Goal: Transaction & Acquisition: Purchase product/service

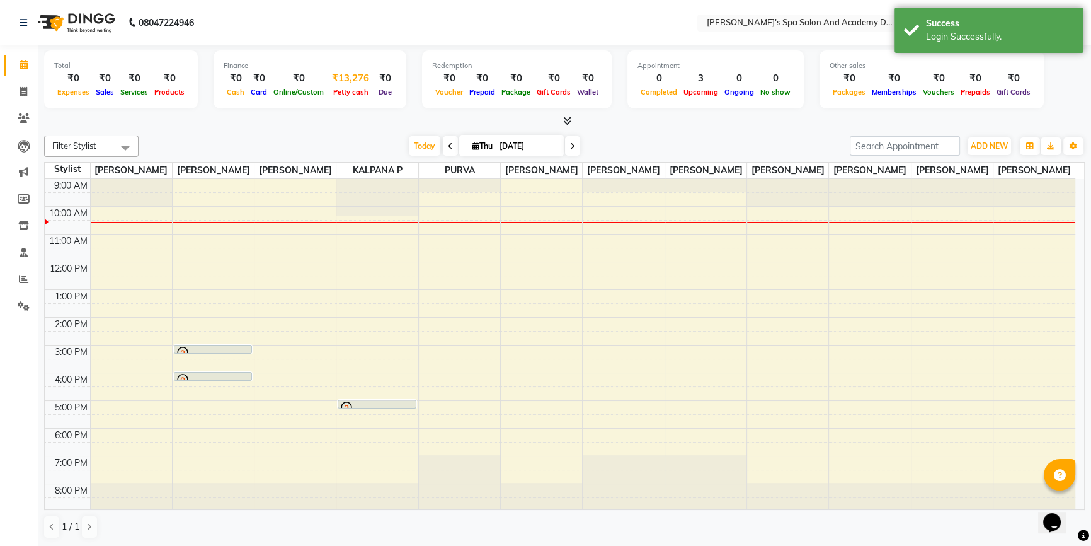
click at [333, 79] on div "₹13,276" at bounding box center [350, 78] width 47 height 14
select select "5311"
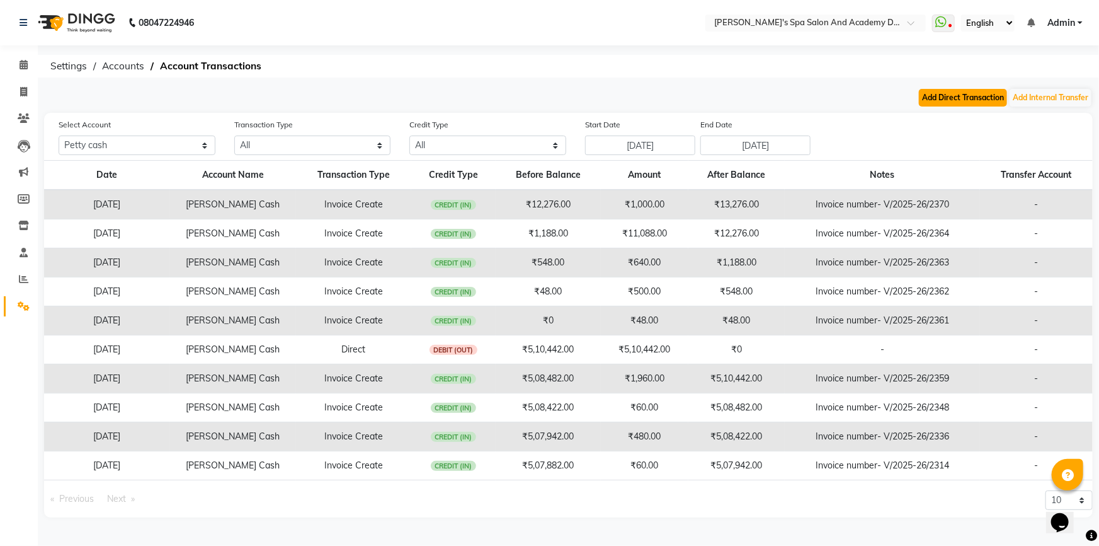
click at [995, 101] on button "Add Direct Transaction" at bounding box center [963, 98] width 88 height 18
select select "direct"
select select "5311"
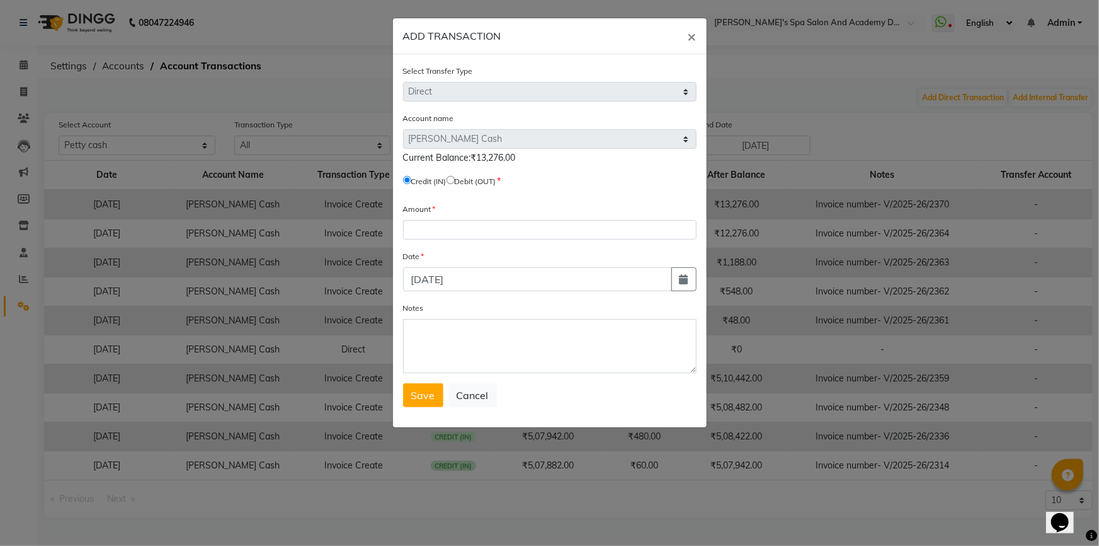
click at [455, 181] on input "radio" at bounding box center [451, 180] width 8 height 8
radio input "true"
click at [436, 220] on input "number" at bounding box center [550, 230] width 294 height 20
type input "13276"
click at [422, 407] on button "Save" at bounding box center [423, 395] width 40 height 24
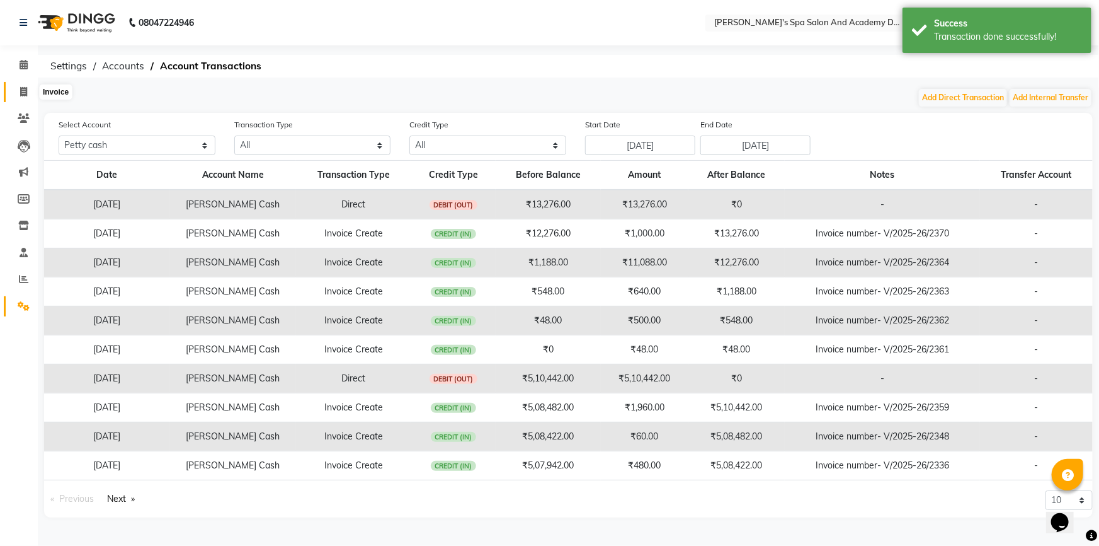
click at [28, 91] on span at bounding box center [24, 92] width 22 height 14
select select "service"
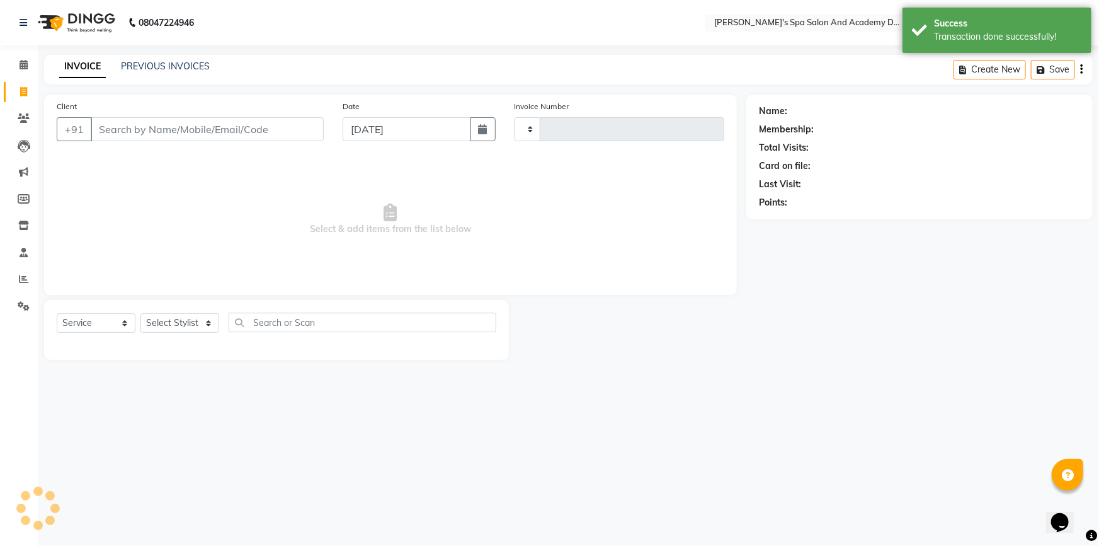
type input "2372"
select select "6316"
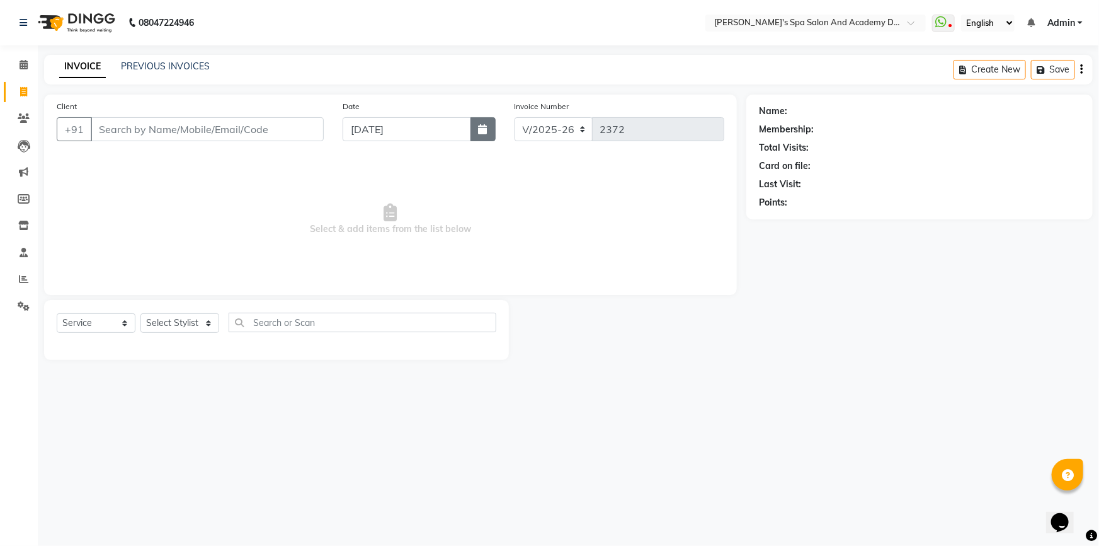
click at [486, 134] on icon "button" at bounding box center [483, 129] width 9 height 10
select select "9"
select select "2025"
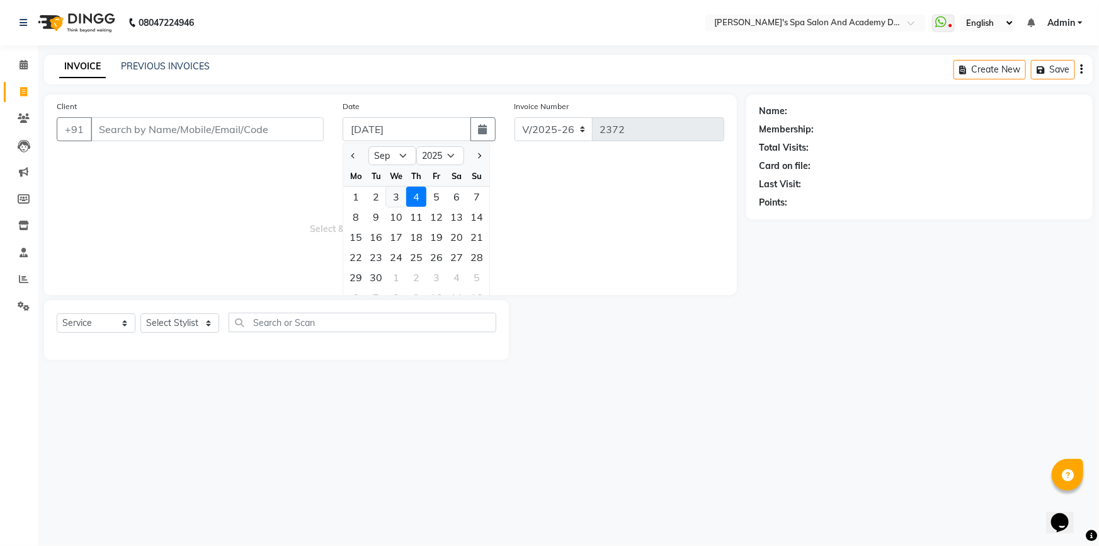
click at [391, 191] on div "3" at bounding box center [396, 196] width 20 height 20
type input "[DATE]"
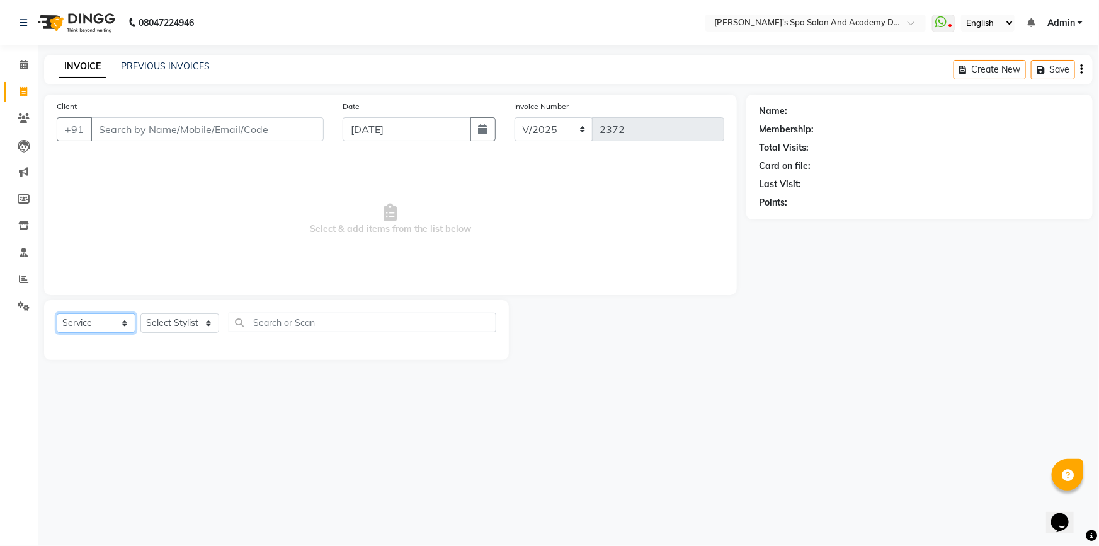
click at [127, 325] on select "Select Service Product Membership Package Voucher Prepaid Gift Card" at bounding box center [96, 323] width 79 height 20
click at [164, 140] on input "Client" at bounding box center [207, 129] width 233 height 24
click at [20, 69] on icon at bounding box center [24, 64] width 8 height 9
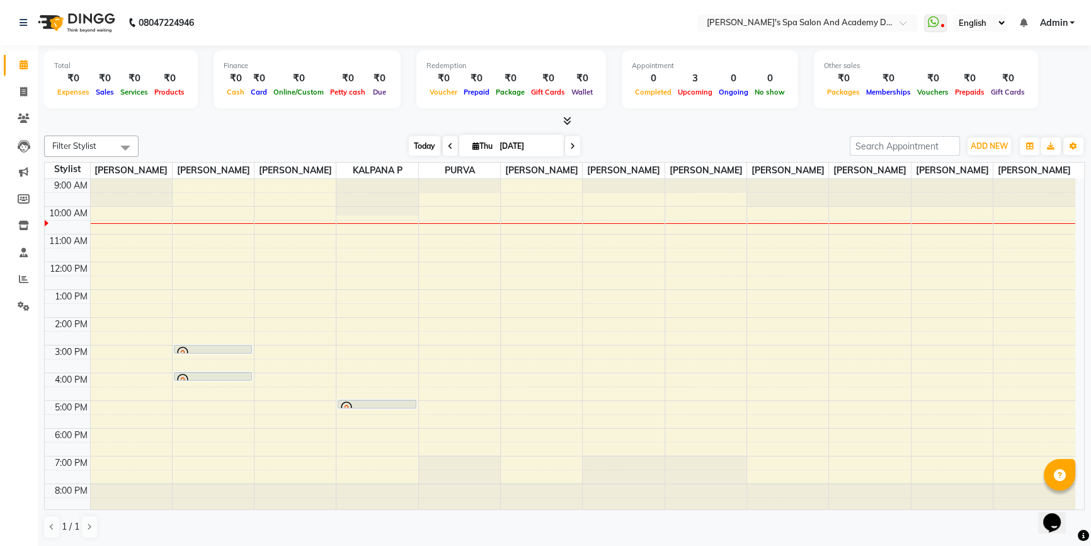
click at [436, 145] on span "Today" at bounding box center [424, 146] width 31 height 20
click at [443, 145] on span at bounding box center [450, 146] width 15 height 20
type input "[DATE]"
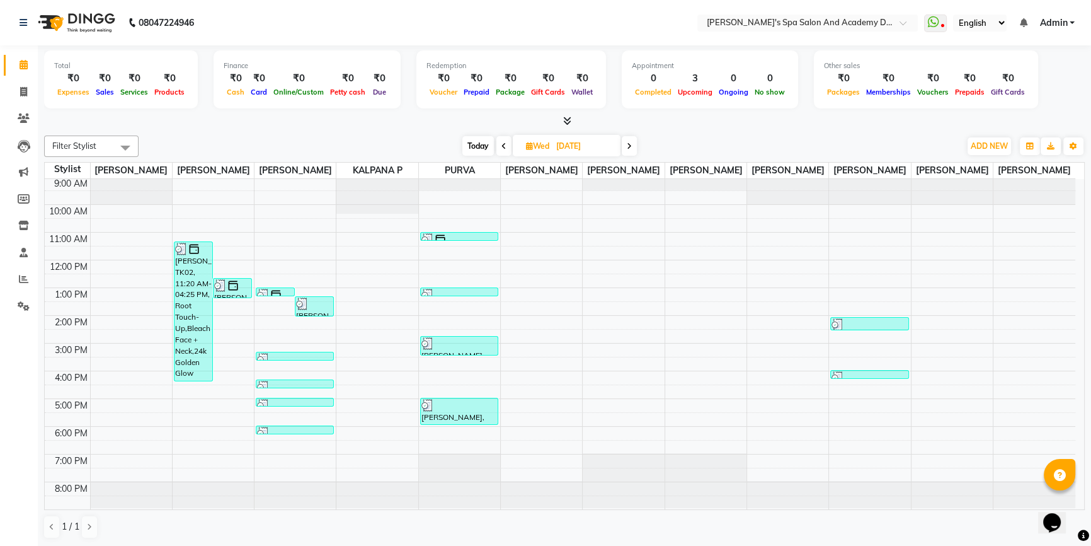
scroll to position [13, 0]
click at [443, 177] on div at bounding box center [459, 177] width 81 height 0
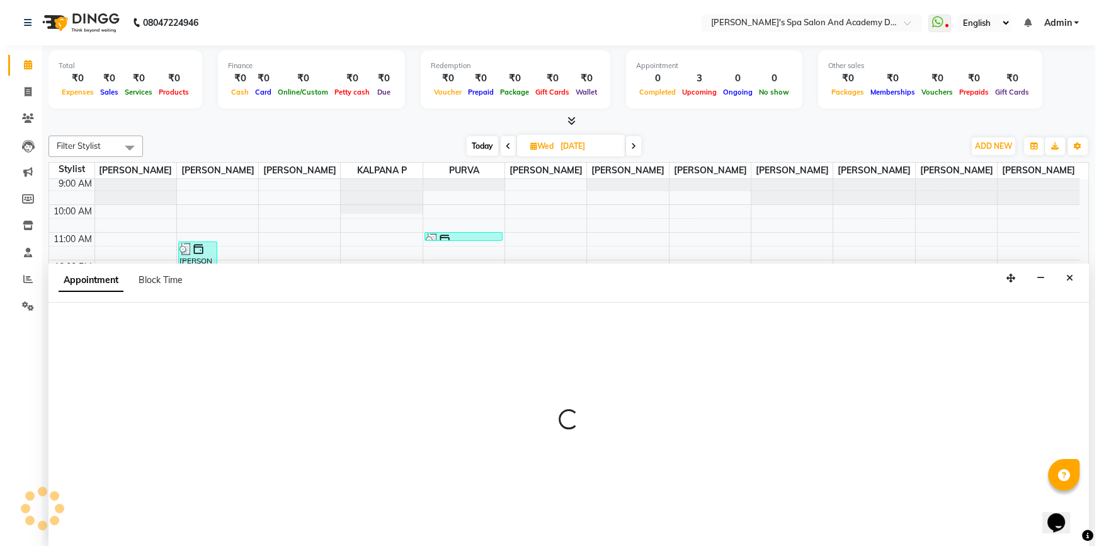
scroll to position [0, 0]
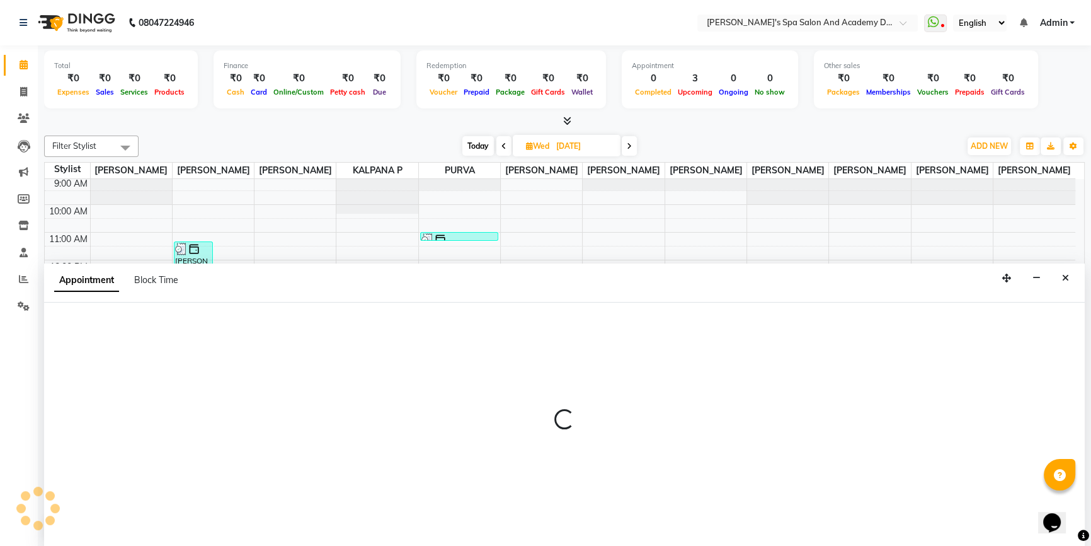
select select "63504"
select select "1140"
select select "tentative"
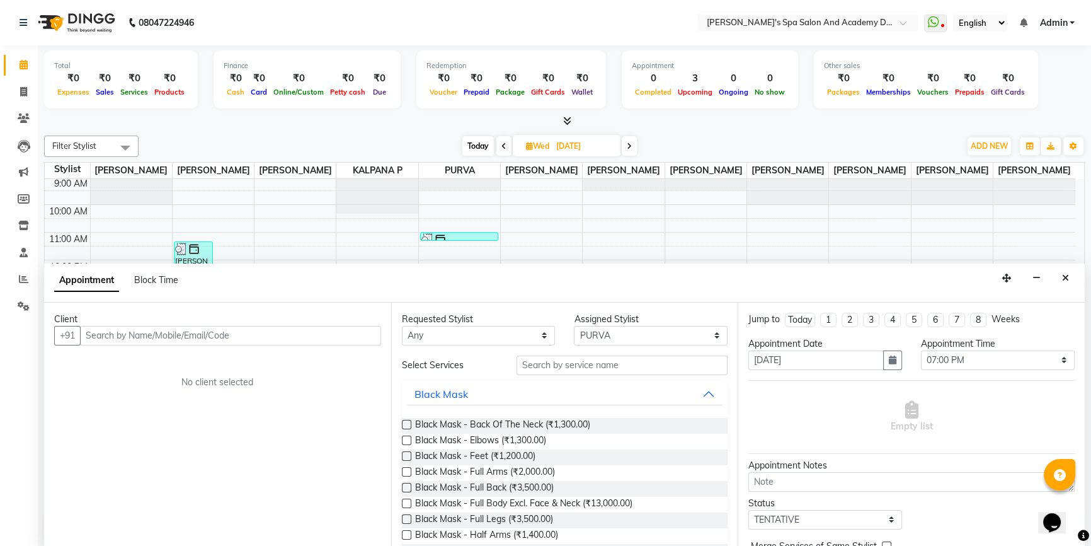
click at [257, 331] on input "text" at bounding box center [230, 336] width 301 height 20
type input "[PERSON_NAME]"
click at [341, 335] on span "Add Client" at bounding box center [355, 334] width 42 height 11
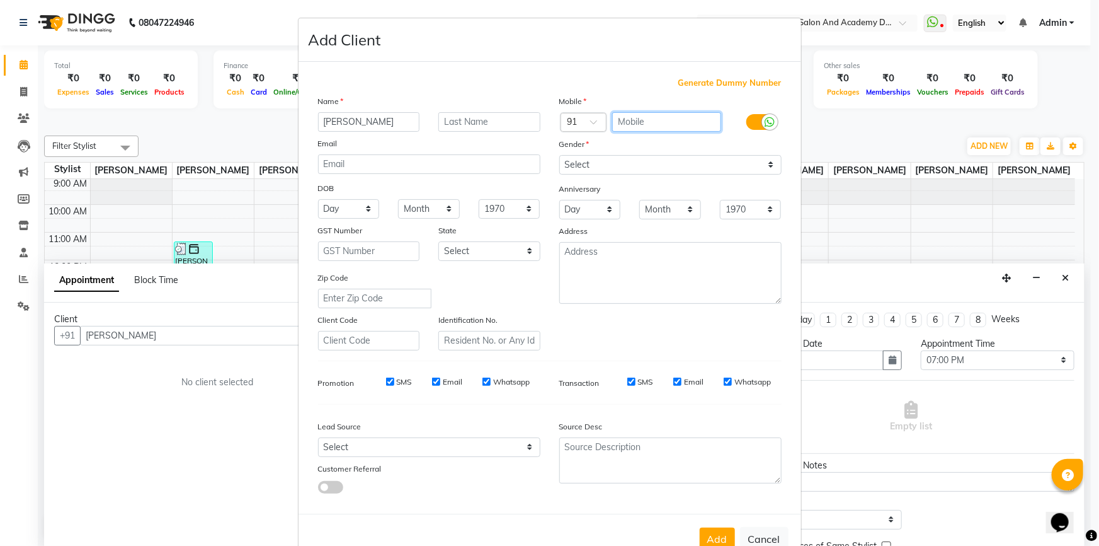
click at [628, 118] on input "text" at bounding box center [666, 122] width 109 height 20
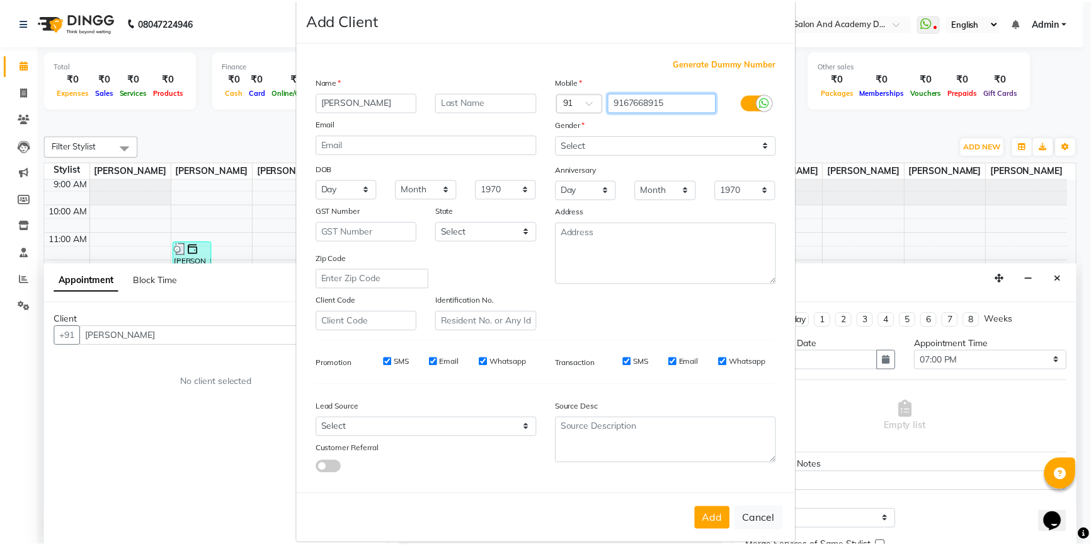
scroll to position [39, 0]
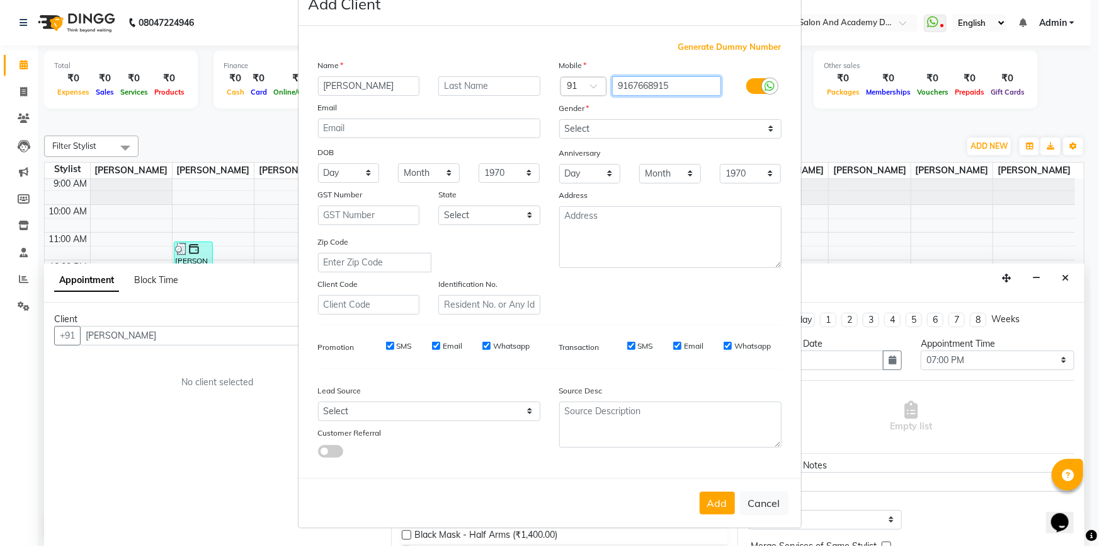
type input "9167668915"
click at [692, 126] on div "Mobile Country Code × 91 9167668915 Gender Select [DEMOGRAPHIC_DATA] [DEMOGRAPH…" at bounding box center [670, 187] width 241 height 256
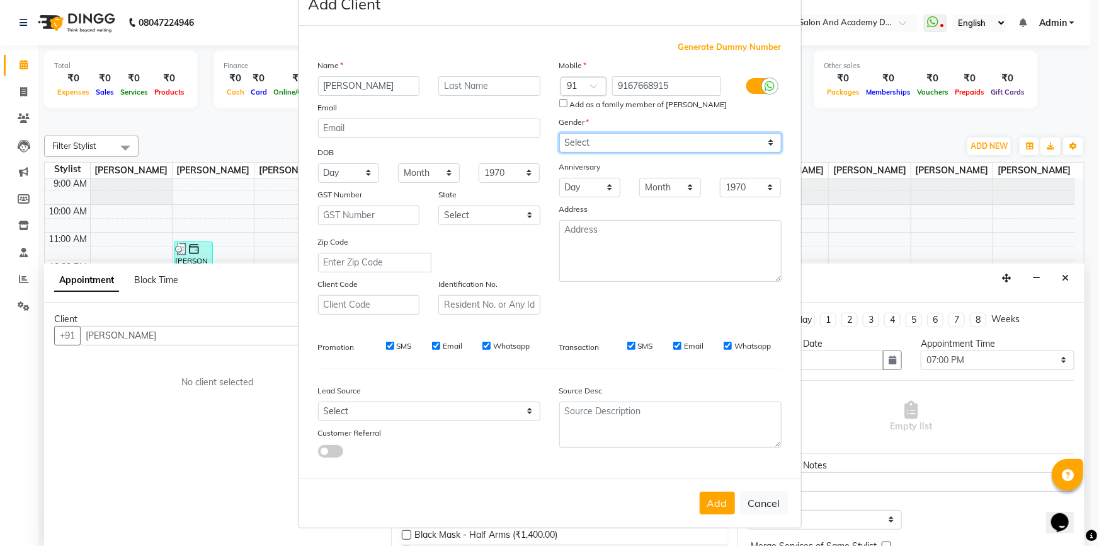
select select "[DEMOGRAPHIC_DATA]"
click at [559, 133] on select "Select [DEMOGRAPHIC_DATA] [DEMOGRAPHIC_DATA] Other Prefer Not To Say" at bounding box center [670, 143] width 222 height 20
click at [711, 502] on button "Add" at bounding box center [717, 502] width 35 height 23
click at [755, 503] on button "Cancel" at bounding box center [764, 503] width 49 height 24
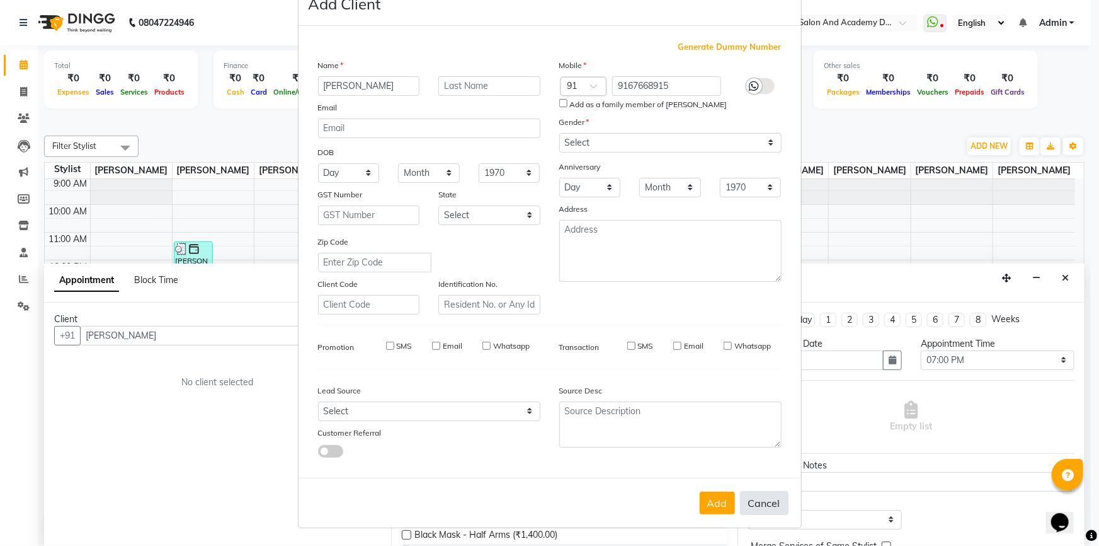
select select
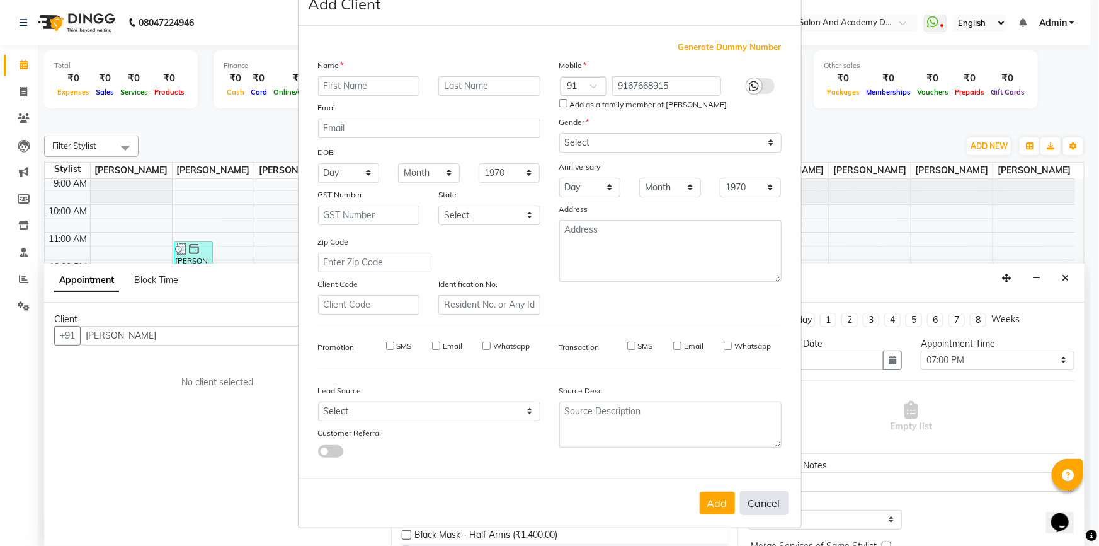
select select
checkbox input "false"
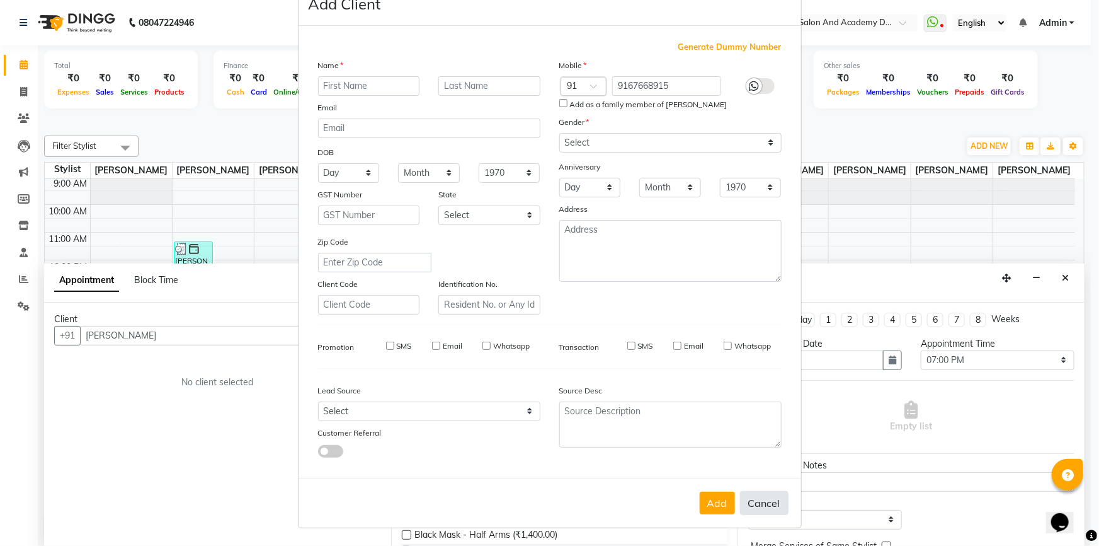
checkbox input "false"
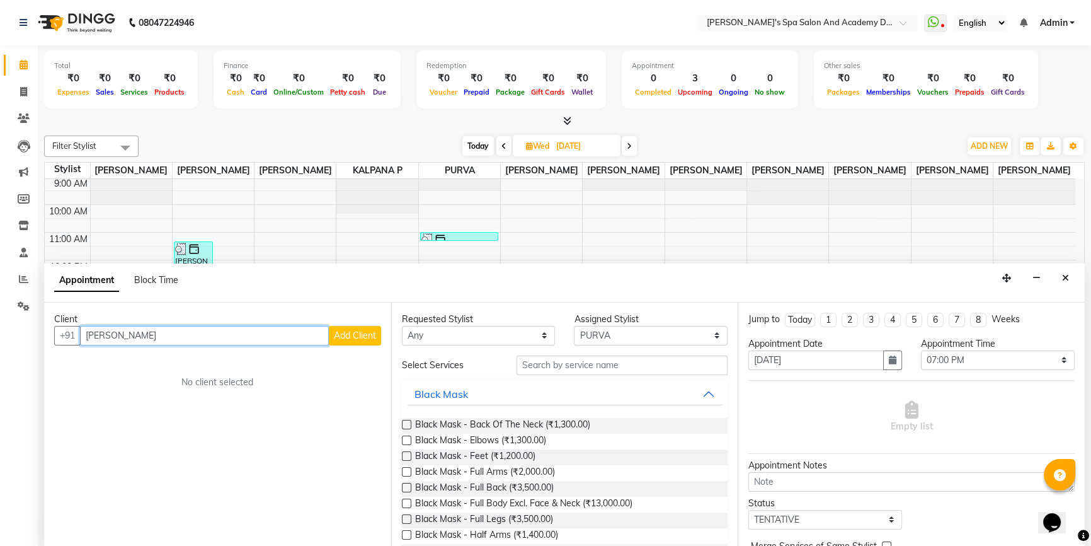
click at [98, 332] on input "[PERSON_NAME]" at bounding box center [204, 336] width 249 height 20
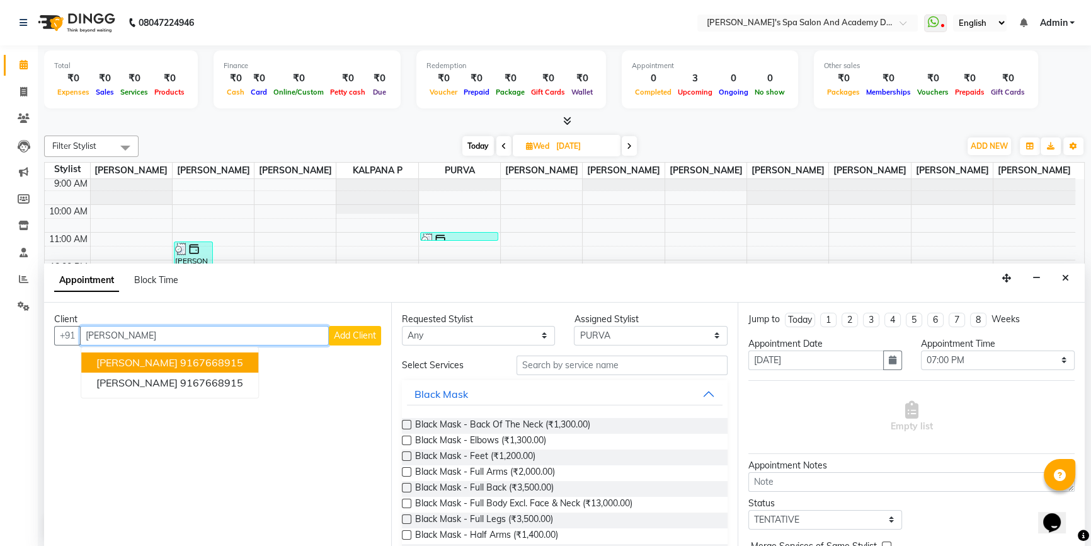
click at [171, 358] on span "[PERSON_NAME]" at bounding box center [136, 362] width 81 height 13
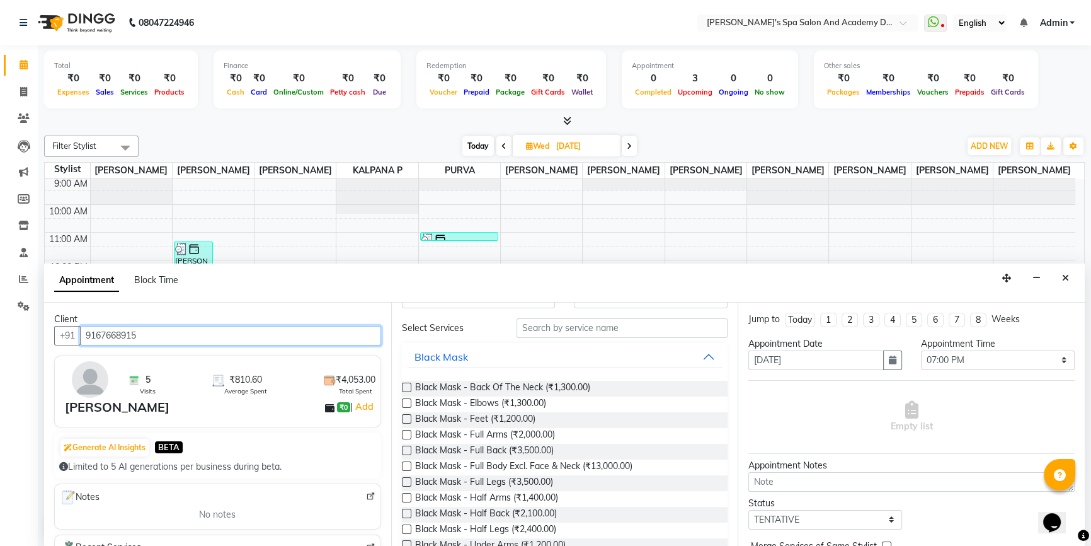
scroll to position [57, 0]
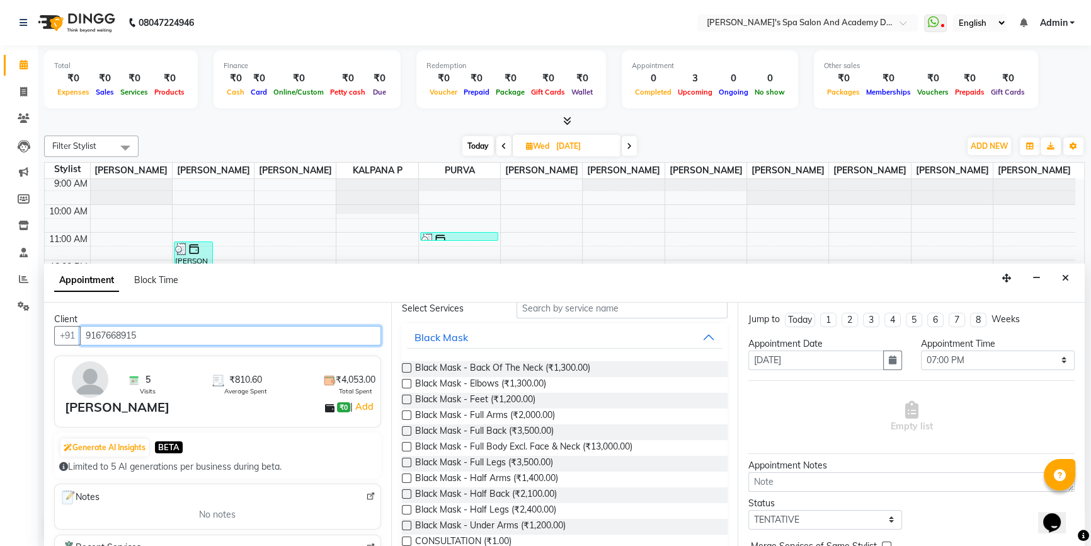
type input "9167668915"
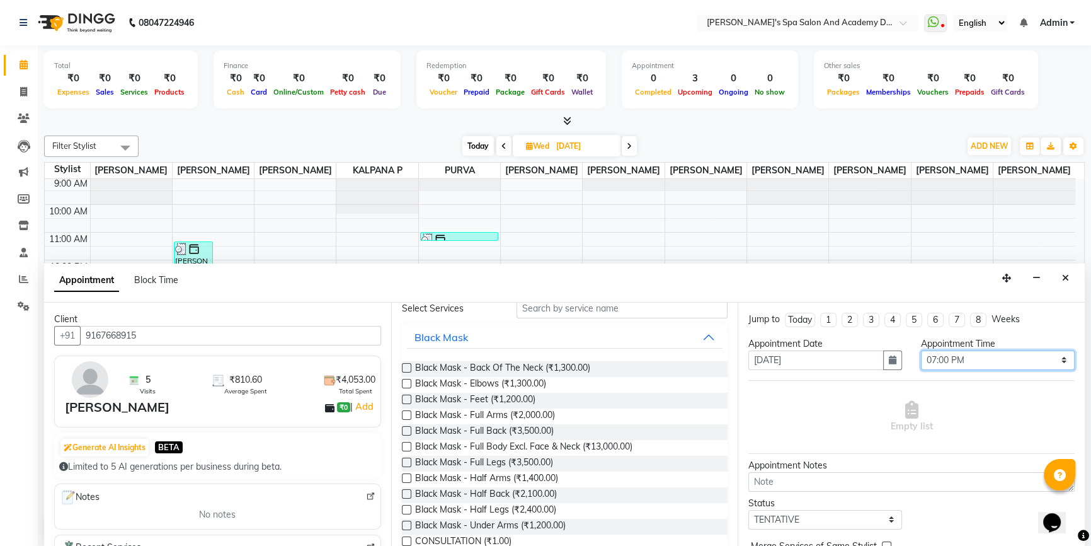
click at [1052, 357] on select "Select 10:00 AM 10:20 AM 10:40 AM 11:00 AM 11:20 AM 11:40 AM 12:00 PM 12:20 PM …" at bounding box center [998, 360] width 154 height 20
select select "1120"
click at [921, 350] on select "Select 10:00 AM 10:20 AM 10:40 AM 11:00 AM 11:20 AM 11:40 AM 12:00 PM 12:20 PM …" at bounding box center [998, 360] width 154 height 20
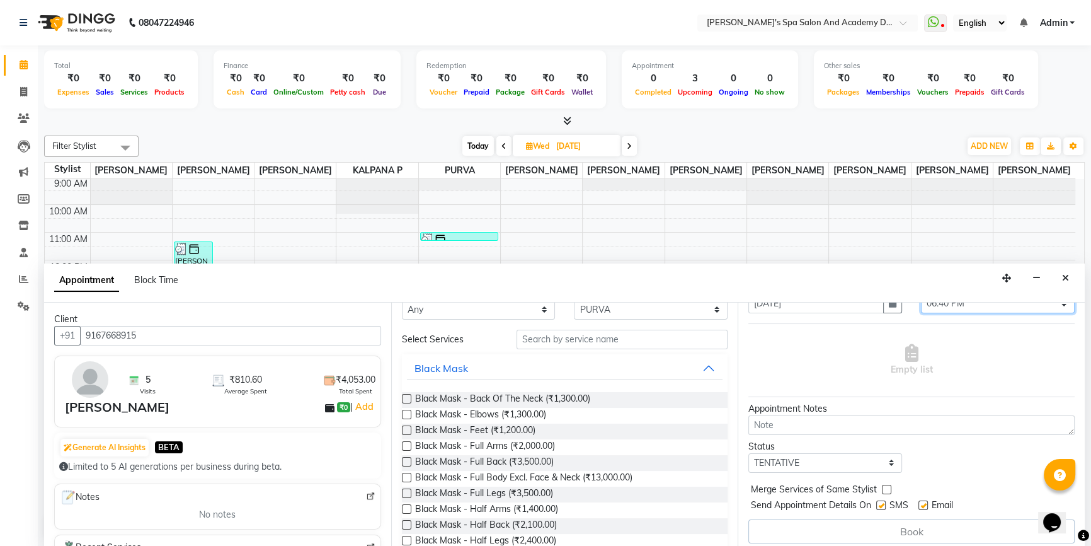
scroll to position [0, 0]
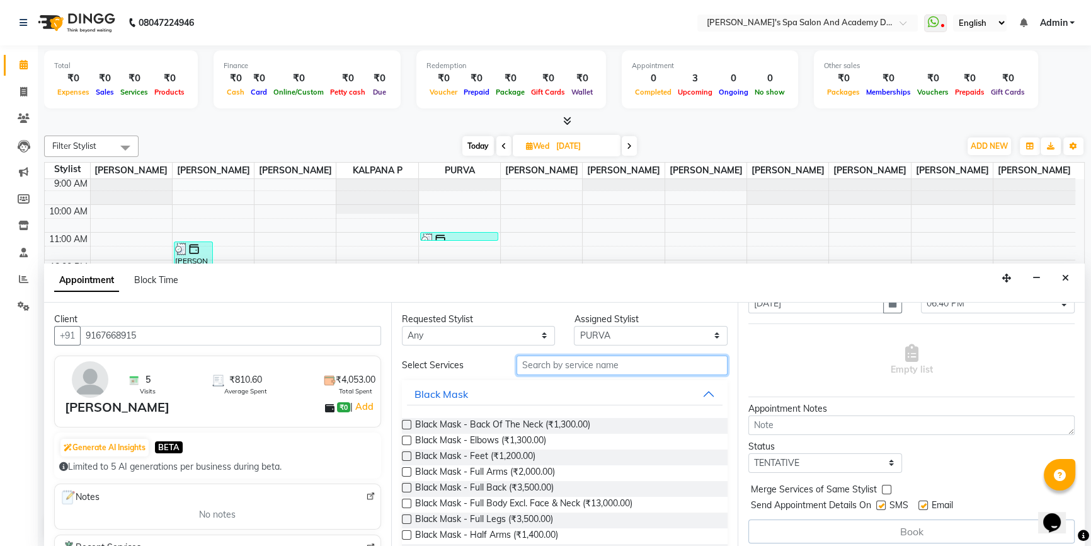
click at [543, 364] on input "text" at bounding box center [622, 365] width 211 height 20
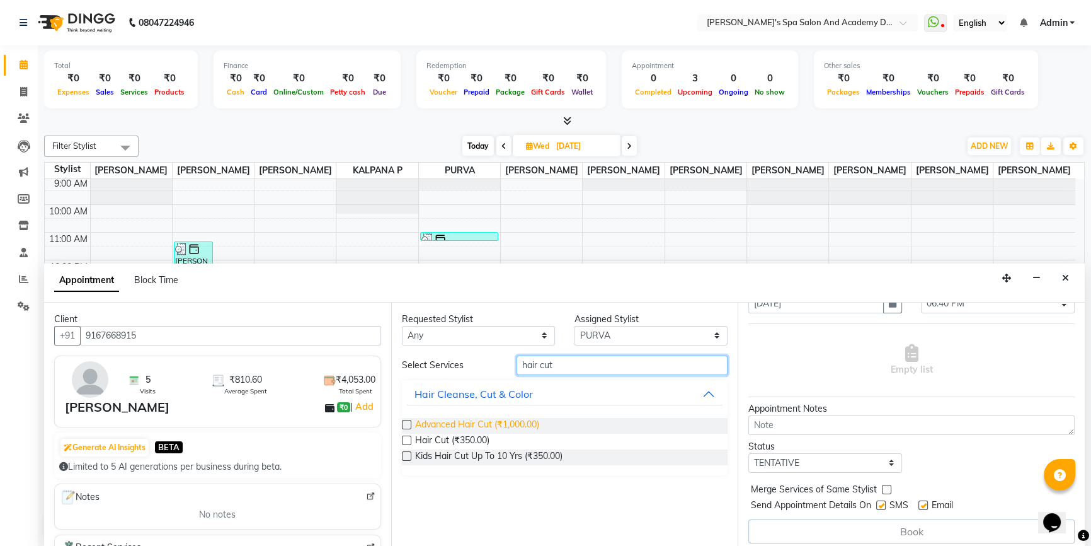
type input "hair cut"
click at [501, 425] on span "Advanced Hair Cut (₹1,000.00)" at bounding box center [477, 426] width 124 height 16
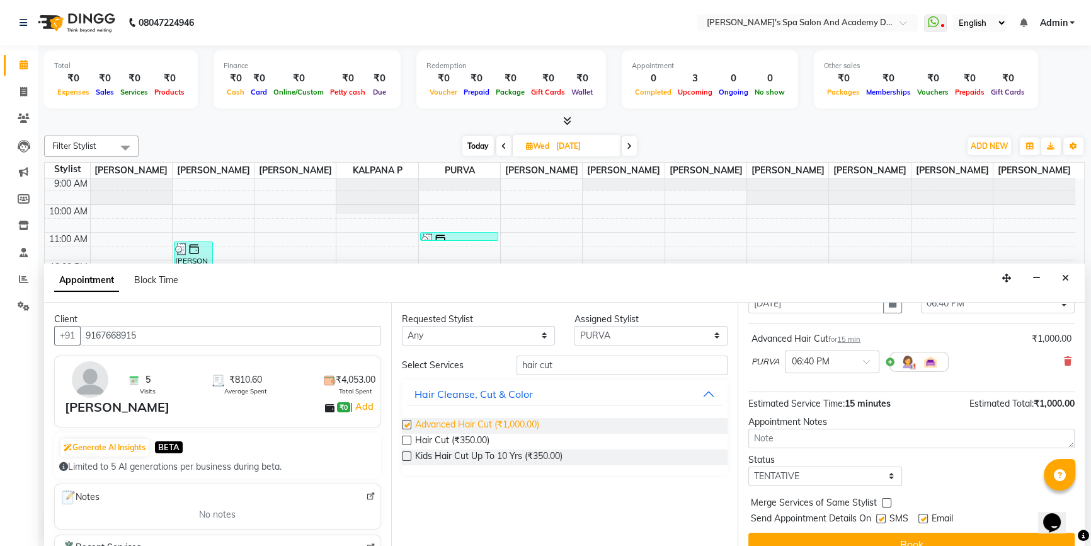
checkbox input "false"
click at [1050, 403] on span "₹1,000.00" at bounding box center [1054, 403] width 41 height 11
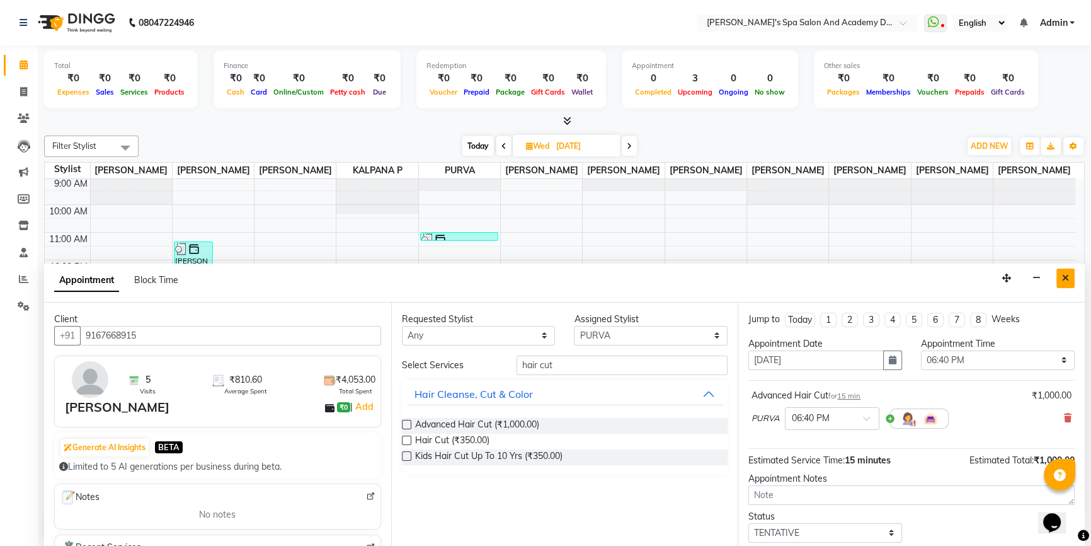
click at [1063, 280] on icon "Close" at bounding box center [1065, 277] width 7 height 9
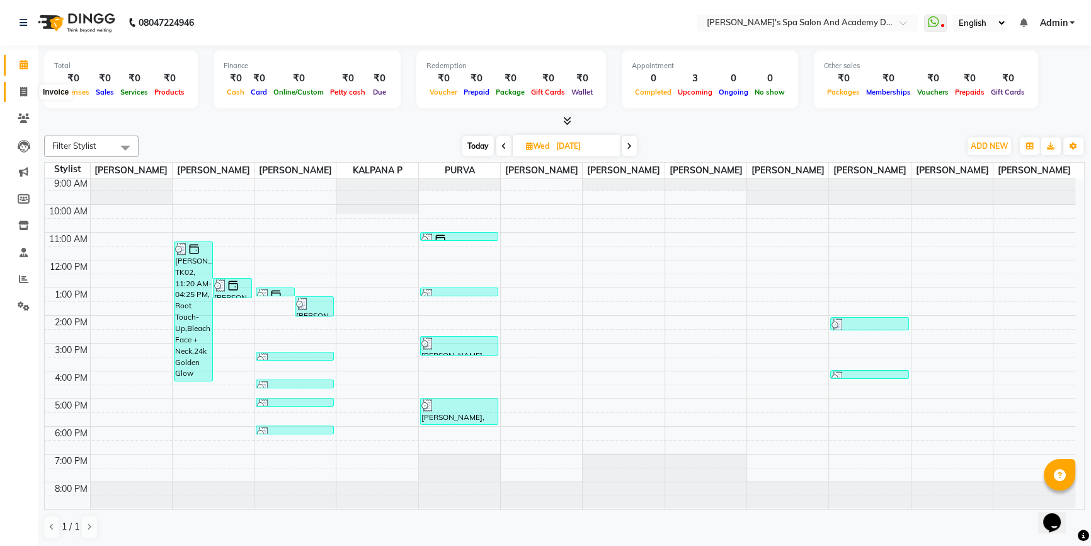
click at [24, 90] on icon at bounding box center [23, 91] width 7 height 9
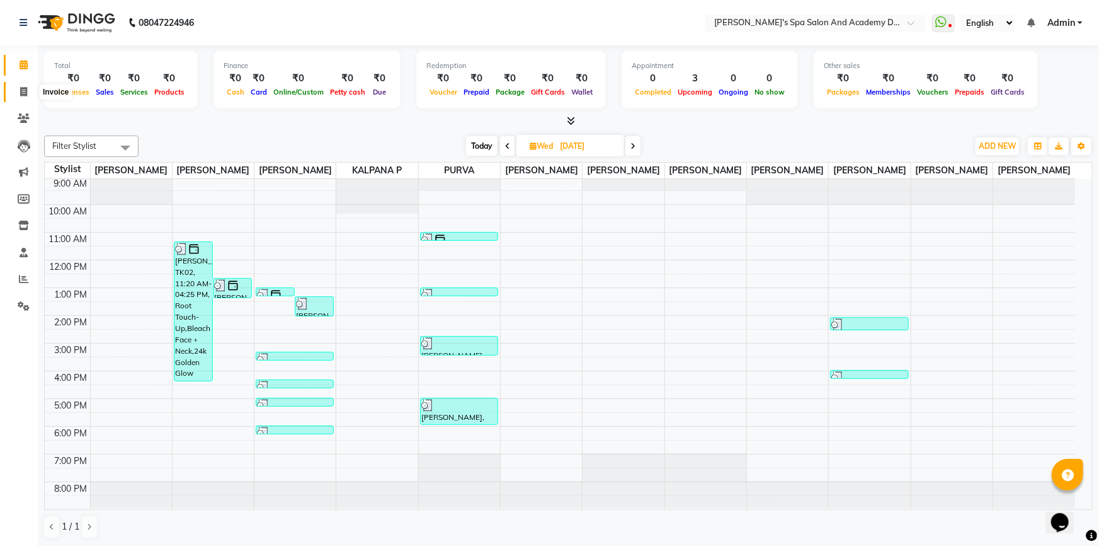
select select "6316"
select select "service"
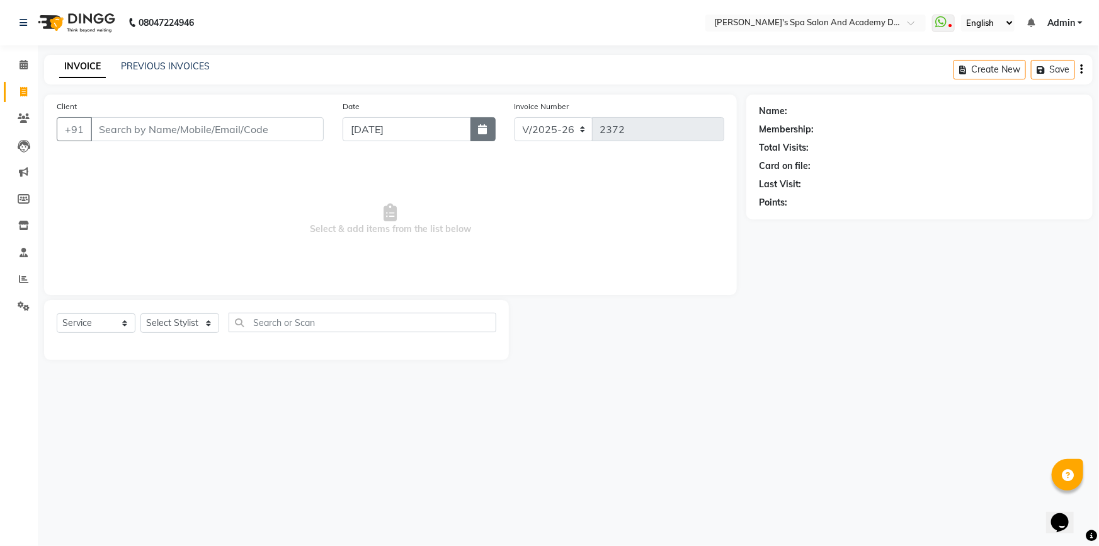
click at [474, 130] on button "button" at bounding box center [483, 129] width 25 height 24
select select "9"
select select "2025"
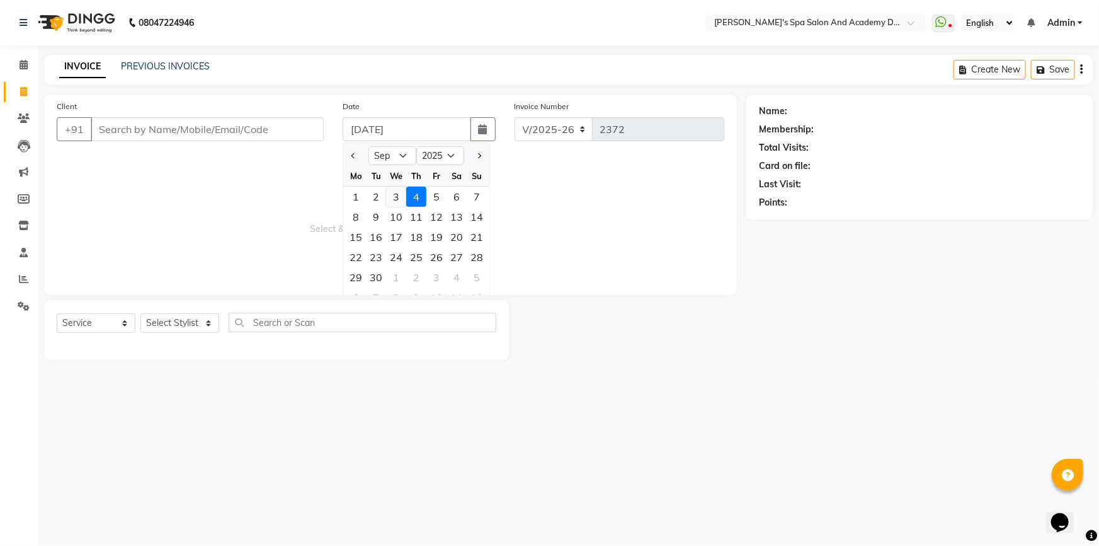
click at [399, 189] on div "3" at bounding box center [396, 196] width 20 height 20
type input "[DATE]"
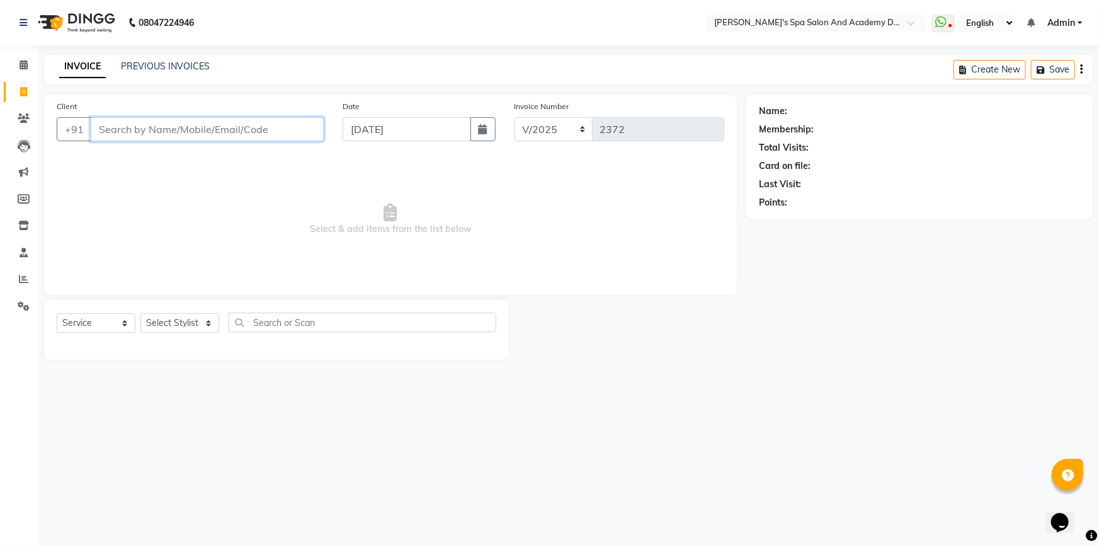
click at [175, 132] on input "Client" at bounding box center [207, 129] width 233 height 24
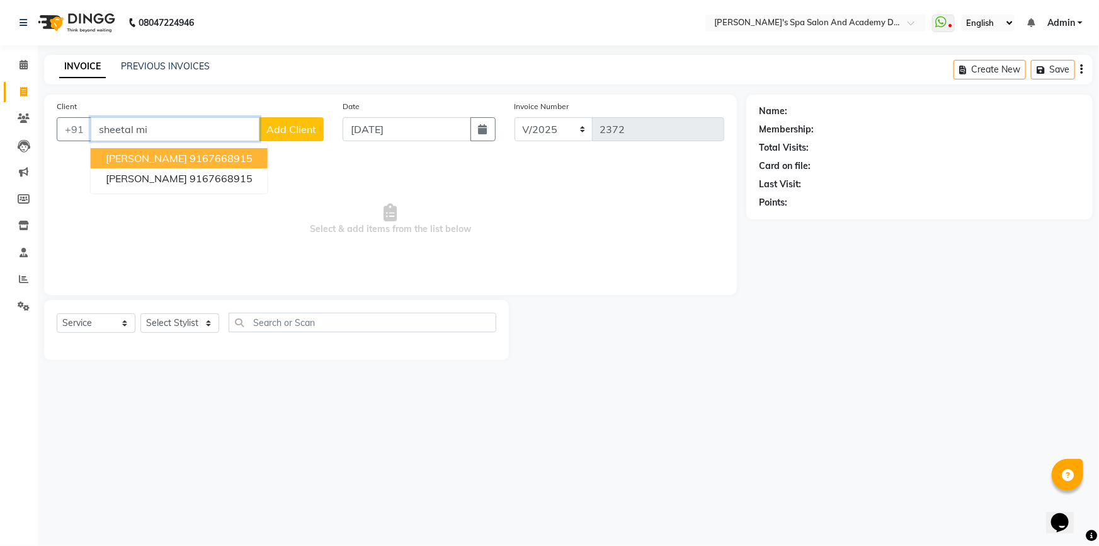
click at [233, 163] on ngb-highlight "9167668915" at bounding box center [221, 158] width 63 height 13
type input "9167668915"
select select "1: Object"
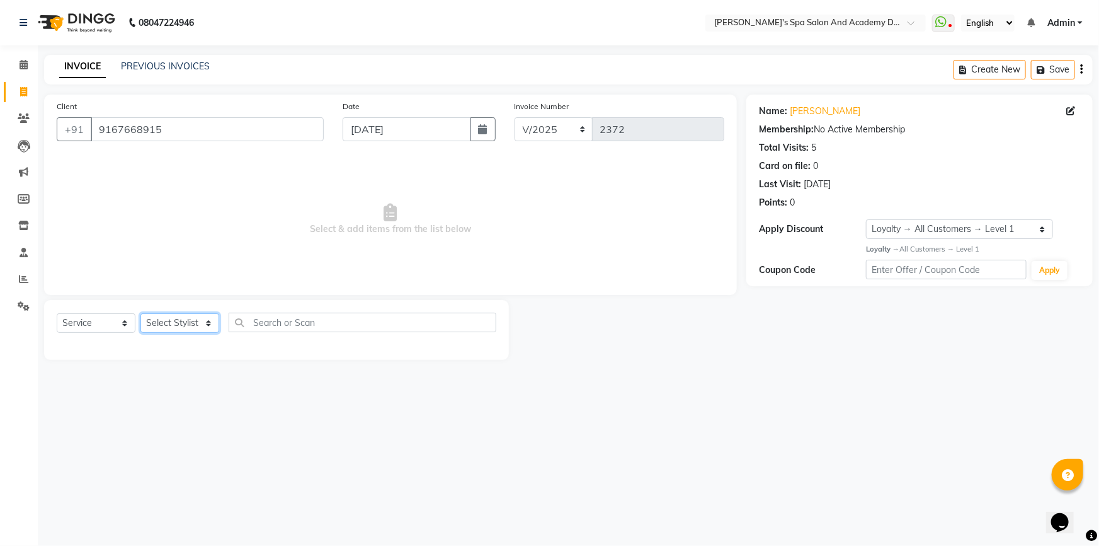
click at [173, 321] on select "Select Stylist Admin [PERSON_NAME] [PERSON_NAME] DIRECT 1 [PERSON_NAME] [PERSON…" at bounding box center [179, 323] width 79 height 20
select select "63504"
click at [140, 313] on select "Select Stylist Admin [PERSON_NAME] [PERSON_NAME] DIRECT 1 [PERSON_NAME] [PERSON…" at bounding box center [179, 323] width 79 height 20
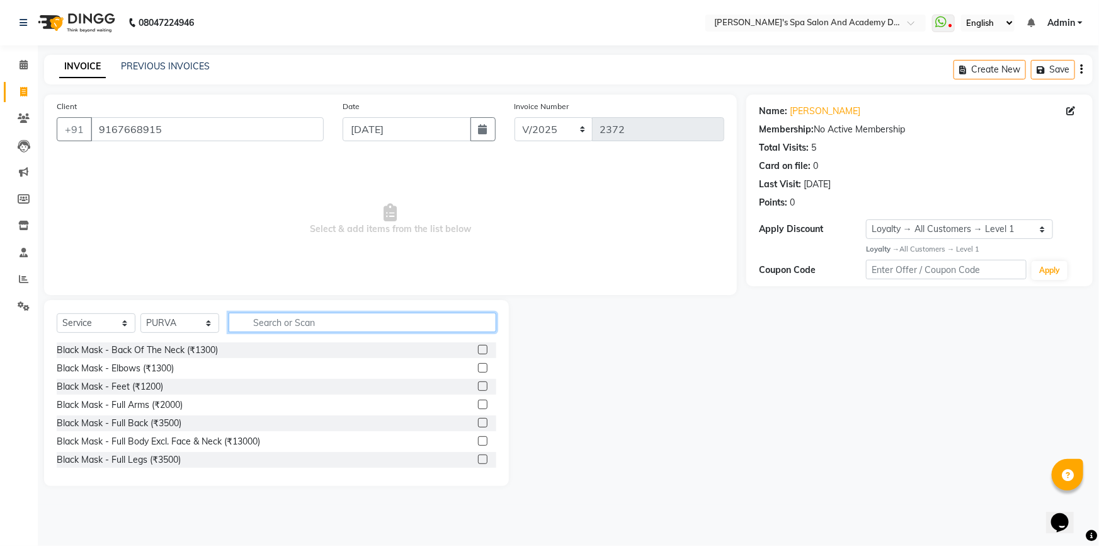
click at [265, 321] on input "text" at bounding box center [363, 322] width 268 height 20
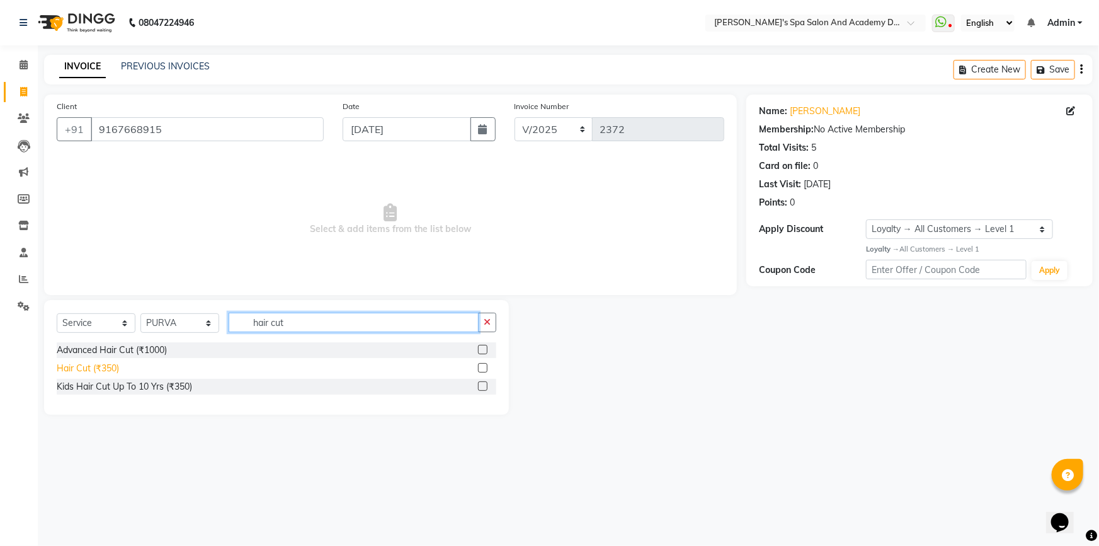
type input "hair cut"
click at [72, 365] on div "Hair Cut (₹350)" at bounding box center [88, 368] width 62 height 13
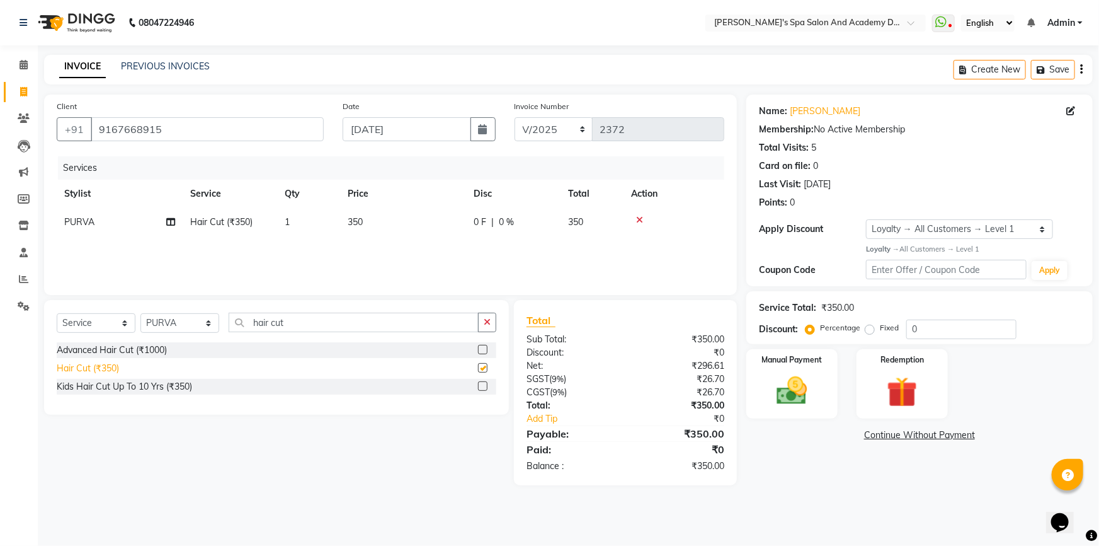
checkbox input "false"
click at [356, 222] on span "350" at bounding box center [355, 221] width 15 height 11
select select "63504"
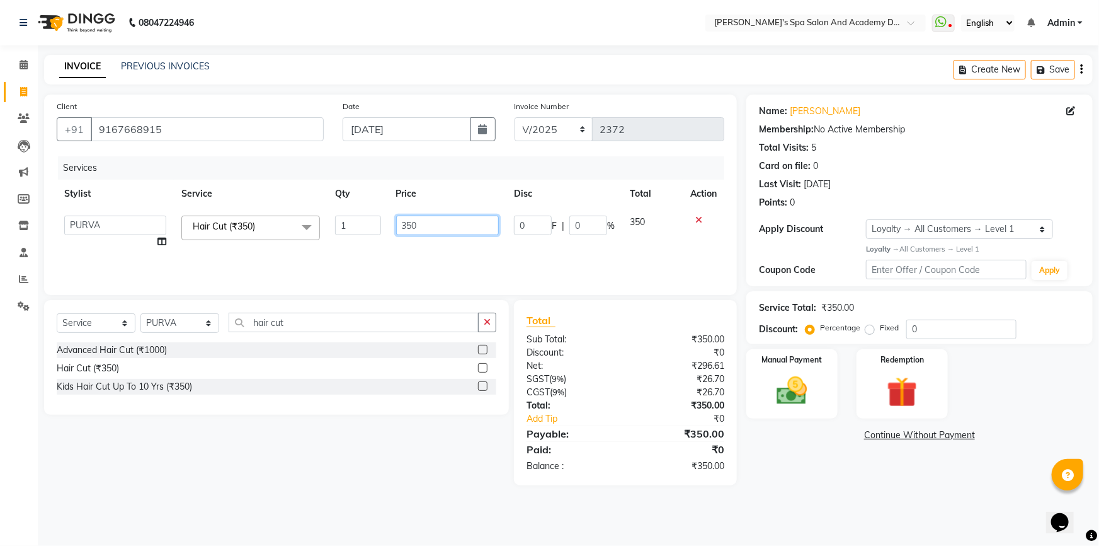
click at [409, 226] on input "350" at bounding box center [447, 225] width 103 height 20
type input "750"
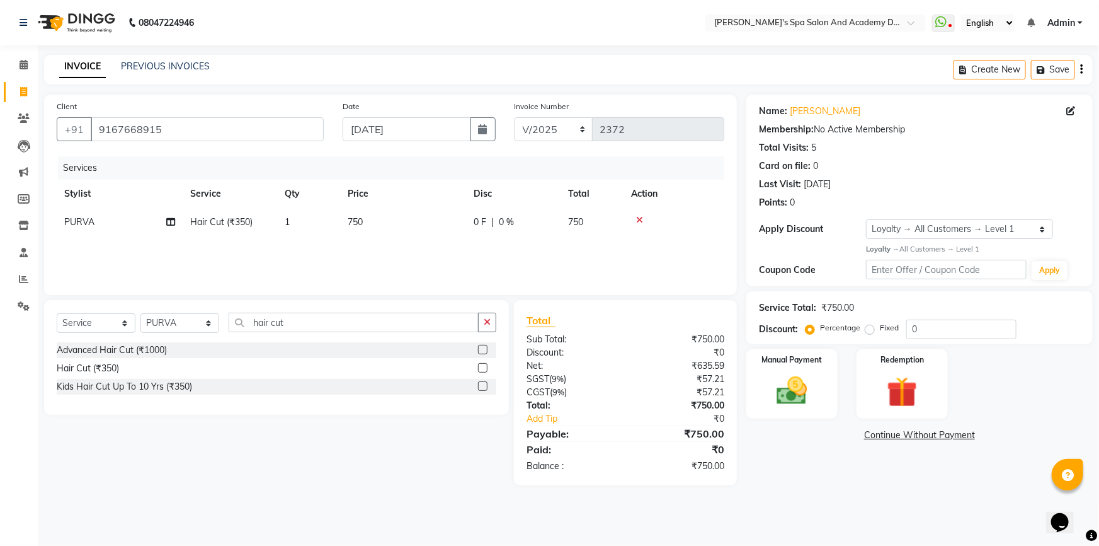
click at [469, 258] on div "Services Stylist Service Qty Price Disc Total Action PURVA Hair Cut (₹350) 1 75…" at bounding box center [391, 219] width 668 height 126
click at [290, 326] on input "hair cut" at bounding box center [354, 322] width 250 height 20
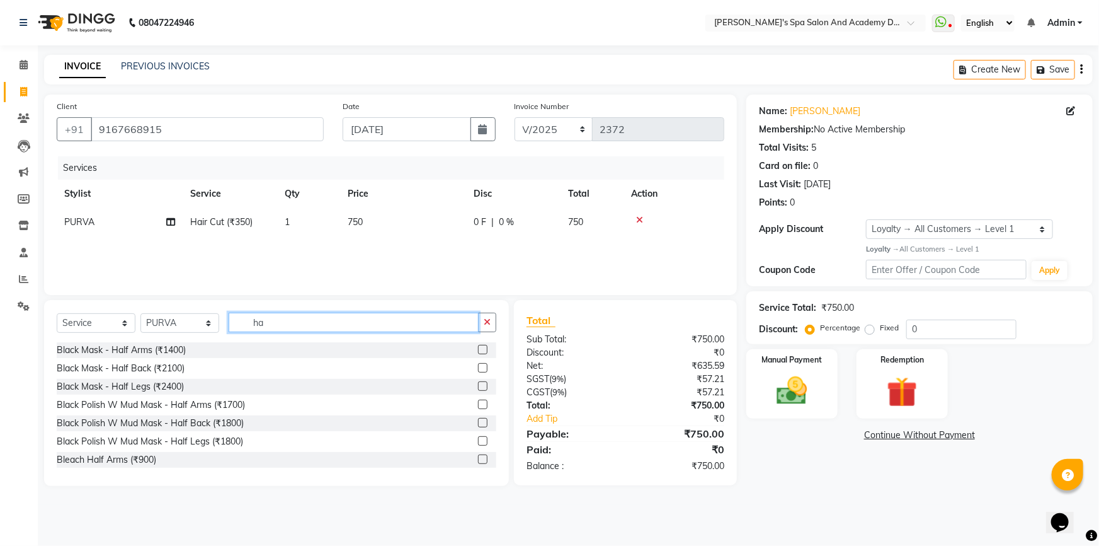
type input "h"
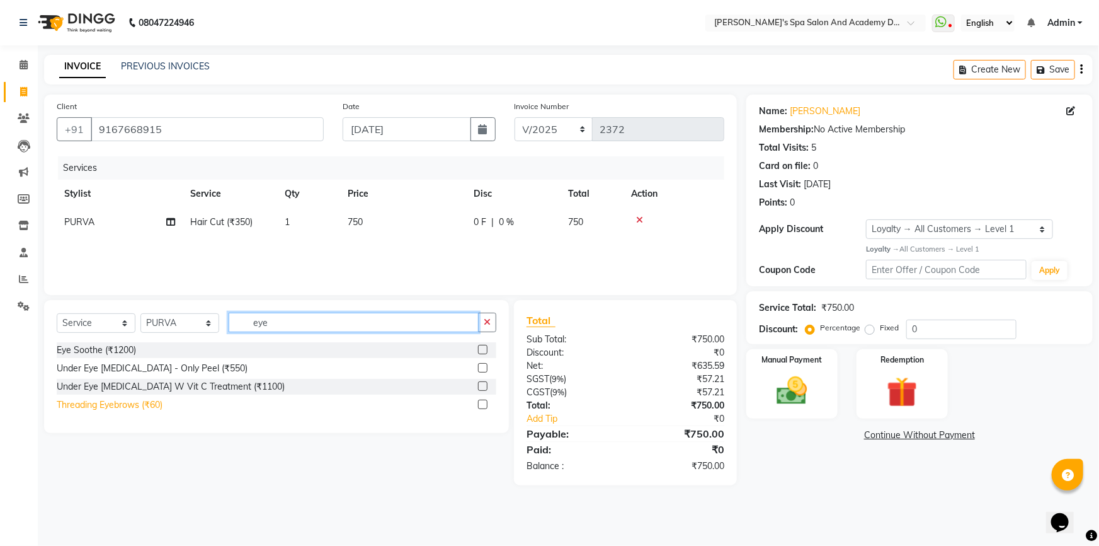
type input "eye"
click at [91, 406] on div "Threading Eyebrows (₹60)" at bounding box center [110, 404] width 106 height 13
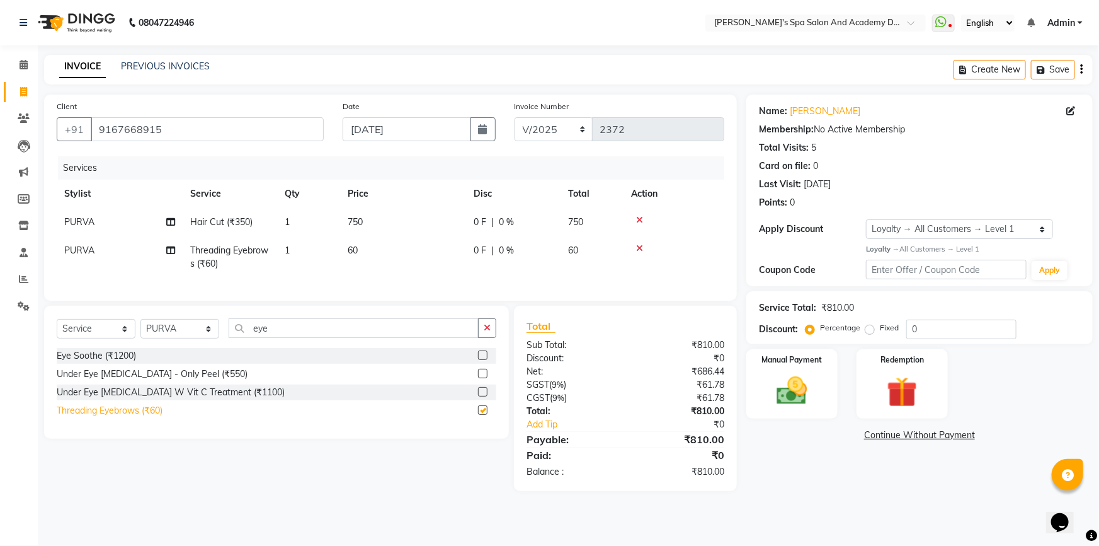
checkbox input "false"
click at [812, 388] on img at bounding box center [793, 390] width 52 height 37
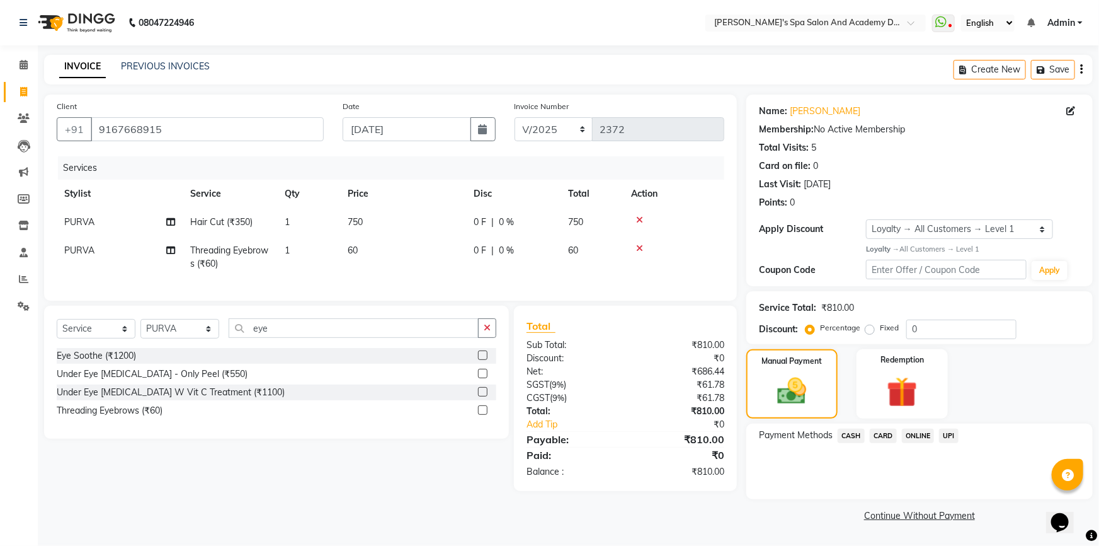
click at [952, 435] on span "UPI" at bounding box center [949, 435] width 20 height 14
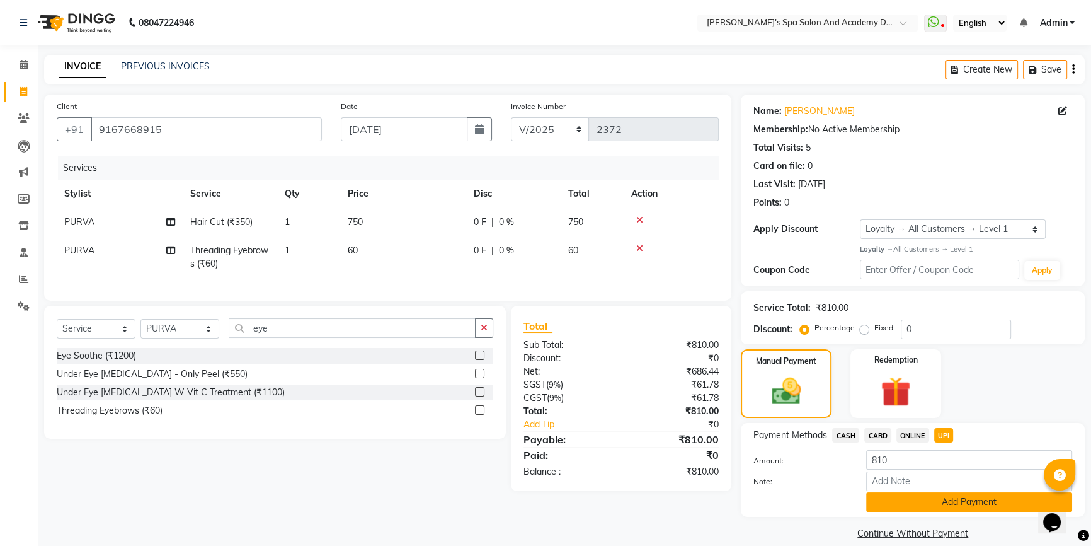
click at [900, 500] on button "Add Payment" at bounding box center [969, 502] width 206 height 20
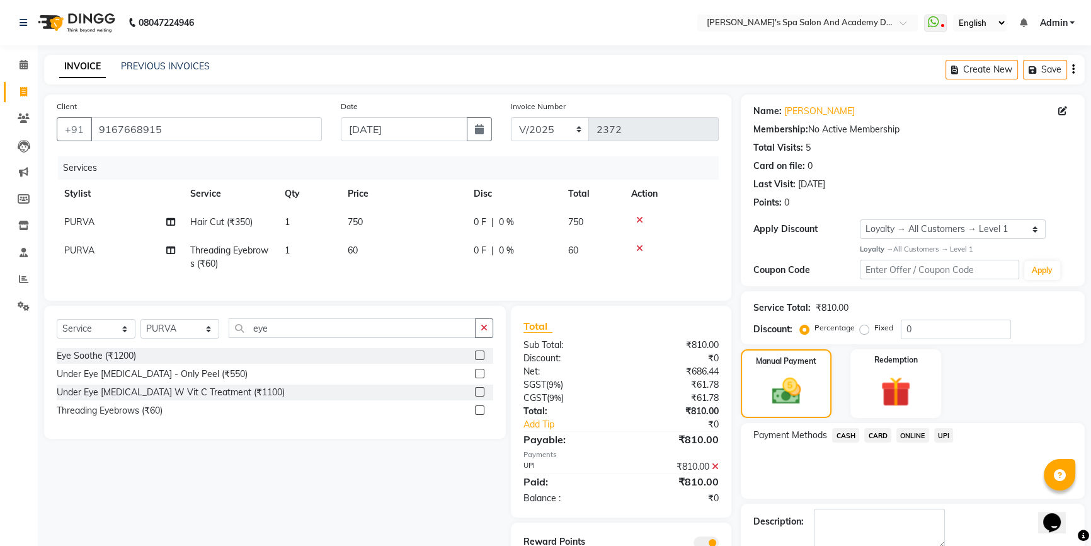
scroll to position [68, 0]
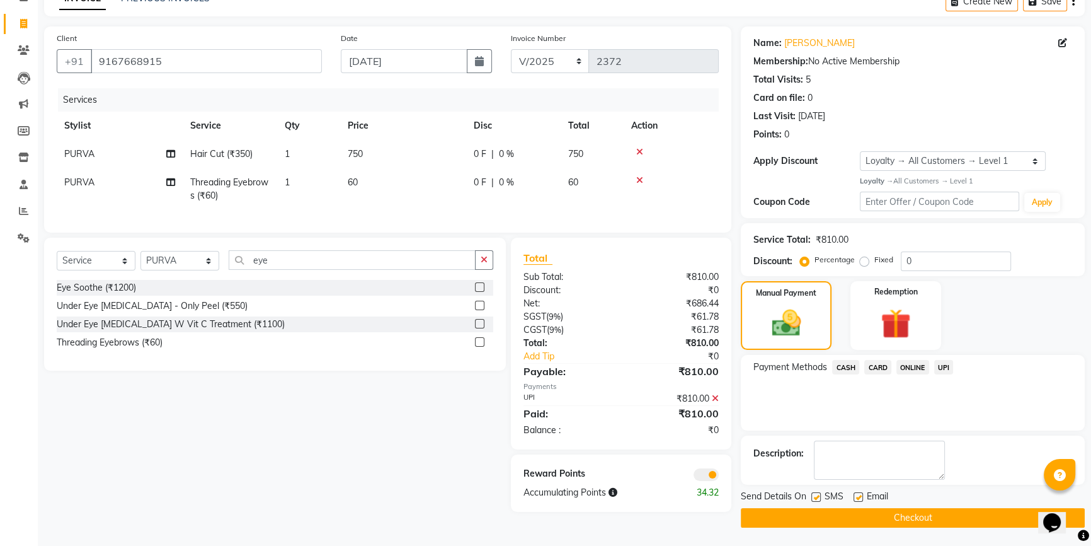
click at [863, 510] on button "Checkout" at bounding box center [913, 518] width 344 height 20
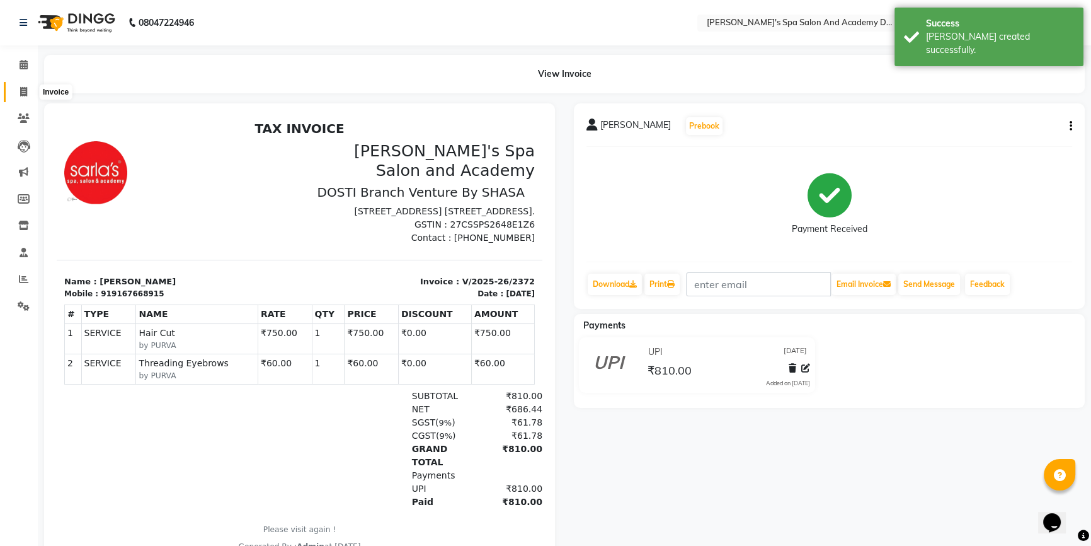
click at [22, 87] on icon at bounding box center [23, 91] width 7 height 9
select select "6316"
select select "service"
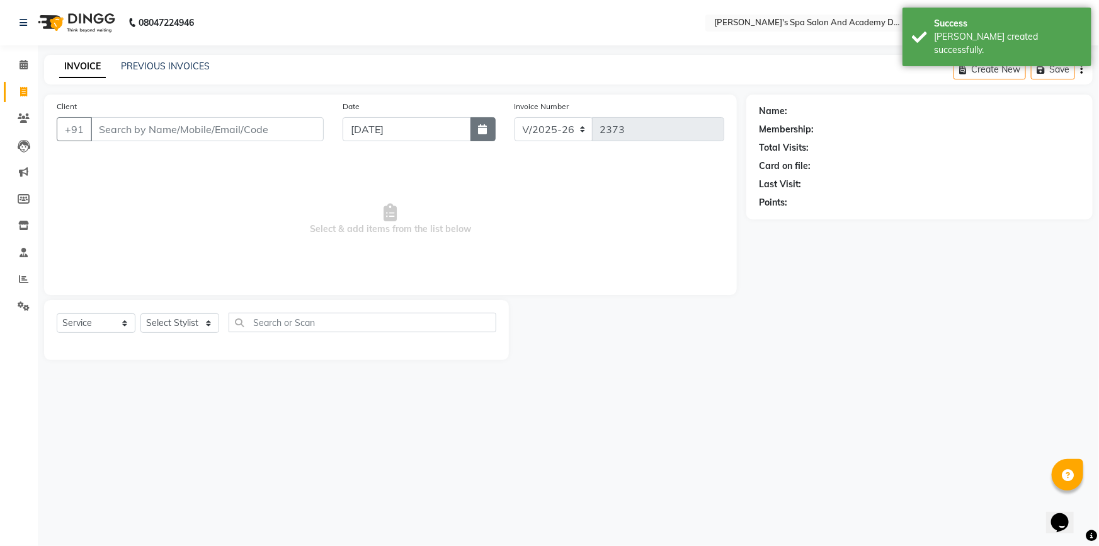
click at [479, 132] on icon "button" at bounding box center [483, 129] width 9 height 10
select select "9"
select select "2025"
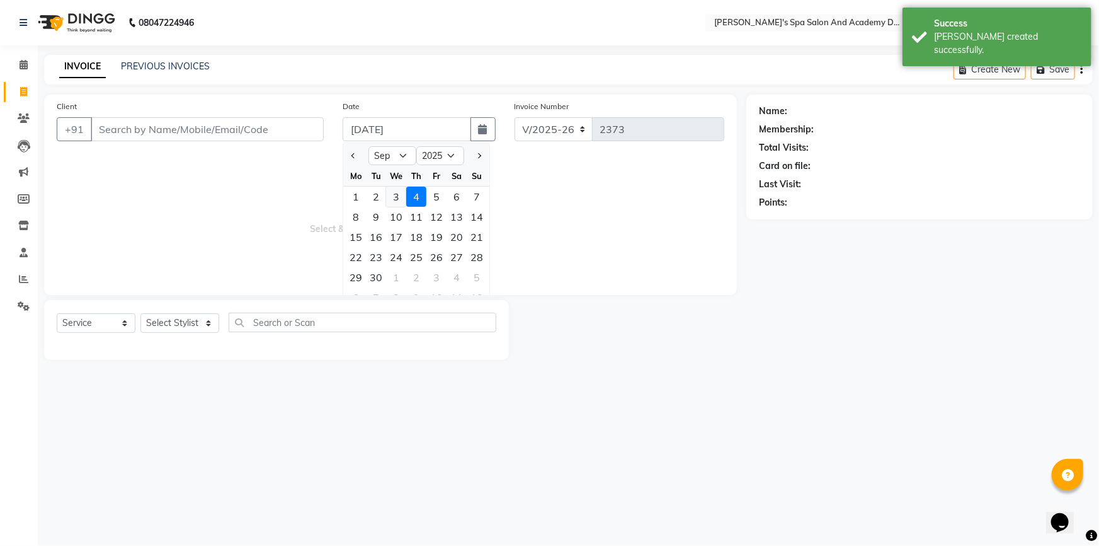
click at [394, 194] on div "3" at bounding box center [396, 196] width 20 height 20
type input "[DATE]"
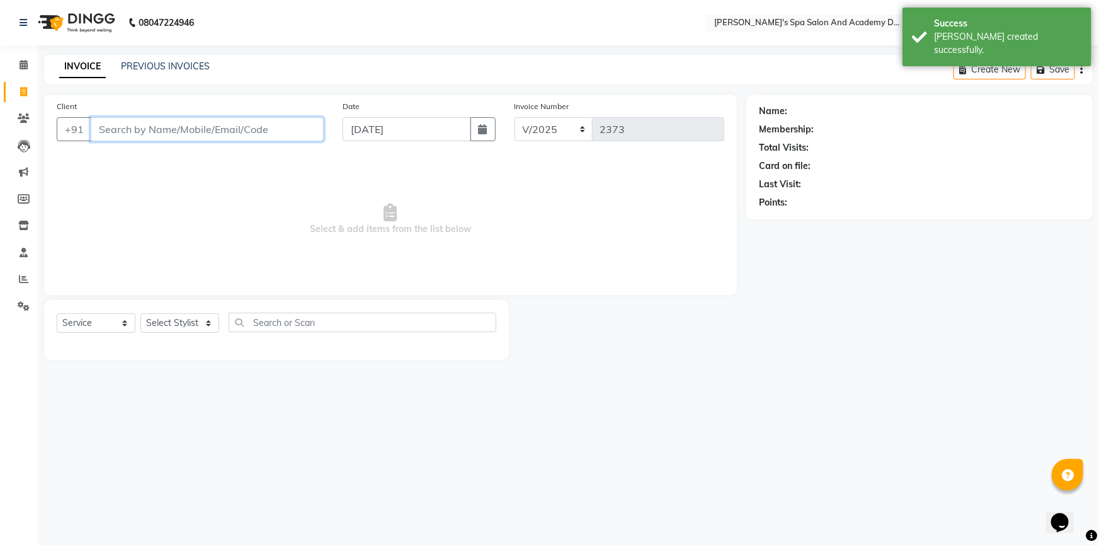
click at [145, 134] on input "Client" at bounding box center [207, 129] width 233 height 24
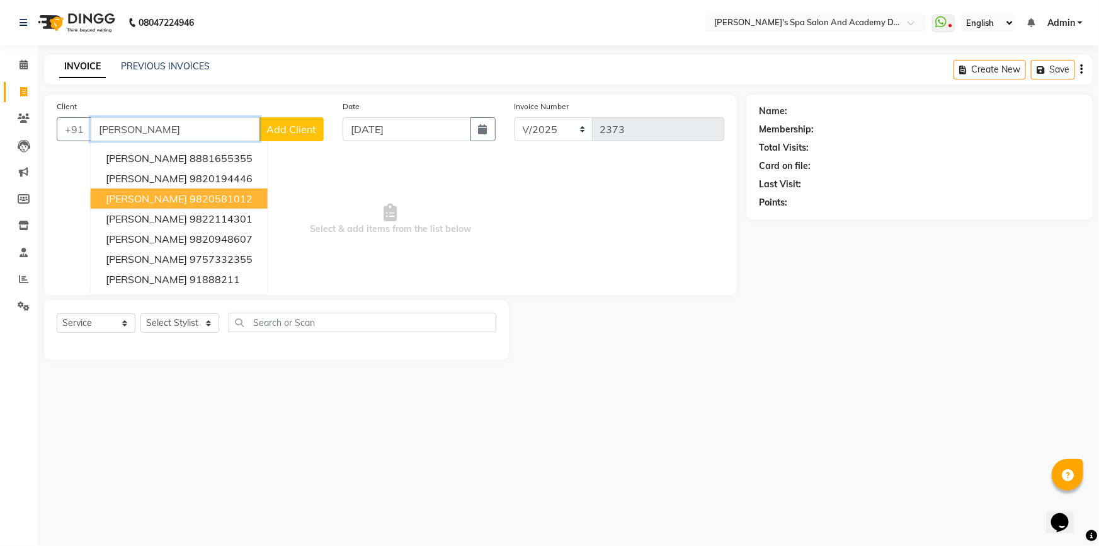
click at [214, 124] on input "[PERSON_NAME]" at bounding box center [175, 129] width 169 height 24
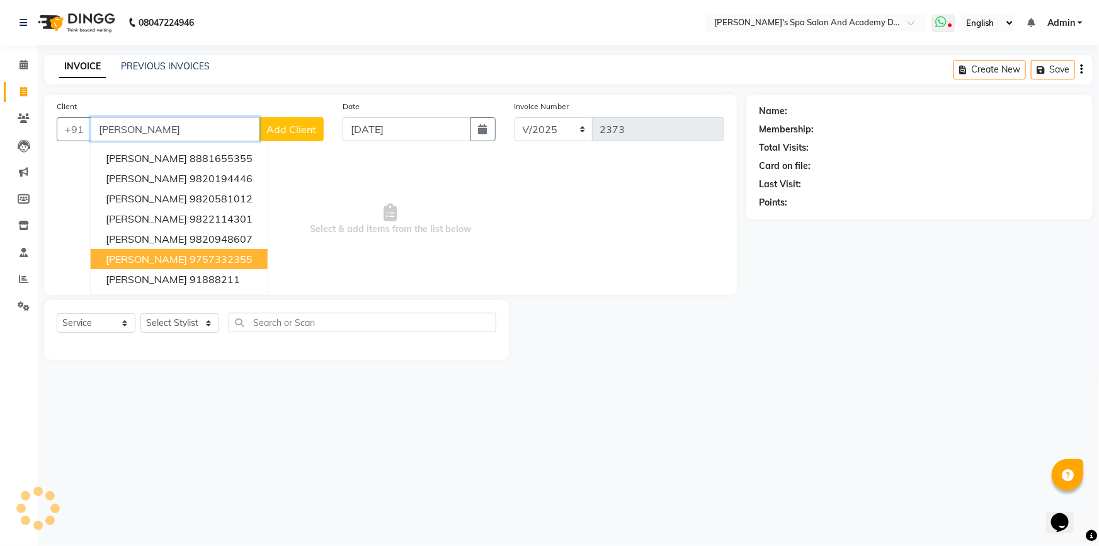
type input "[PERSON_NAME]"
click at [954, 21] on span at bounding box center [943, 23] width 23 height 18
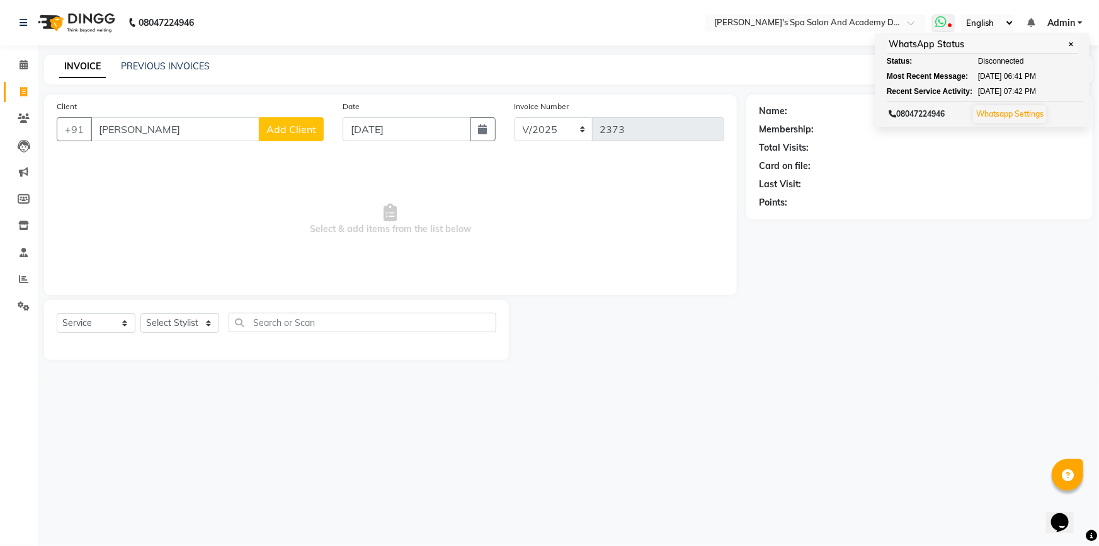
click at [1014, 113] on link "Whatsapp Settings" at bounding box center [1009, 113] width 67 height 9
click at [187, 326] on select "Select Stylist Admin [PERSON_NAME] [PERSON_NAME] DIRECT 1 [PERSON_NAME] [PERSON…" at bounding box center [179, 323] width 79 height 20
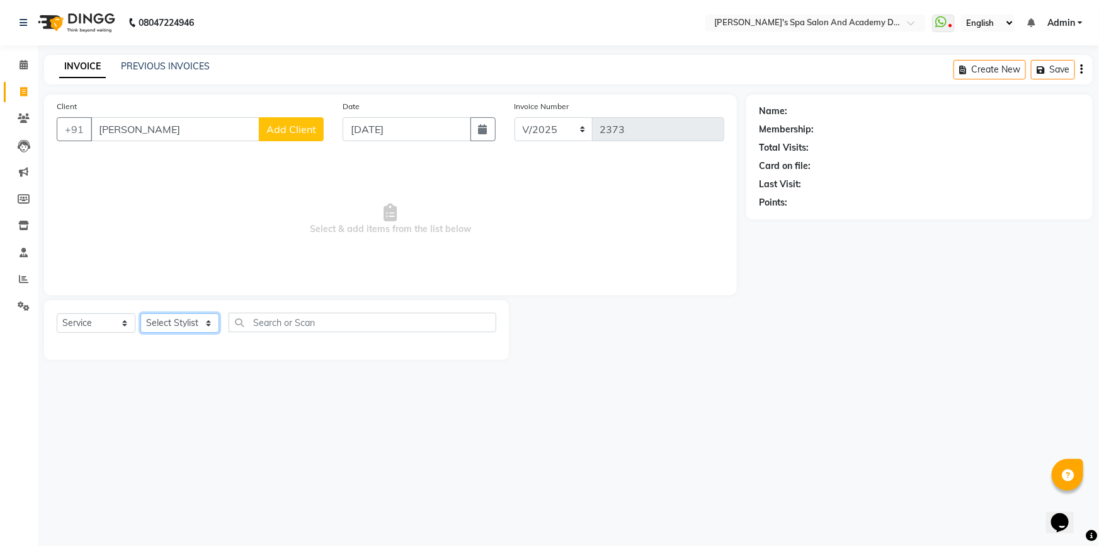
select select "84108"
click at [140, 313] on select "Select Stylist Admin [PERSON_NAME] [PERSON_NAME] DIRECT 1 [PERSON_NAME] [PERSON…" at bounding box center [179, 323] width 79 height 20
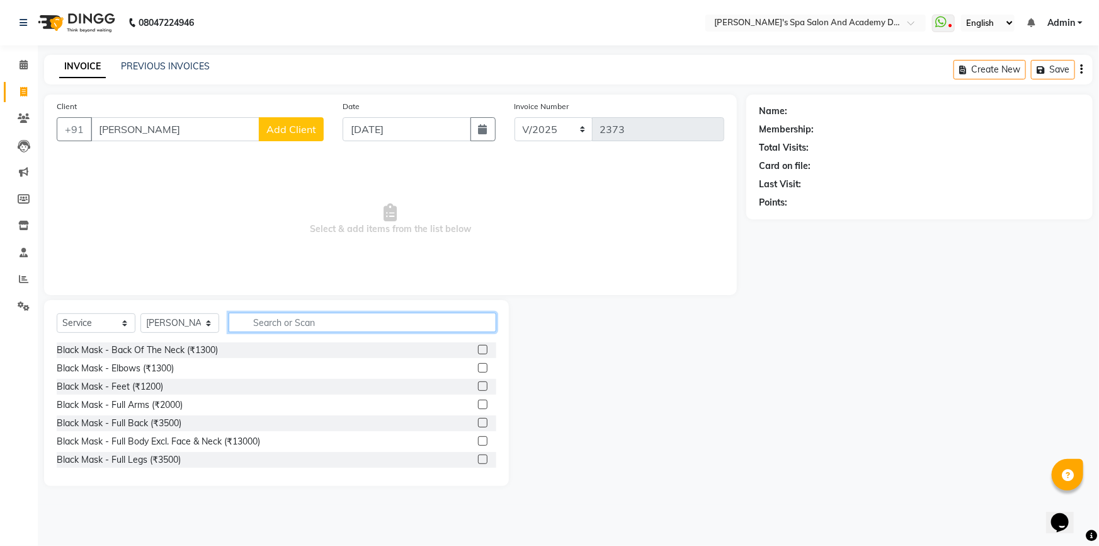
click at [252, 328] on input "text" at bounding box center [363, 322] width 268 height 20
type input "thre"
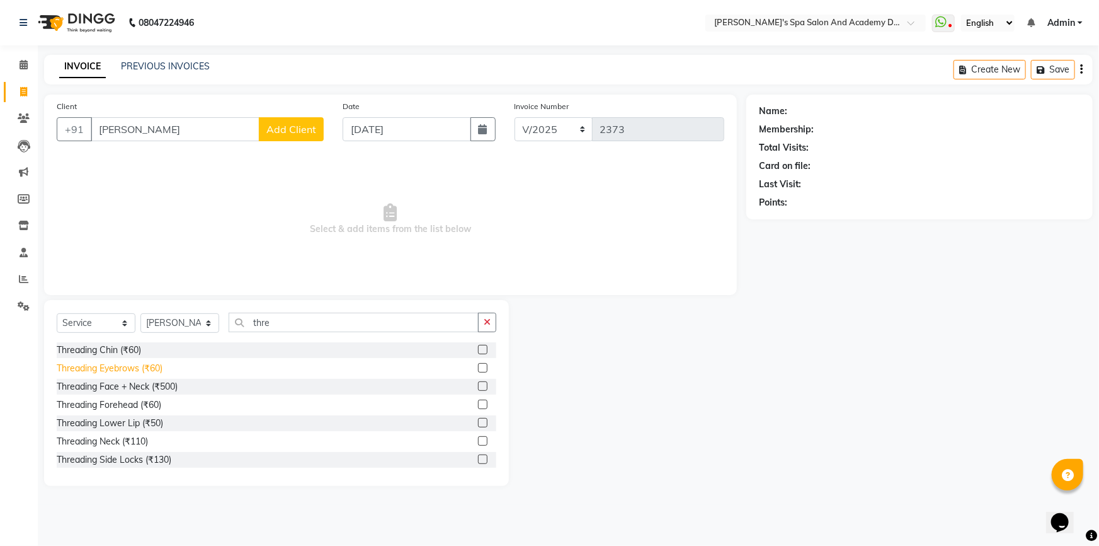
click at [104, 369] on div "Threading Eyebrows (₹60)" at bounding box center [110, 368] width 106 height 13
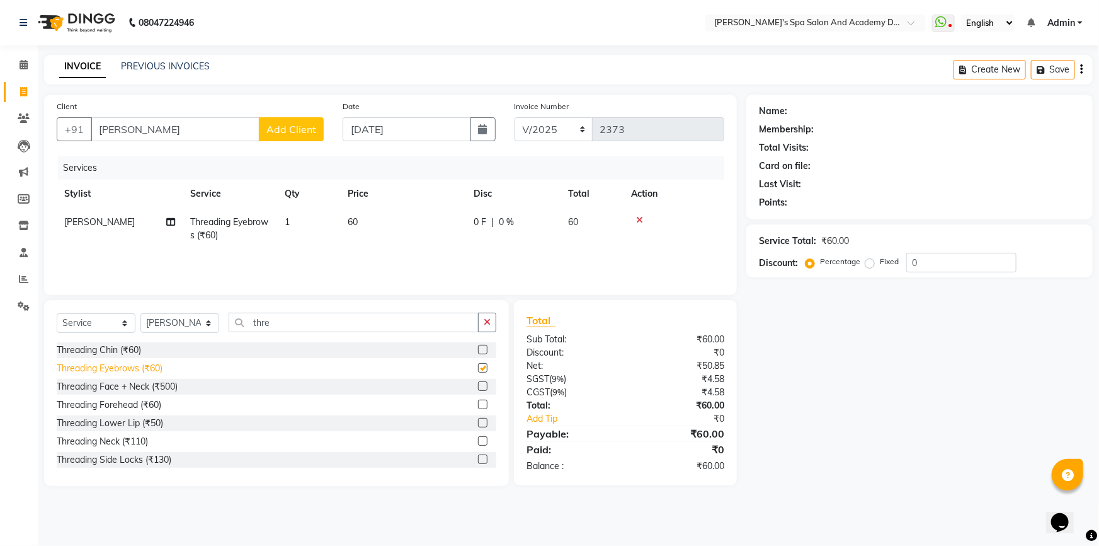
checkbox input "false"
click at [278, 128] on span "Add Client" at bounding box center [291, 129] width 50 height 13
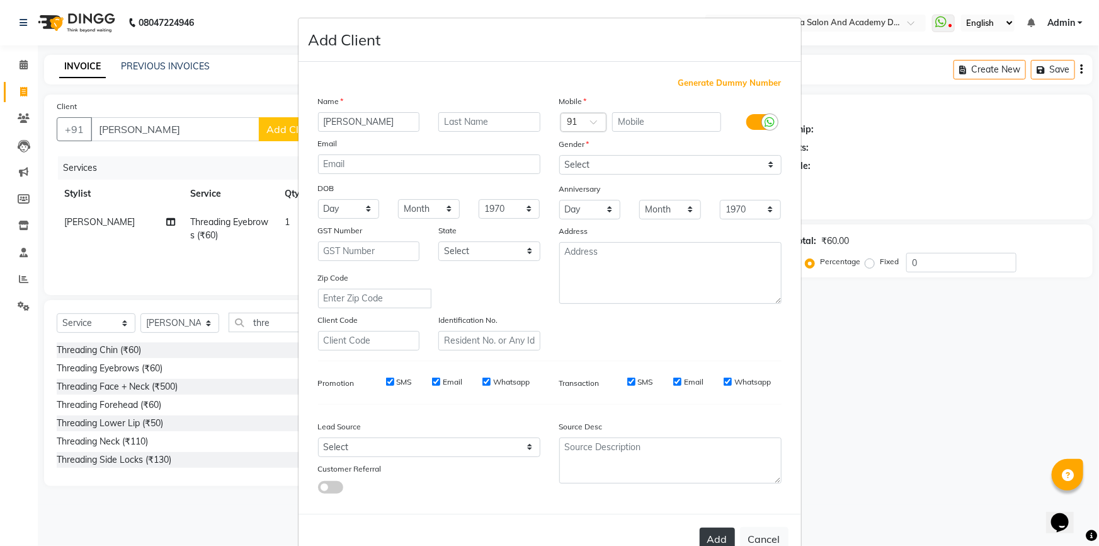
click at [719, 541] on button "Add" at bounding box center [717, 538] width 35 height 23
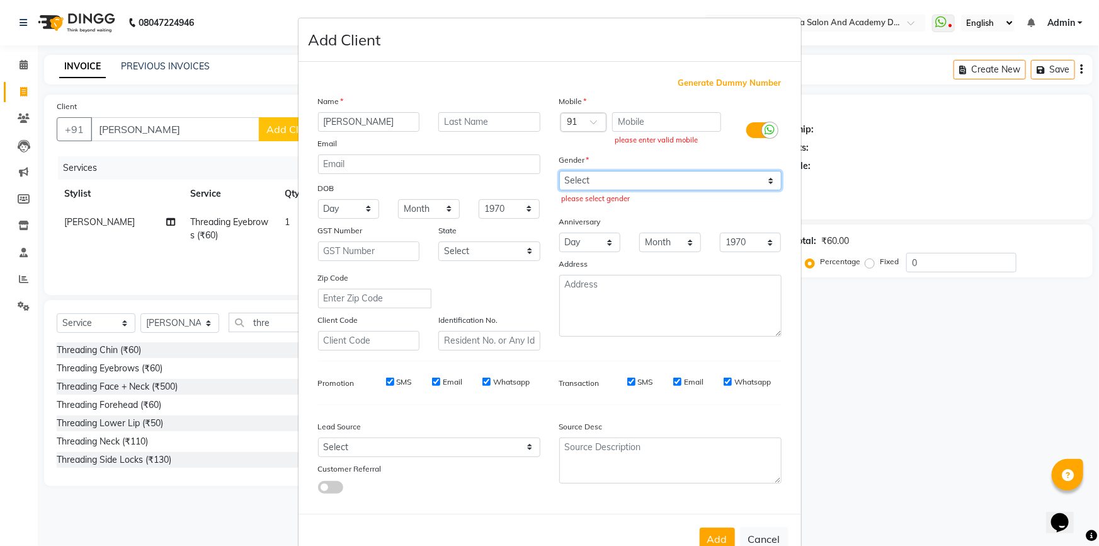
click at [696, 176] on select "Select [DEMOGRAPHIC_DATA] [DEMOGRAPHIC_DATA] Other Prefer Not To Say" at bounding box center [670, 181] width 222 height 20
select select "[DEMOGRAPHIC_DATA]"
click at [559, 171] on select "Select [DEMOGRAPHIC_DATA] [DEMOGRAPHIC_DATA] Other Prefer Not To Say" at bounding box center [670, 181] width 222 height 20
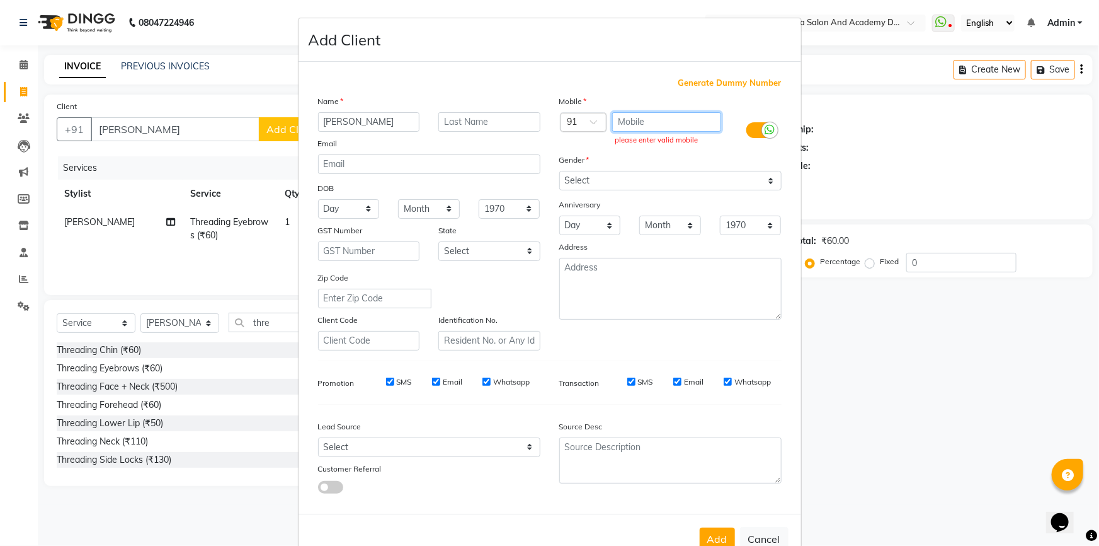
click at [650, 120] on input "text" at bounding box center [666, 122] width 109 height 20
click at [702, 79] on span "Generate Dummy Number" at bounding box center [729, 83] width 103 height 13
type input "1274200000001"
checkbox input "false"
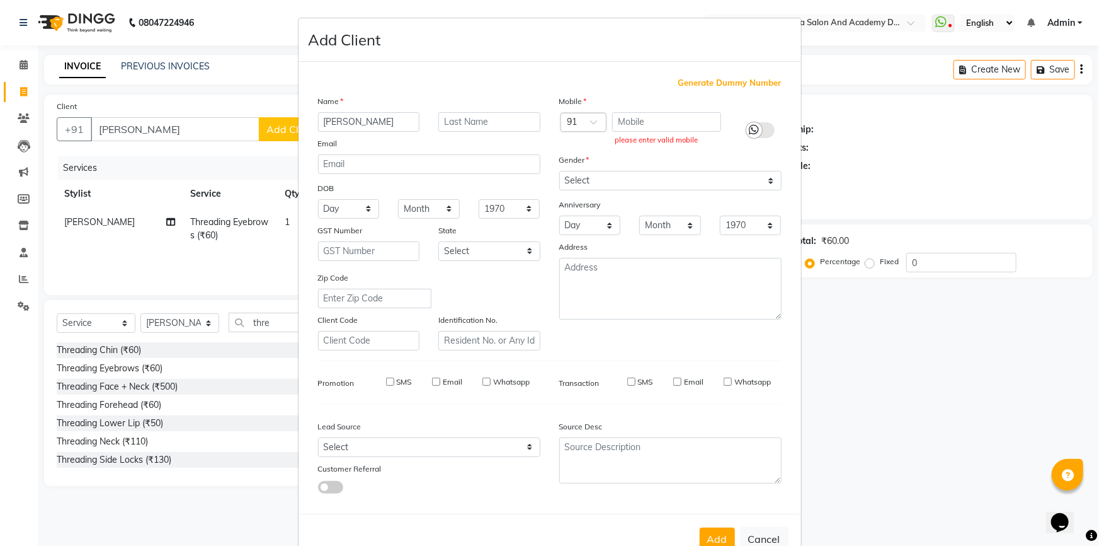
checkbox input "false"
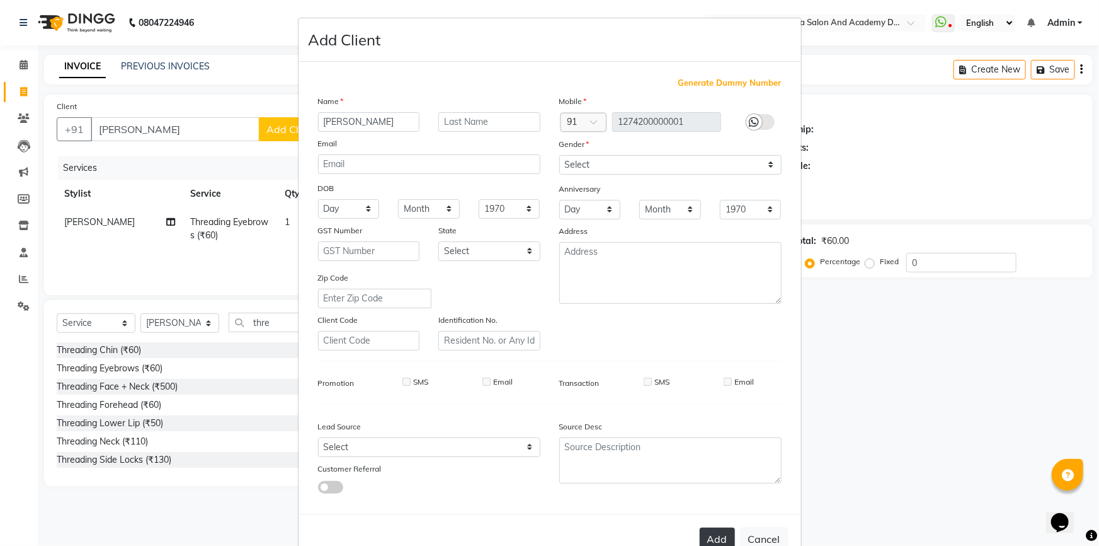
click at [712, 541] on button "Add" at bounding box center [717, 538] width 35 height 23
type input "1274200000001"
select select
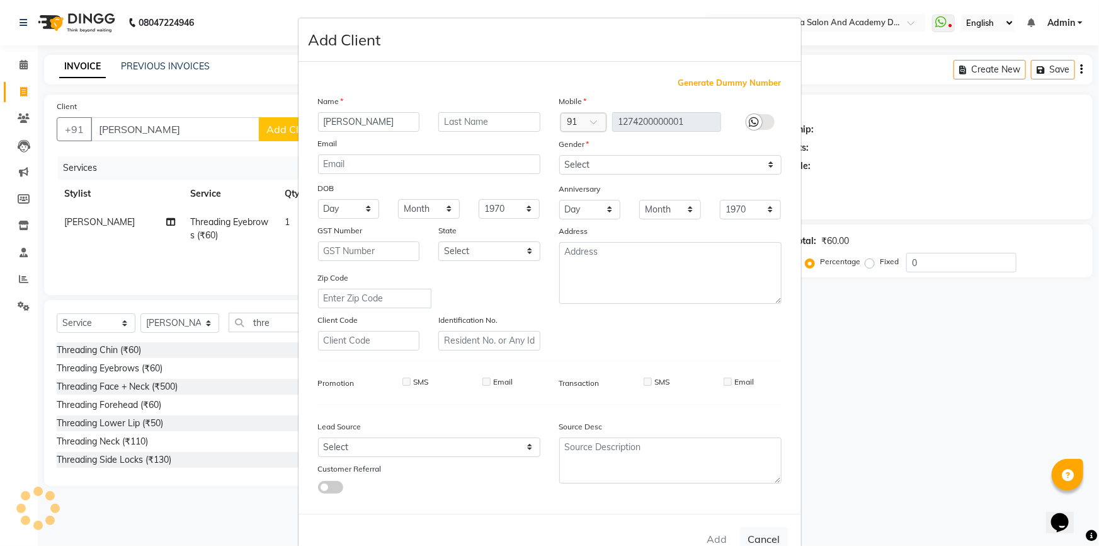
select select
checkbox input "false"
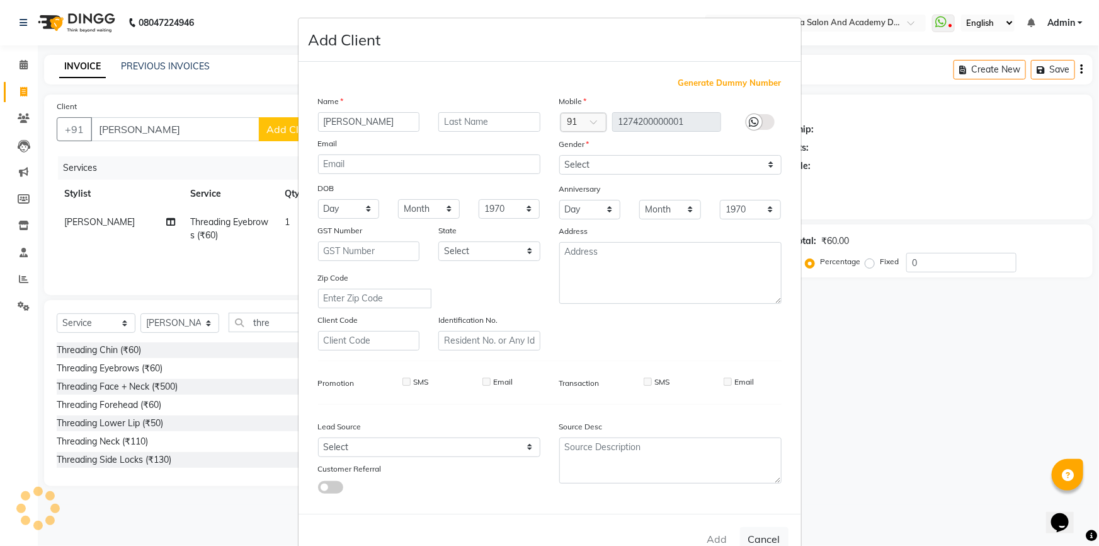
checkbox input "false"
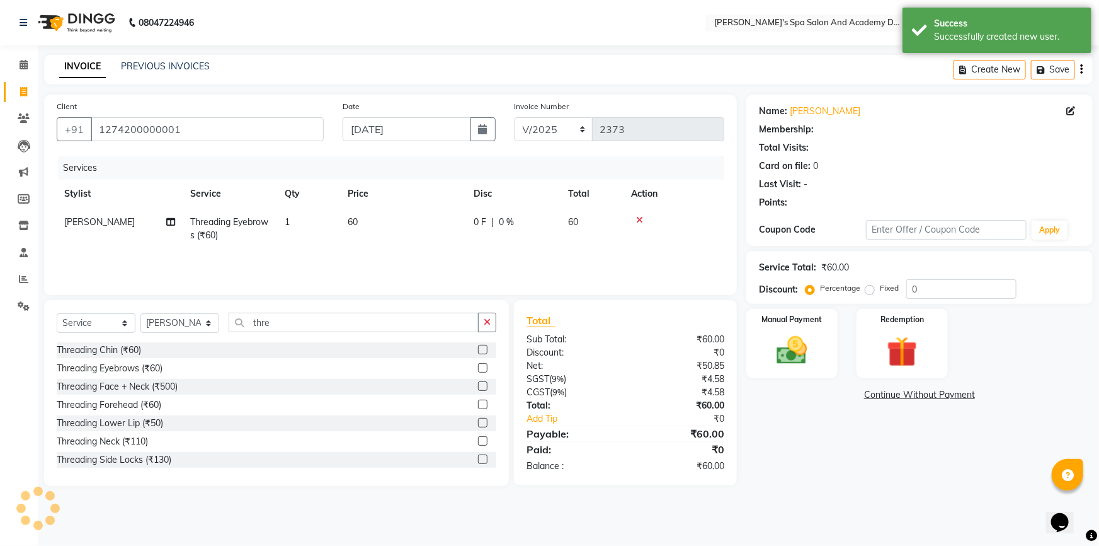
select select "1: Object"
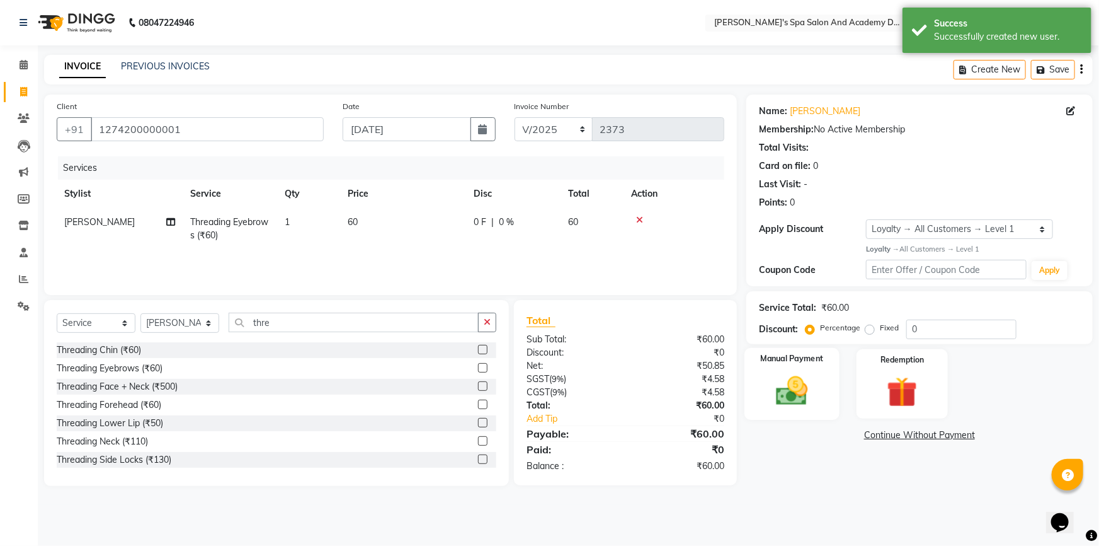
click at [809, 394] on img at bounding box center [793, 390] width 52 height 37
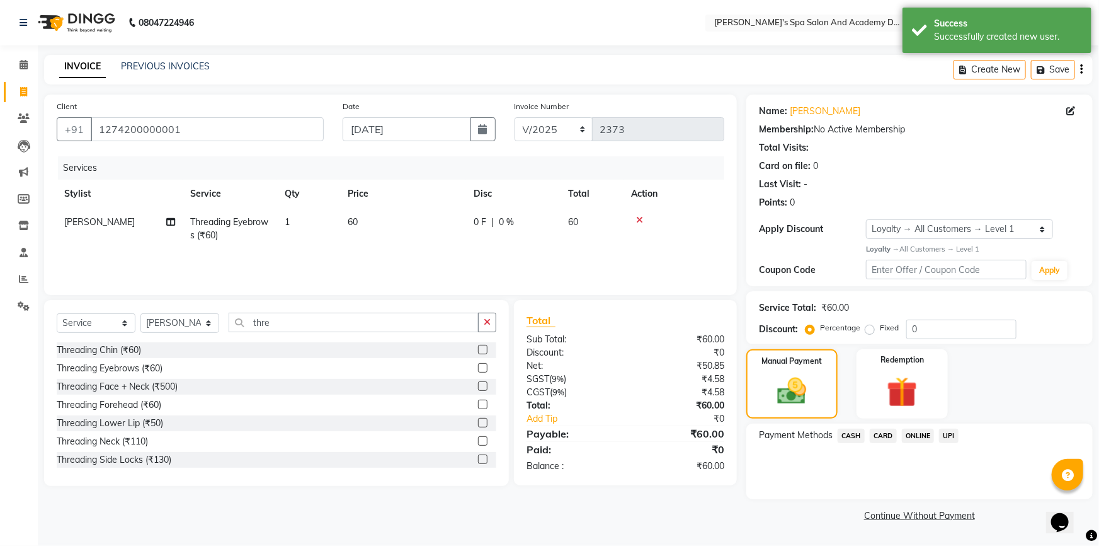
click at [853, 436] on span "CASH" at bounding box center [851, 435] width 27 height 14
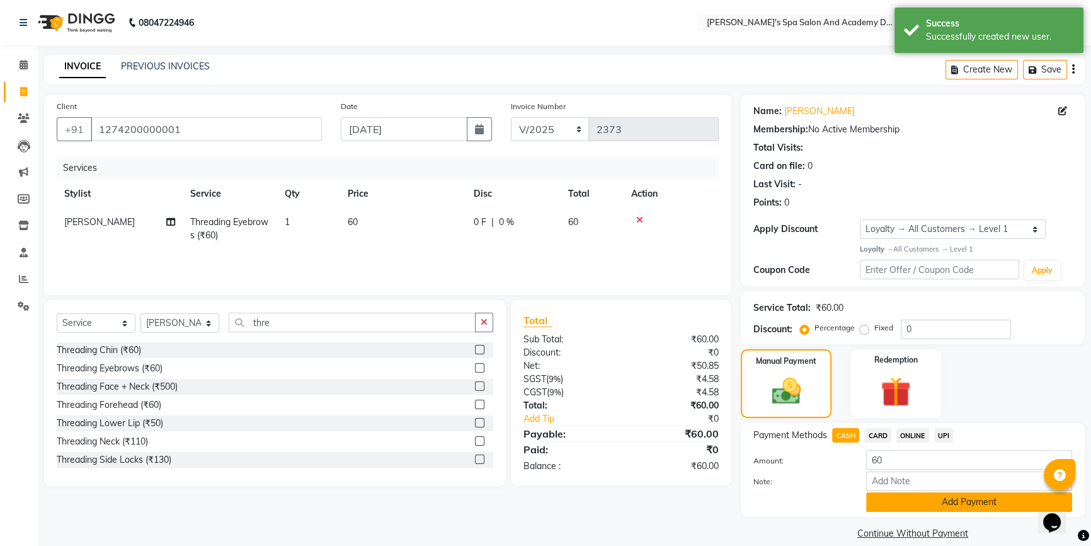
click at [957, 507] on button "Add Payment" at bounding box center [969, 502] width 206 height 20
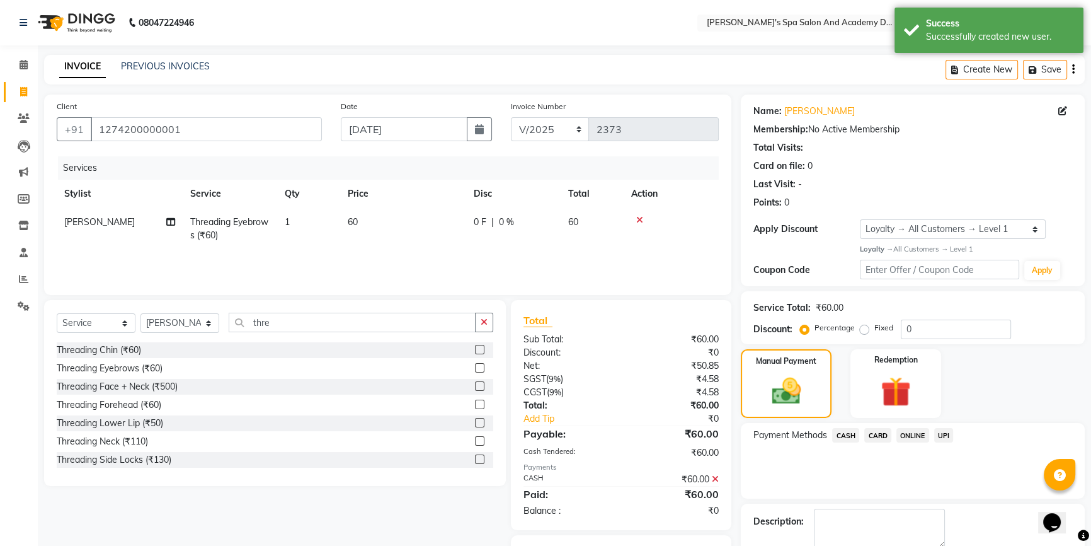
scroll to position [68, 0]
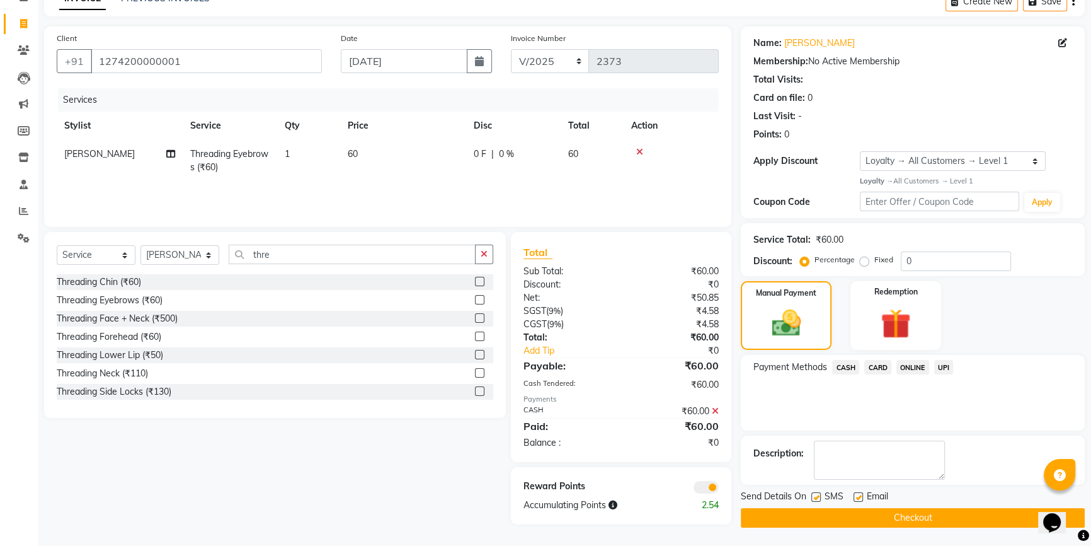
click at [853, 514] on button "Checkout" at bounding box center [913, 518] width 344 height 20
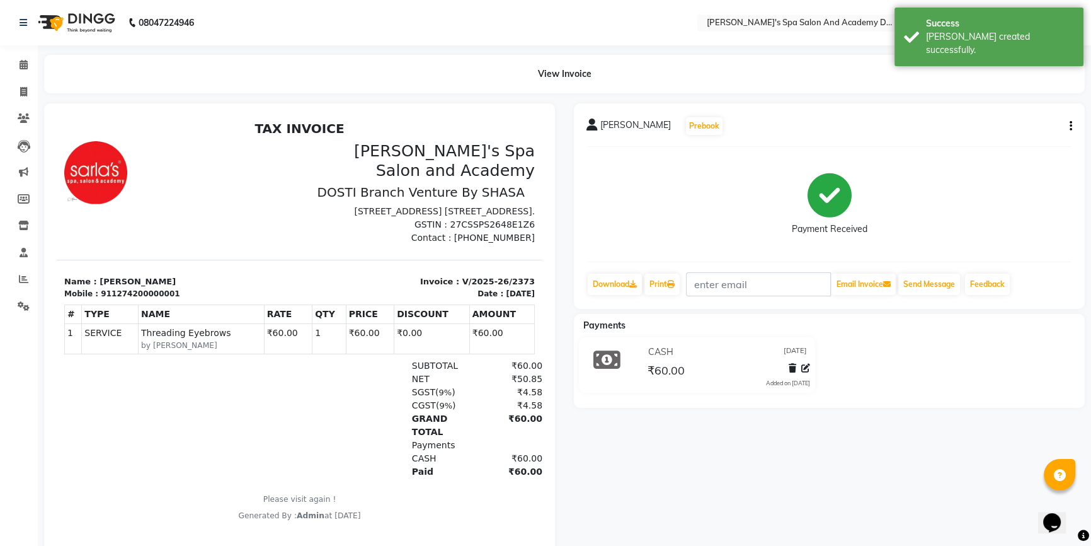
select select "service"
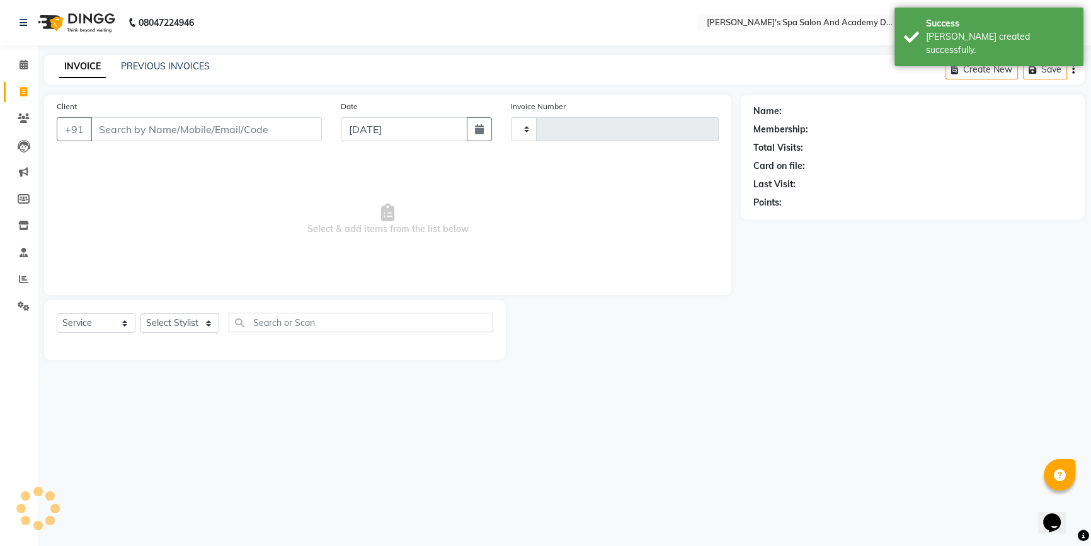
type input "2374"
select select "6316"
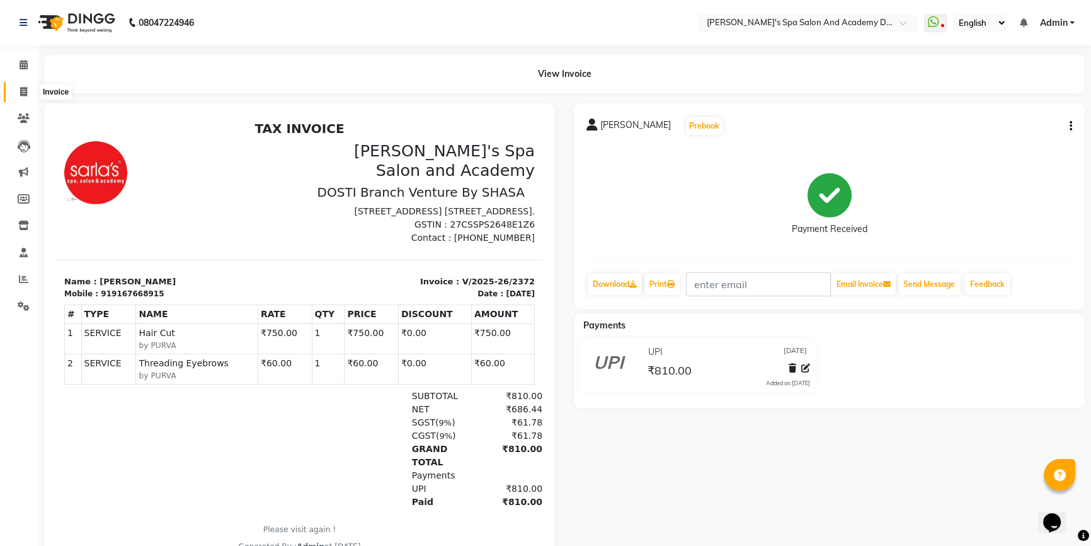
click at [25, 94] on icon at bounding box center [23, 91] width 7 height 9
select select "service"
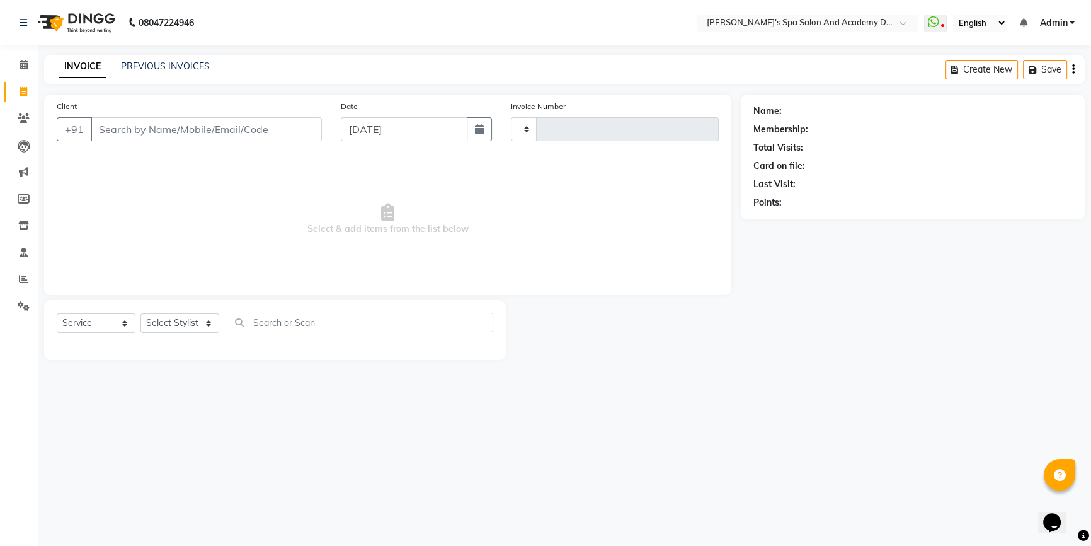
type input "2374"
select select "6316"
click at [139, 64] on link "PREVIOUS INVOICES" at bounding box center [165, 65] width 89 height 11
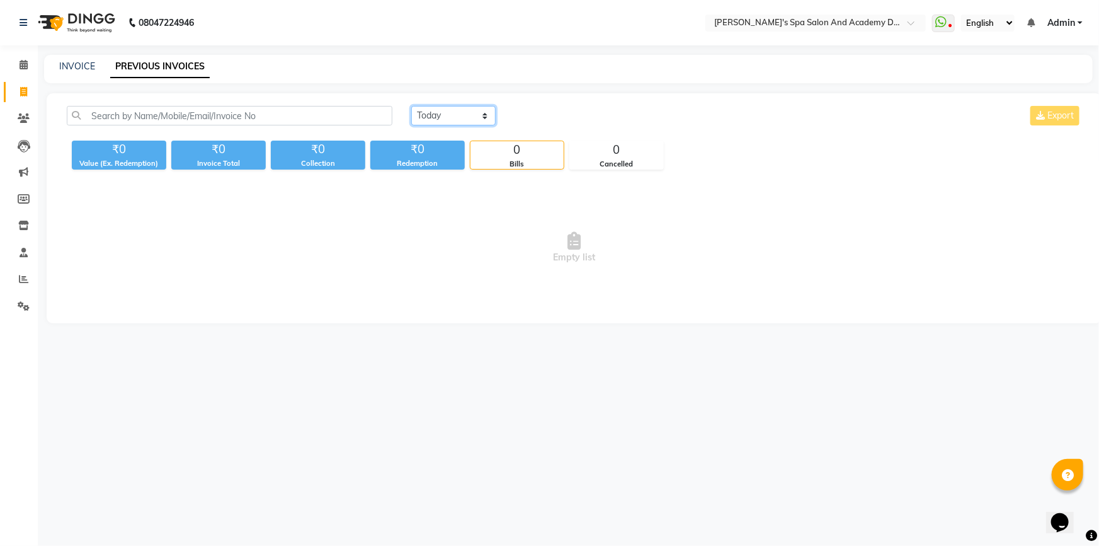
click at [477, 121] on select "[DATE] [DATE] Custom Range" at bounding box center [453, 116] width 84 height 20
select select "[DATE]"
click at [411, 106] on select "[DATE] [DATE] Custom Range" at bounding box center [453, 116] width 84 height 20
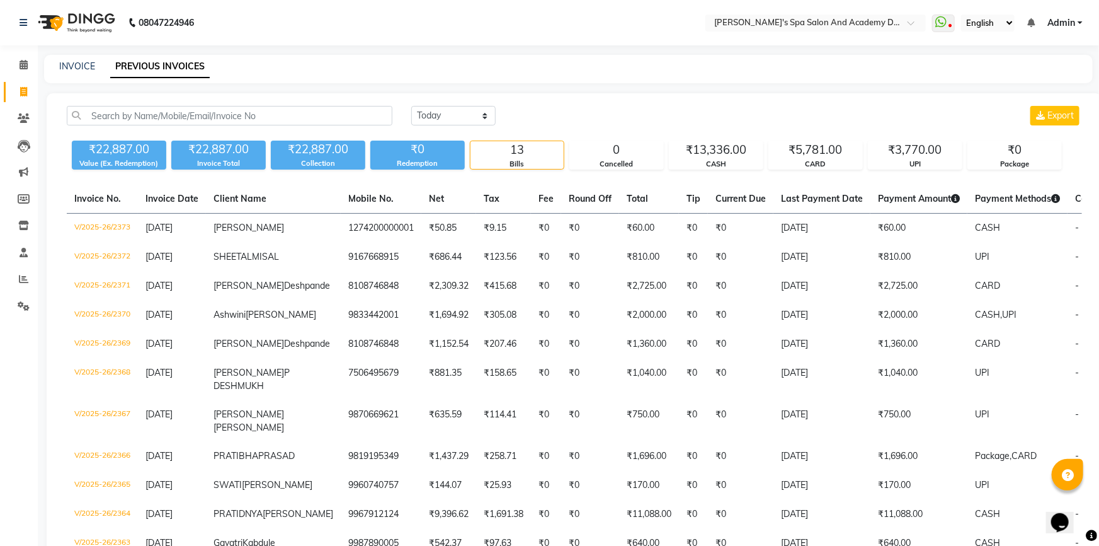
select select "6316"
select select "service"
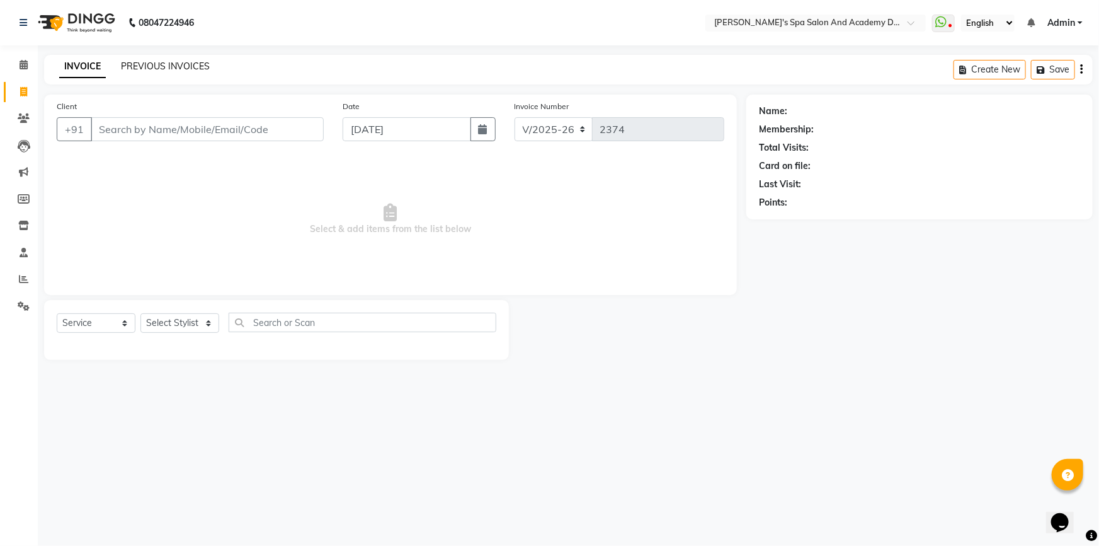
click at [162, 62] on link "PREVIOUS INVOICES" at bounding box center [165, 65] width 89 height 11
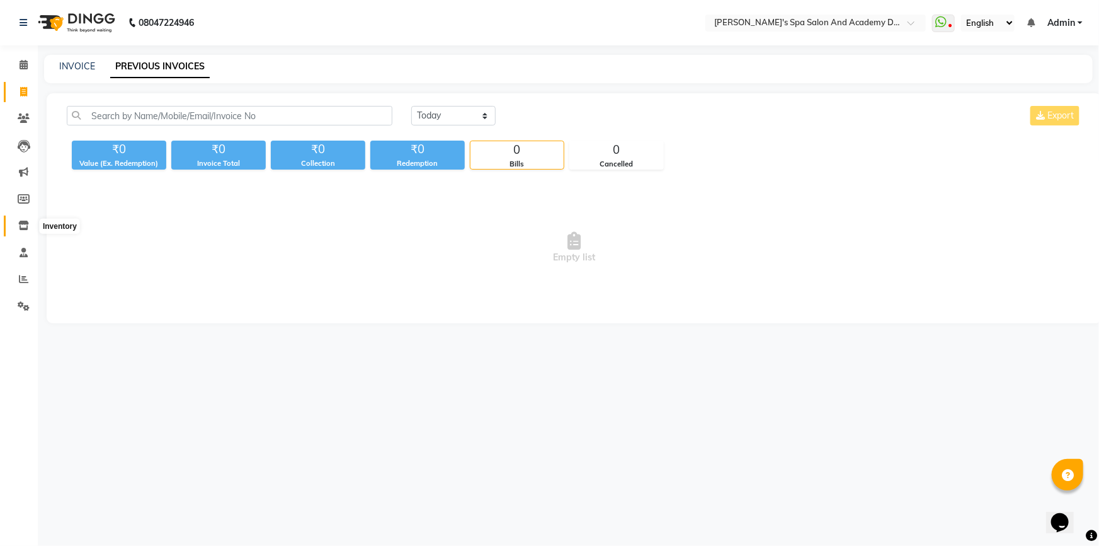
click at [25, 227] on icon at bounding box center [23, 224] width 11 height 9
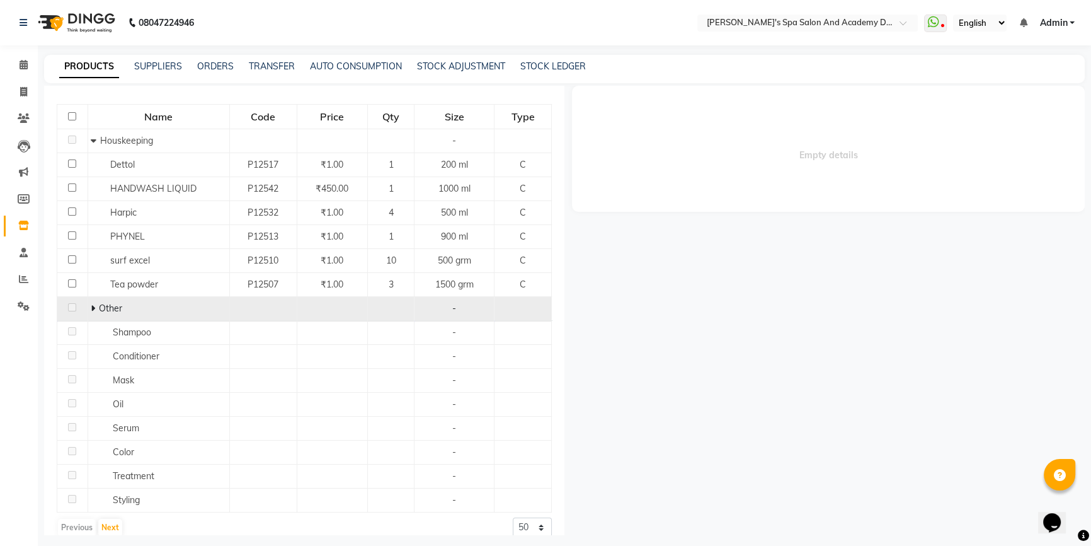
scroll to position [129, 0]
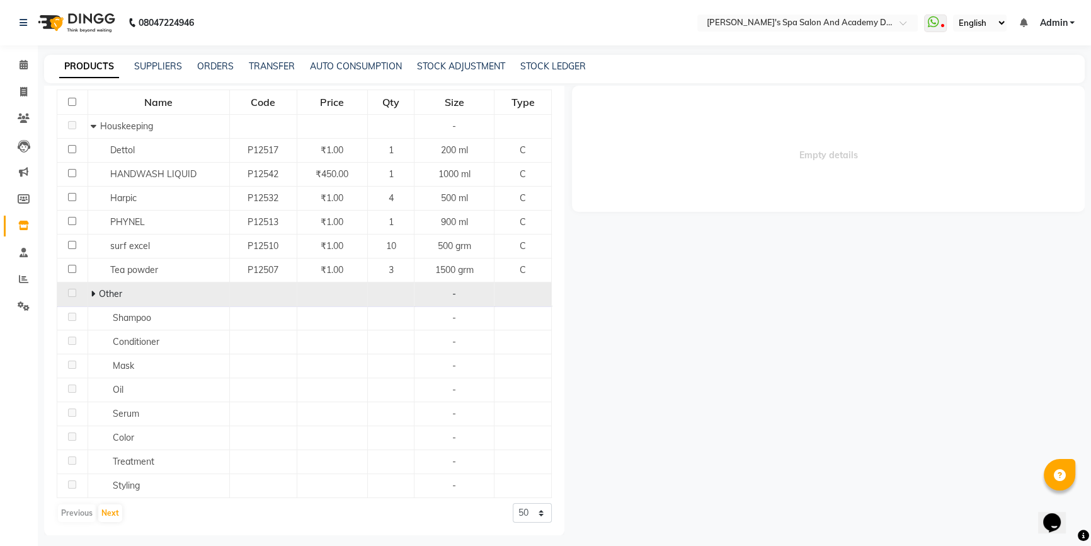
click at [157, 299] on div "Other" at bounding box center [158, 293] width 135 height 13
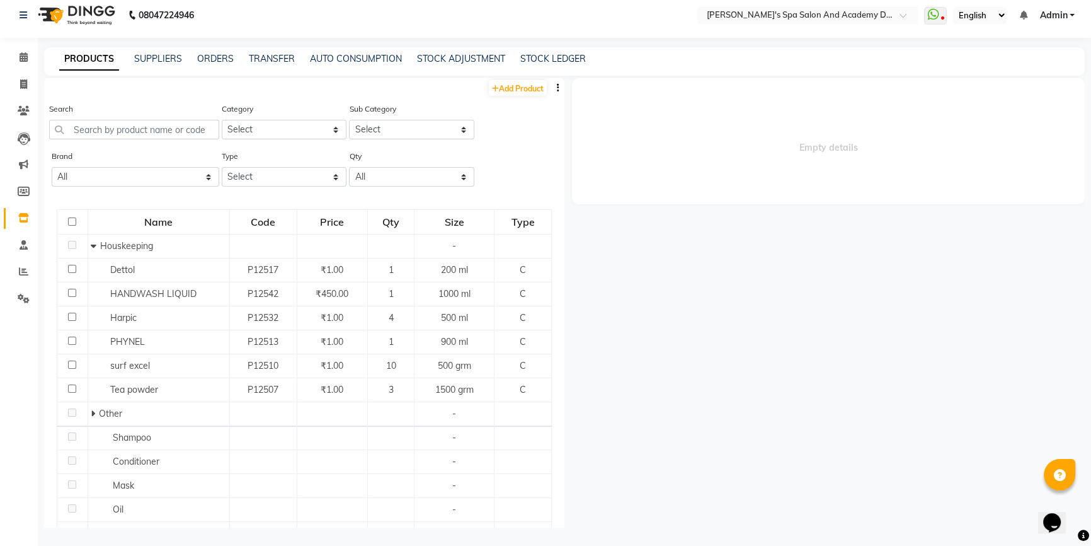
scroll to position [0, 0]
click at [169, 55] on link "SUPPLIERS" at bounding box center [158, 58] width 48 height 11
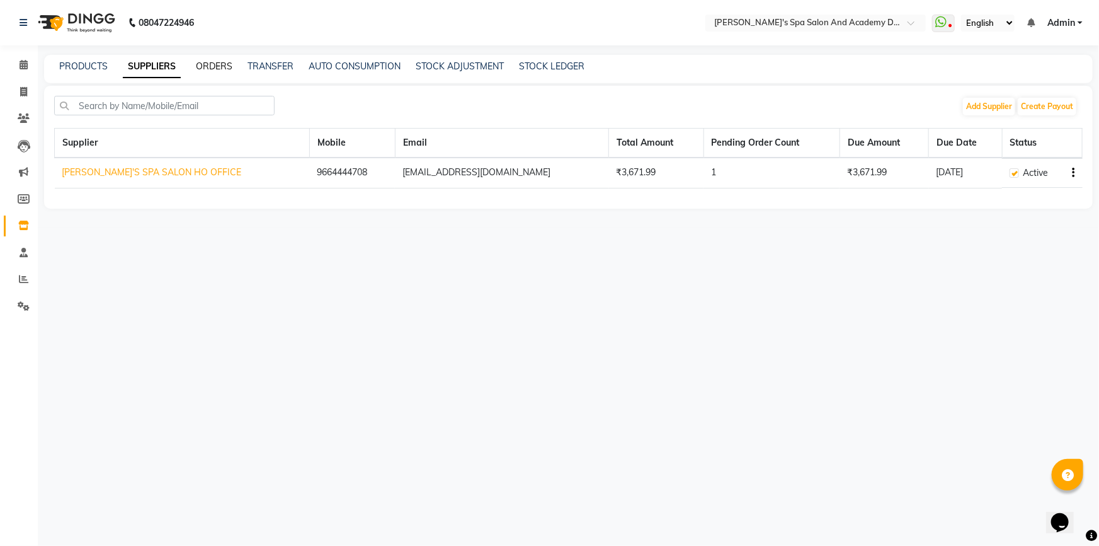
click at [217, 62] on link "ORDERS" at bounding box center [214, 65] width 37 height 11
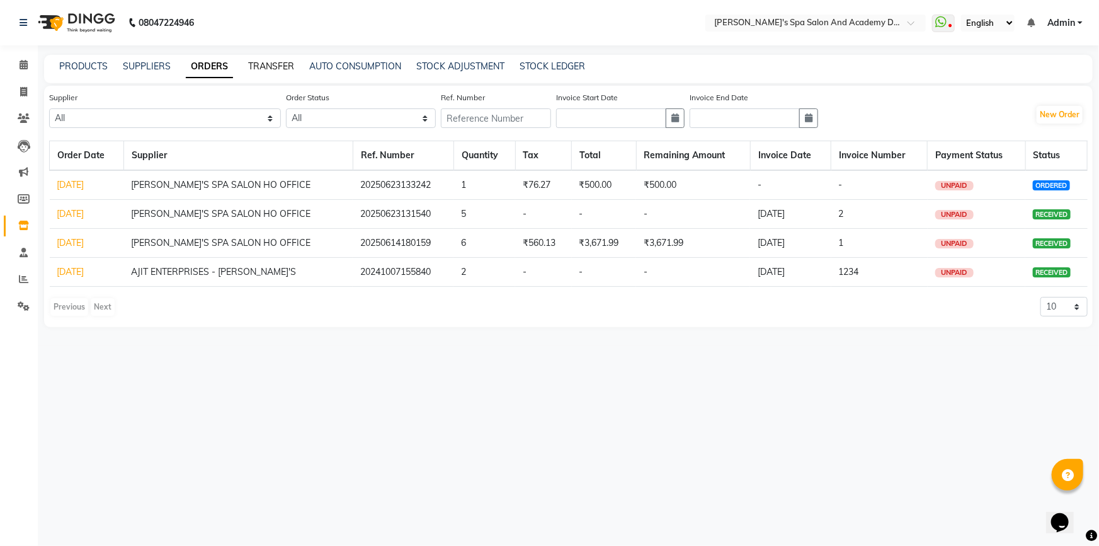
click at [285, 69] on link "TRANSFER" at bounding box center [271, 65] width 46 height 11
select select "sender"
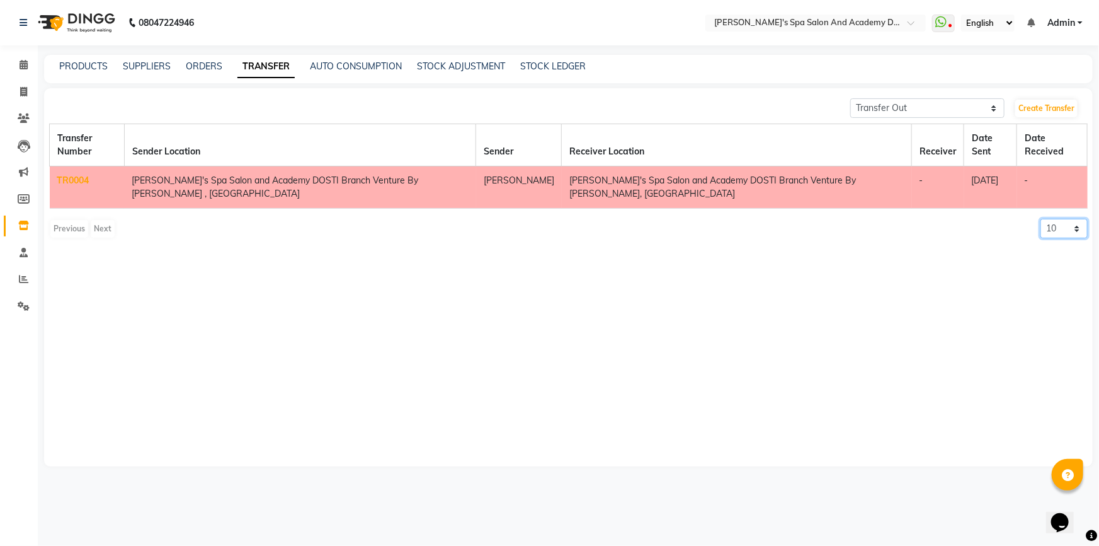
click at [1071, 219] on select "10 20 50 100" at bounding box center [1064, 229] width 47 height 20
click at [1041, 219] on select "10 20 50 100" at bounding box center [1064, 229] width 47 height 20
click at [376, 65] on link "AUTO CONSUMPTION" at bounding box center [356, 65] width 92 height 11
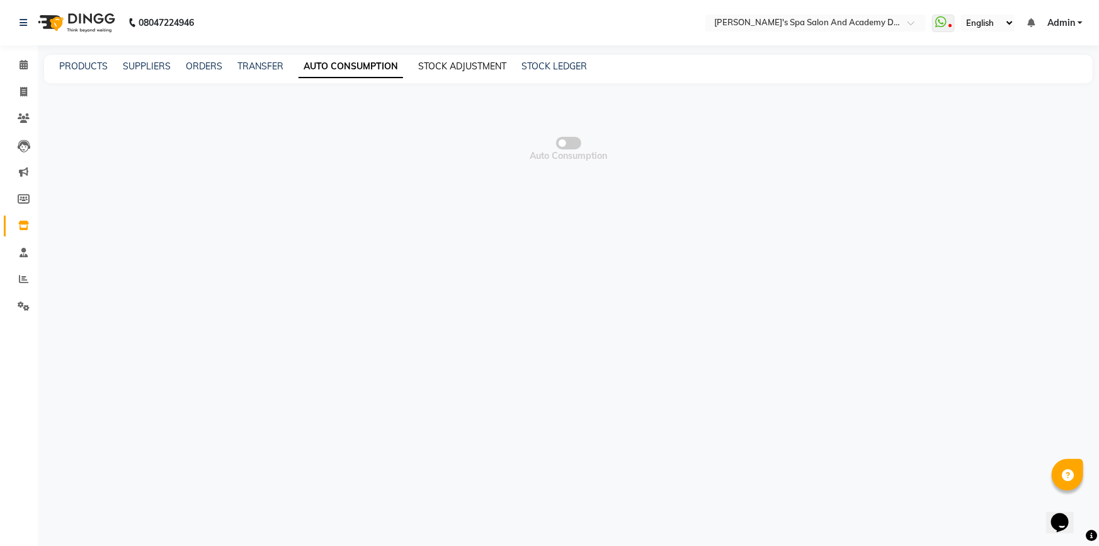
click at [461, 66] on link "STOCK ADJUSTMENT" at bounding box center [462, 65] width 88 height 11
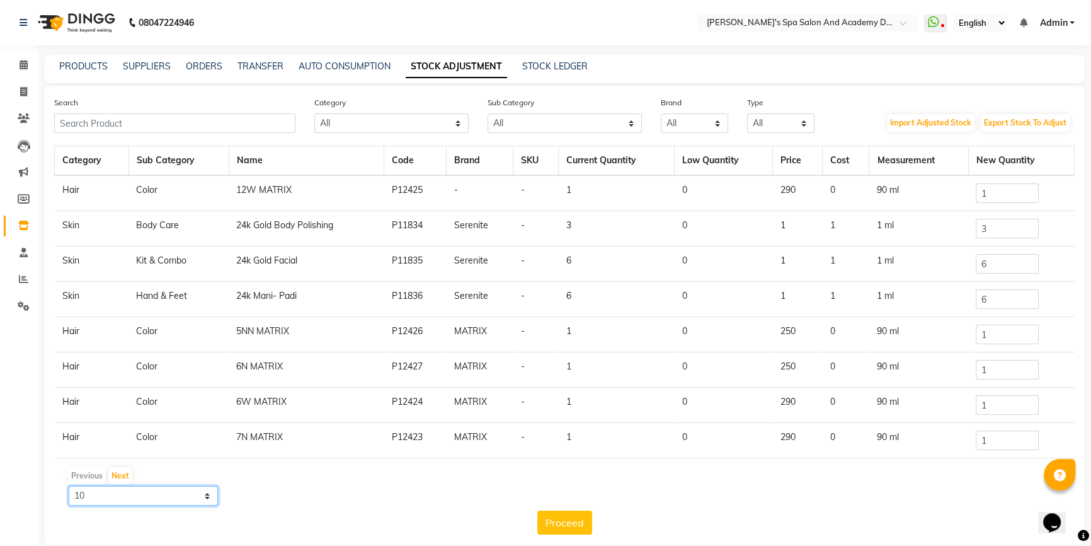
click at [205, 490] on select "10 50 100" at bounding box center [143, 496] width 149 height 20
select select "100"
click at [69, 486] on select "10 50 100" at bounding box center [143, 496] width 149 height 20
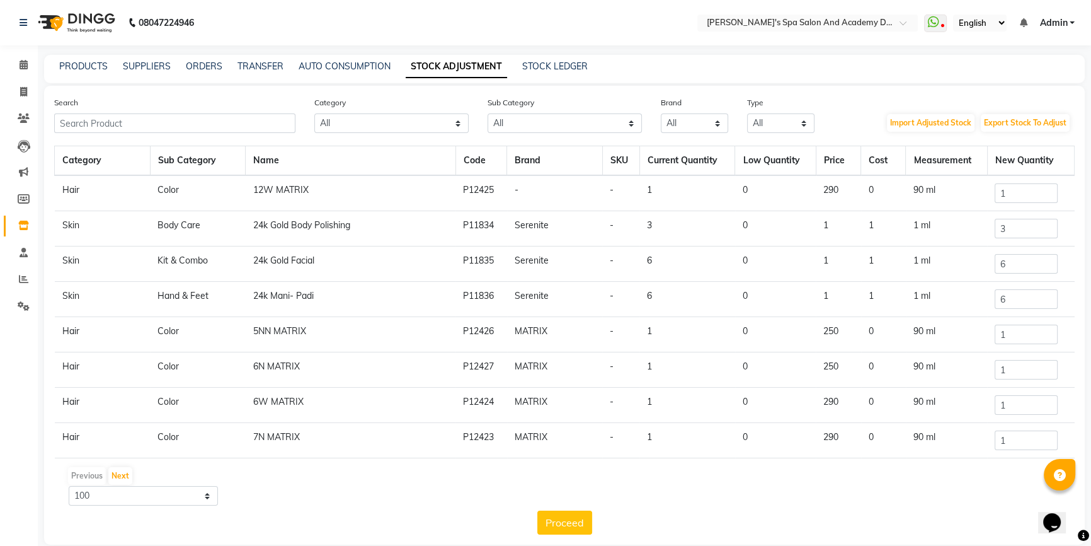
click at [1027, 165] on th "New Quantity" at bounding box center [1030, 161] width 87 height 30
click at [90, 164] on th "Category" at bounding box center [103, 161] width 96 height 30
click at [109, 152] on th "Category" at bounding box center [103, 161] width 96 height 30
click at [381, 125] on select "All Hair Skin Makeup Personal Care Appliances [PERSON_NAME] Waxing Threading Ha…" at bounding box center [391, 123] width 154 height 20
select select "1032901100"
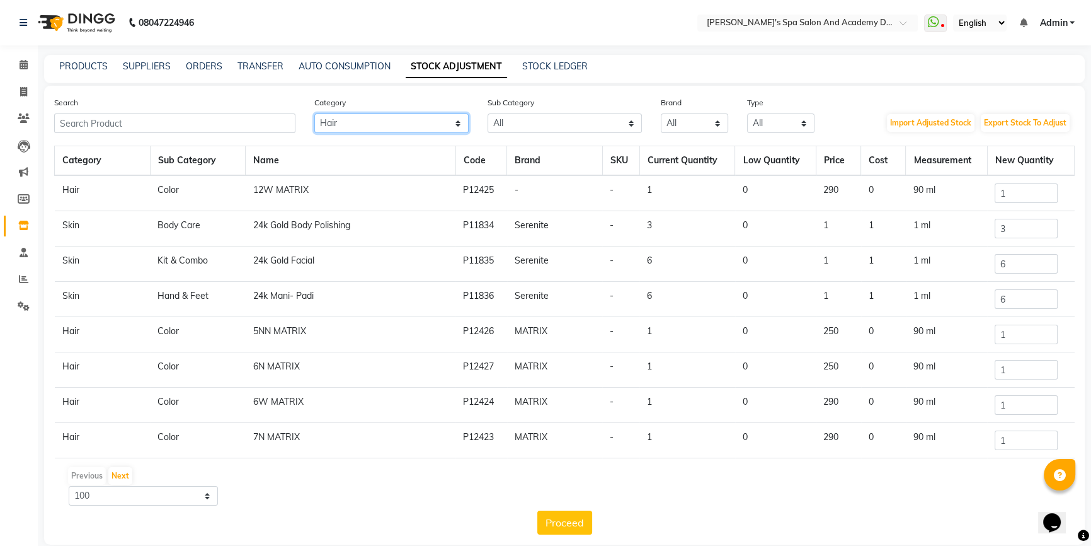
click at [314, 113] on select "All Hair Skin Makeup Personal Care Appliances [PERSON_NAME] Waxing Threading Ha…" at bounding box center [391, 123] width 154 height 20
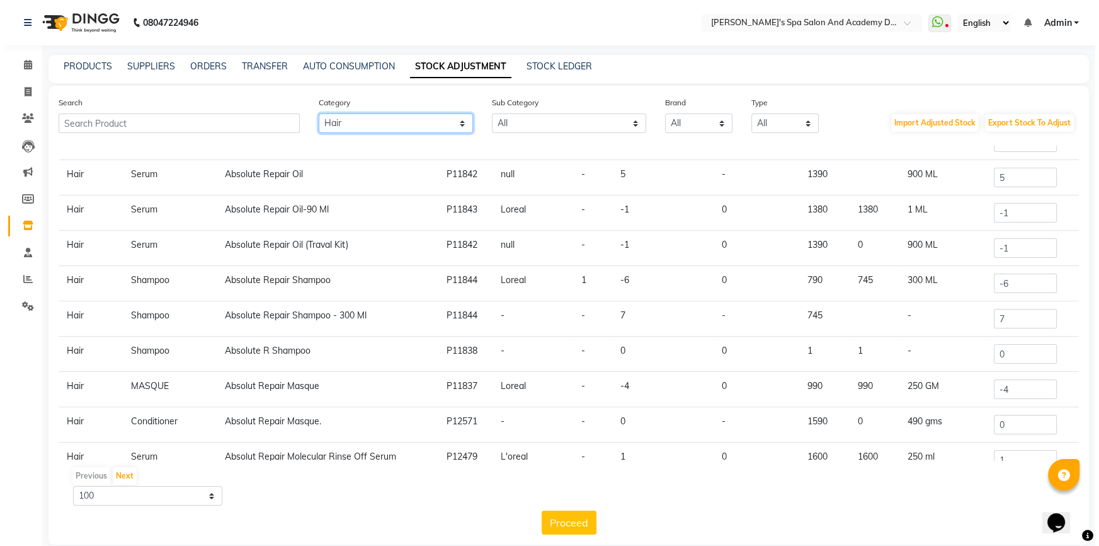
scroll to position [229, 0]
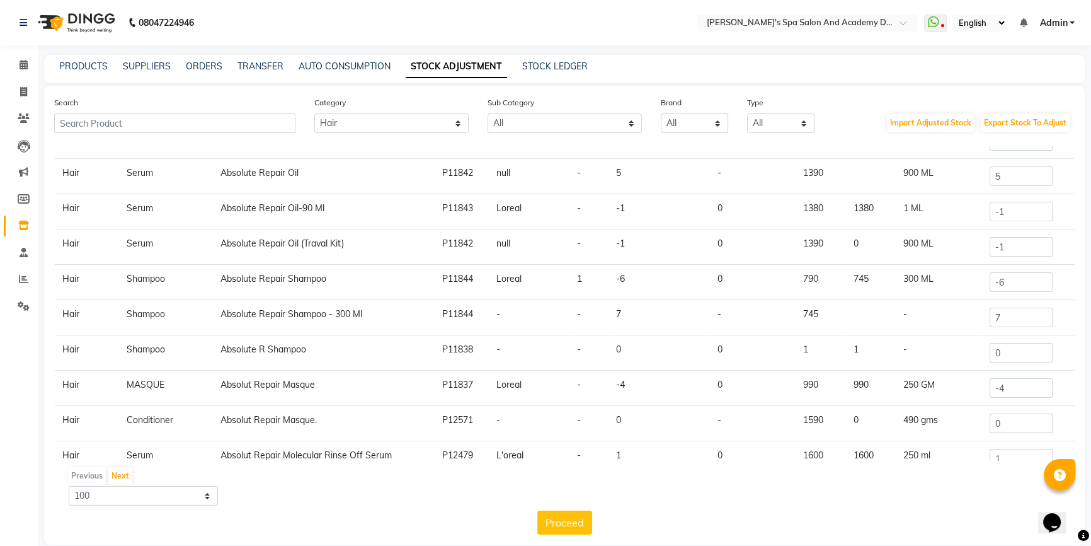
click at [1048, 20] on span "Admin" at bounding box center [1053, 22] width 28 height 13
click at [1002, 69] on link "Change Password" at bounding box center [1010, 67] width 115 height 20
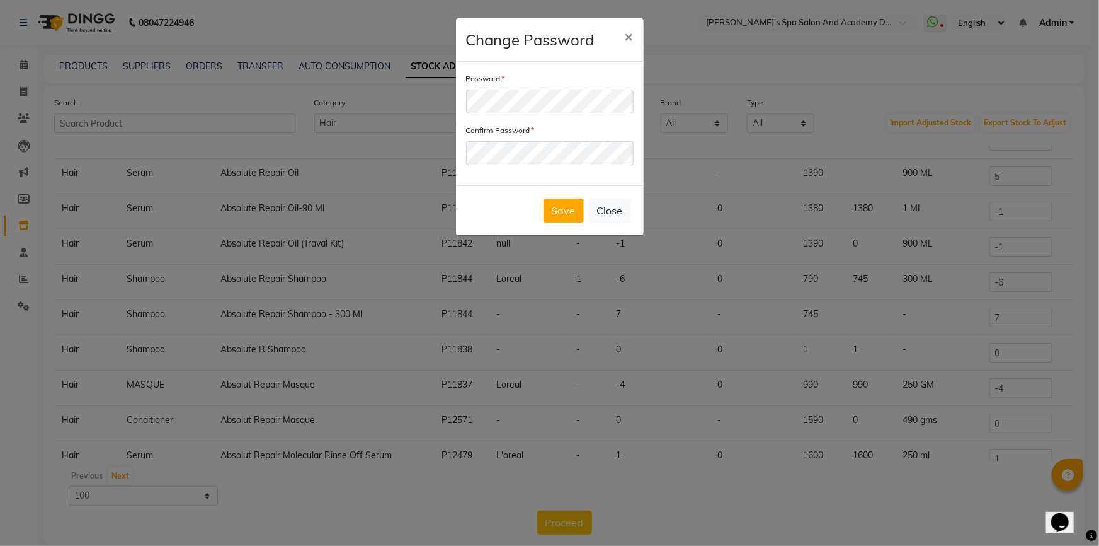
click at [616, 171] on div "Password Confirm Password" at bounding box center [550, 123] width 188 height 123
click at [560, 216] on button "Save" at bounding box center [564, 210] width 40 height 24
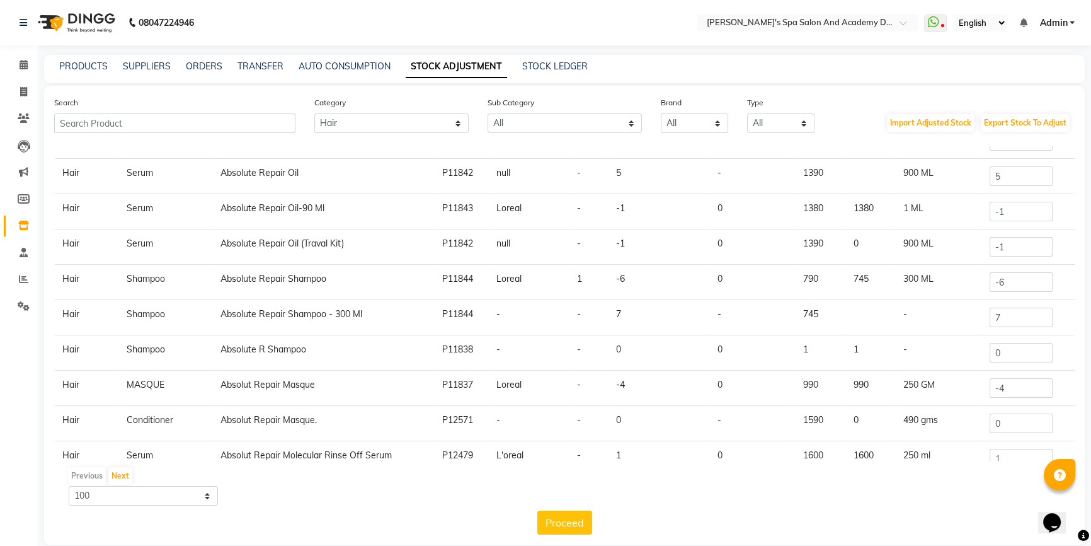
click at [1056, 21] on span "Admin" at bounding box center [1053, 22] width 28 height 13
click at [996, 86] on link "Sign out" at bounding box center [1010, 87] width 115 height 20
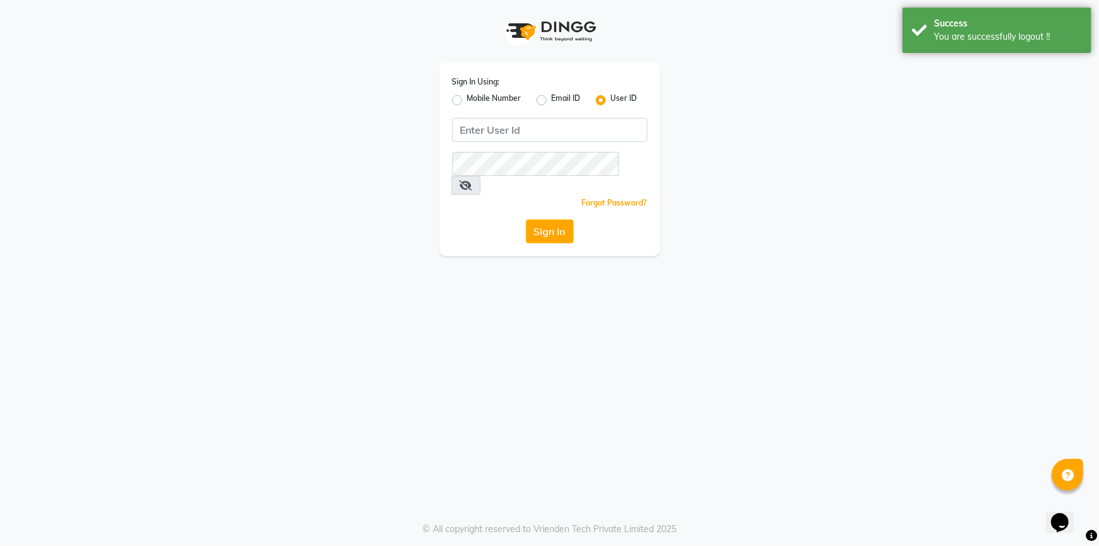
click at [467, 100] on label "Mobile Number" at bounding box center [494, 100] width 54 height 15
click at [467, 100] on input "Mobile Number" at bounding box center [471, 97] width 8 height 8
radio input "true"
click at [622, 130] on input "Username" at bounding box center [571, 130] width 153 height 24
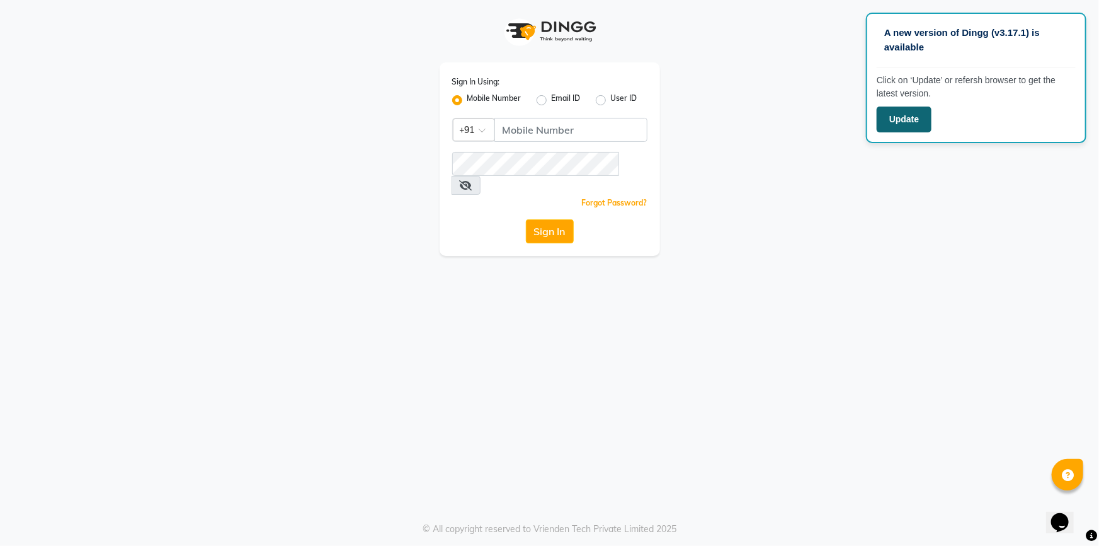
click at [924, 118] on button "Update" at bounding box center [904, 119] width 55 height 26
click at [895, 115] on button "Update" at bounding box center [904, 119] width 55 height 26
click at [508, 127] on input "Username" at bounding box center [571, 130] width 153 height 24
click at [611, 105] on label "User ID" at bounding box center [624, 100] width 26 height 15
click at [611, 101] on input "User ID" at bounding box center [615, 97] width 8 height 8
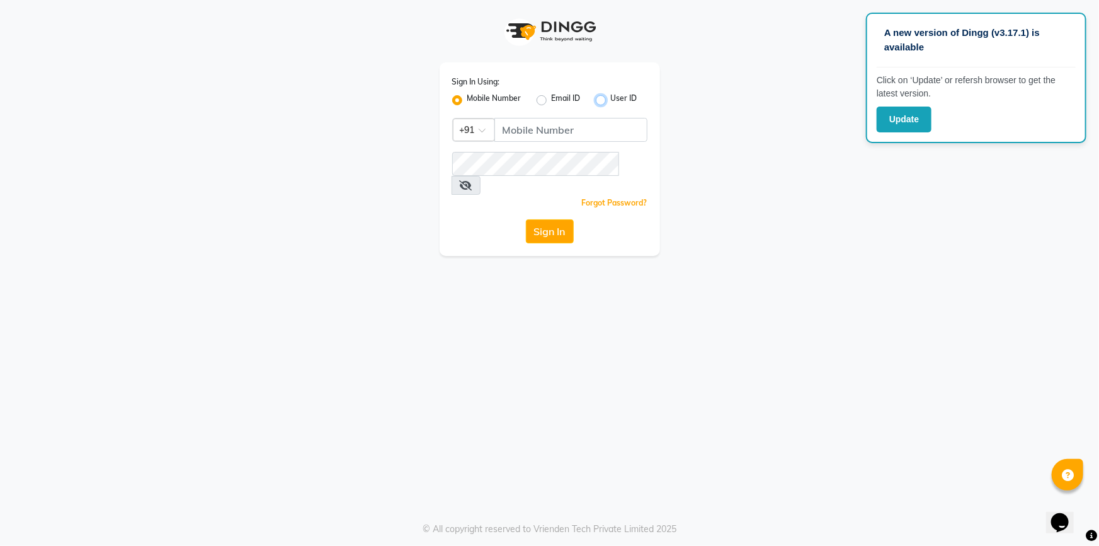
radio input "true"
click at [611, 101] on label "User ID" at bounding box center [624, 100] width 26 height 15
click at [611, 101] on input "User ID" at bounding box center [615, 97] width 8 height 8
click at [887, 119] on button "Update" at bounding box center [904, 119] width 55 height 26
click at [547, 219] on button "Sign In" at bounding box center [550, 231] width 48 height 24
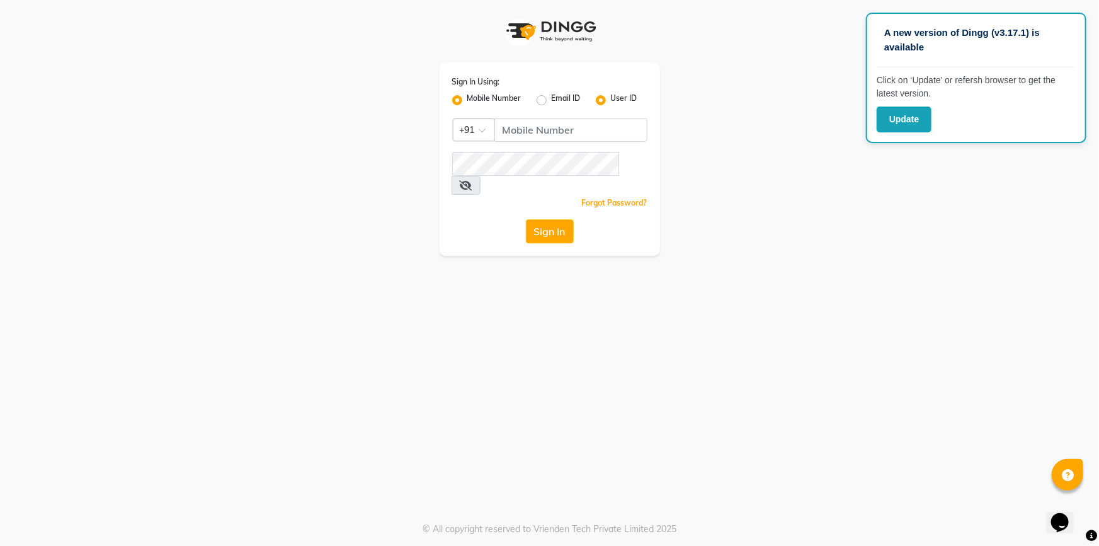
click at [780, 43] on div "Sign In Using: Mobile Number Email ID User ID Country Code × +91 Remember me Fo…" at bounding box center [550, 128] width 718 height 256
click at [544, 129] on input "Username" at bounding box center [571, 130] width 153 height 24
click at [635, 131] on input "Username" at bounding box center [571, 130] width 153 height 24
click at [611, 101] on label "User ID" at bounding box center [624, 100] width 26 height 15
click at [611, 101] on input "User ID" at bounding box center [615, 97] width 8 height 8
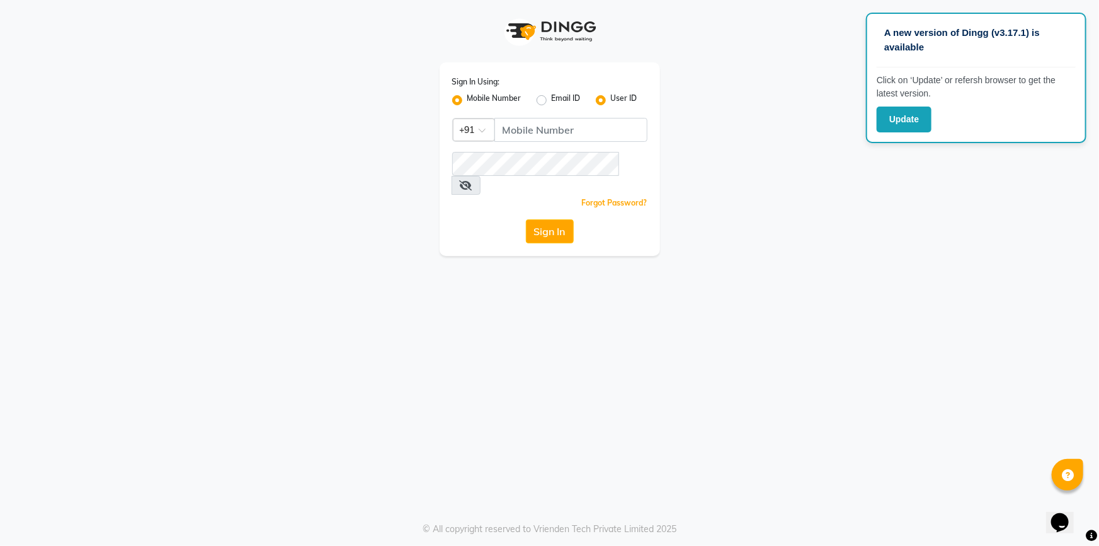
click at [611, 101] on label "User ID" at bounding box center [624, 100] width 26 height 15
click at [611, 101] on input "User ID" at bounding box center [615, 97] width 8 height 8
click at [611, 101] on label "User ID" at bounding box center [624, 100] width 26 height 15
click at [611, 101] on input "User ID" at bounding box center [615, 97] width 8 height 8
click at [610, 101] on div "User ID" at bounding box center [617, 100] width 42 height 15
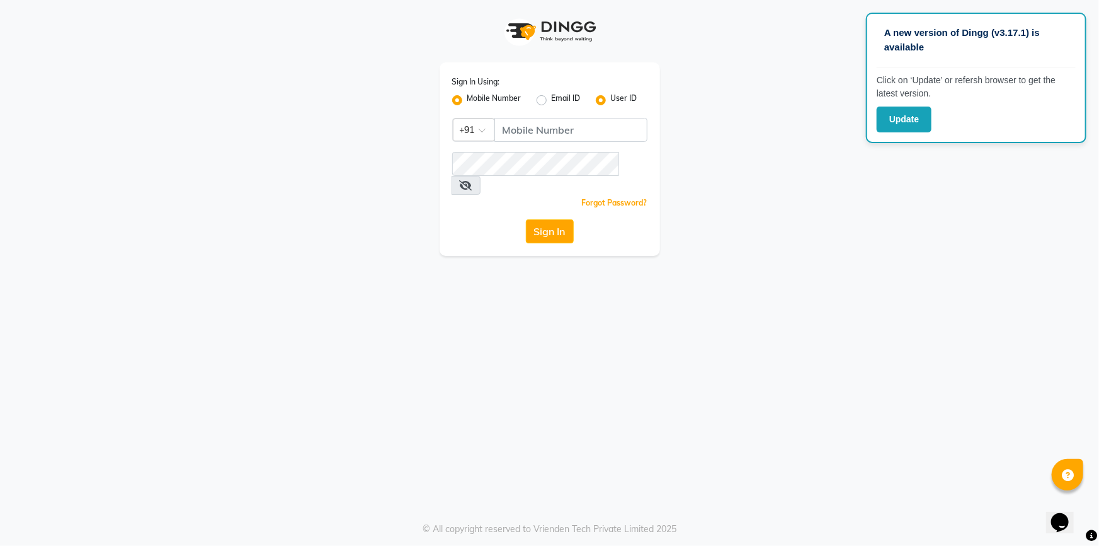
click at [901, 115] on button "Update" at bounding box center [904, 119] width 55 height 26
radio input "false"
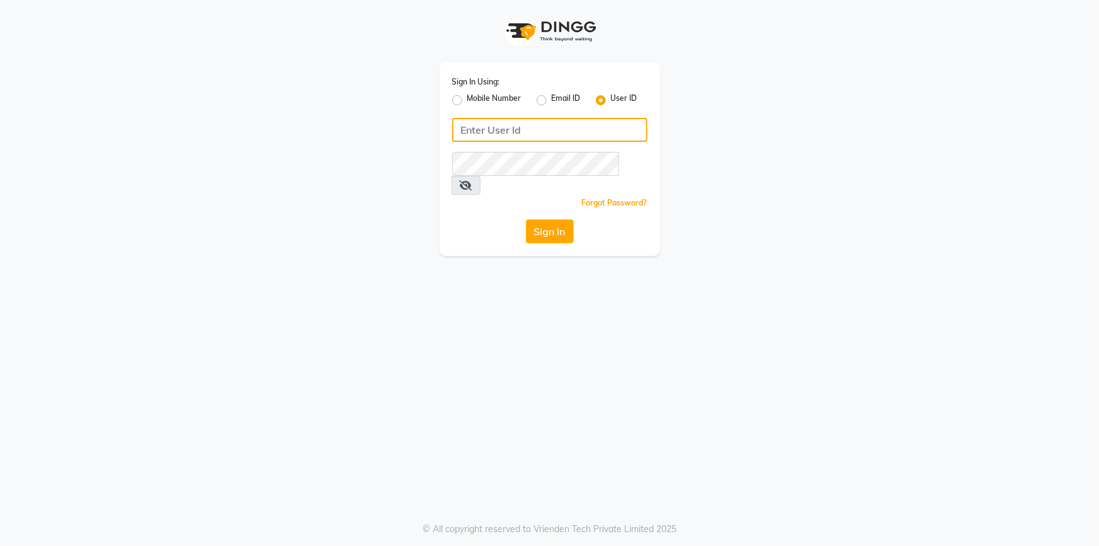
click at [466, 132] on input "Username" at bounding box center [549, 130] width 195 height 24
type input "[PERSON_NAME]"
click at [558, 219] on button "Sign In" at bounding box center [550, 231] width 48 height 24
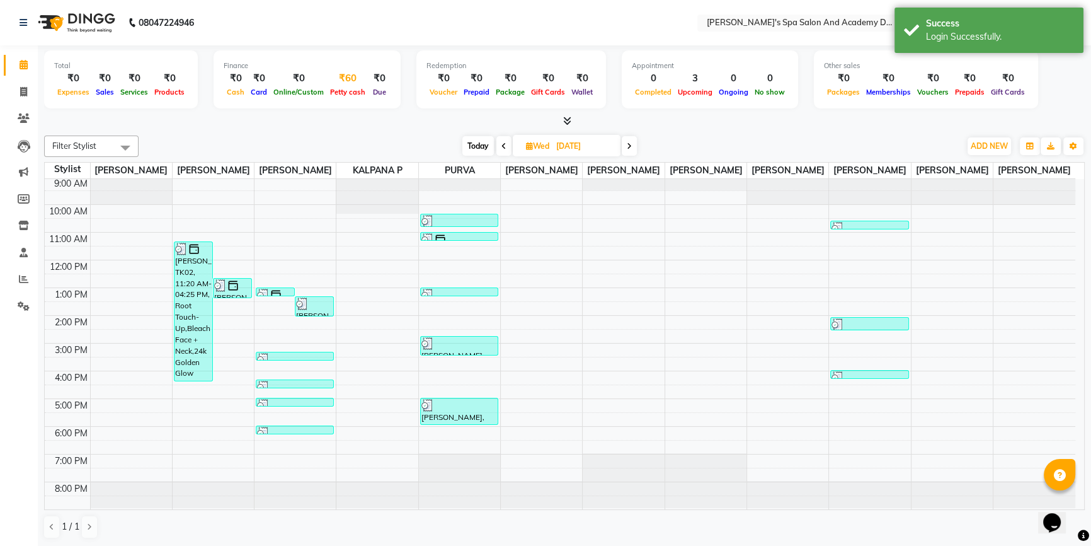
click at [350, 85] on div "Petty cash" at bounding box center [348, 91] width 42 height 13
click at [340, 73] on div "₹60" at bounding box center [348, 78] width 42 height 14
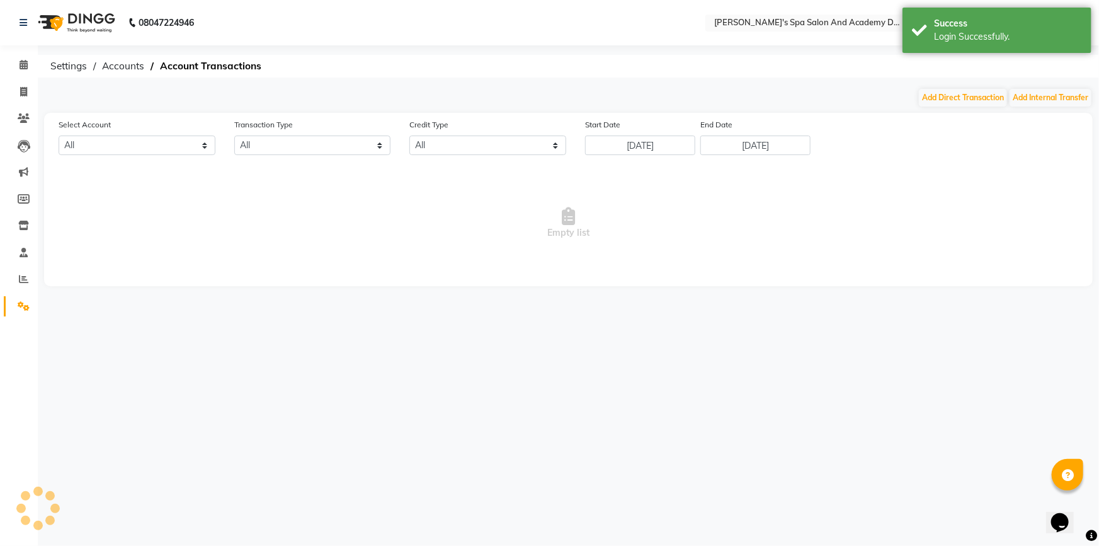
select select "5311"
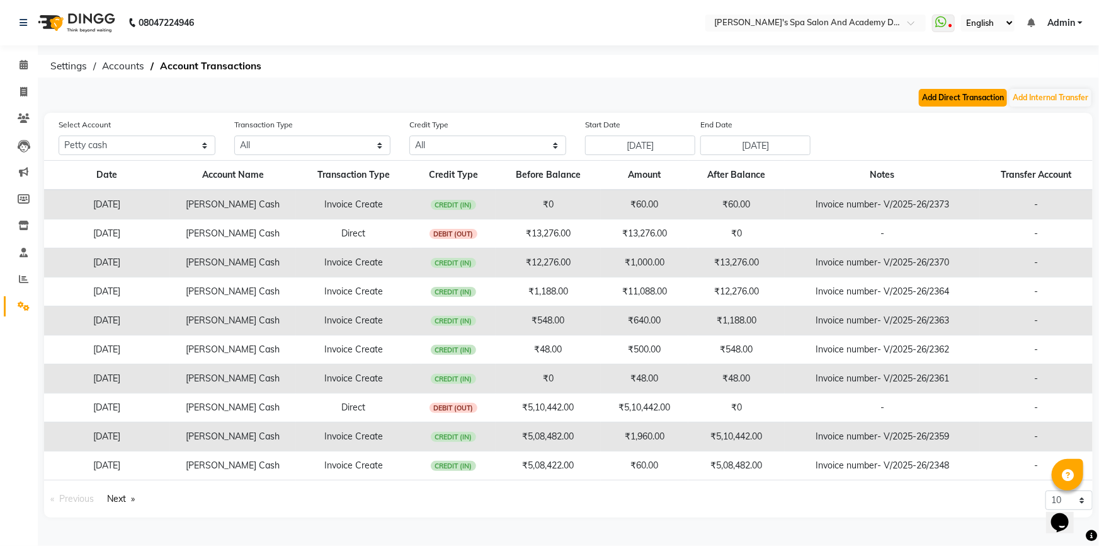
click at [932, 96] on button "Add Direct Transaction" at bounding box center [963, 98] width 88 height 18
select select "direct"
select select "5311"
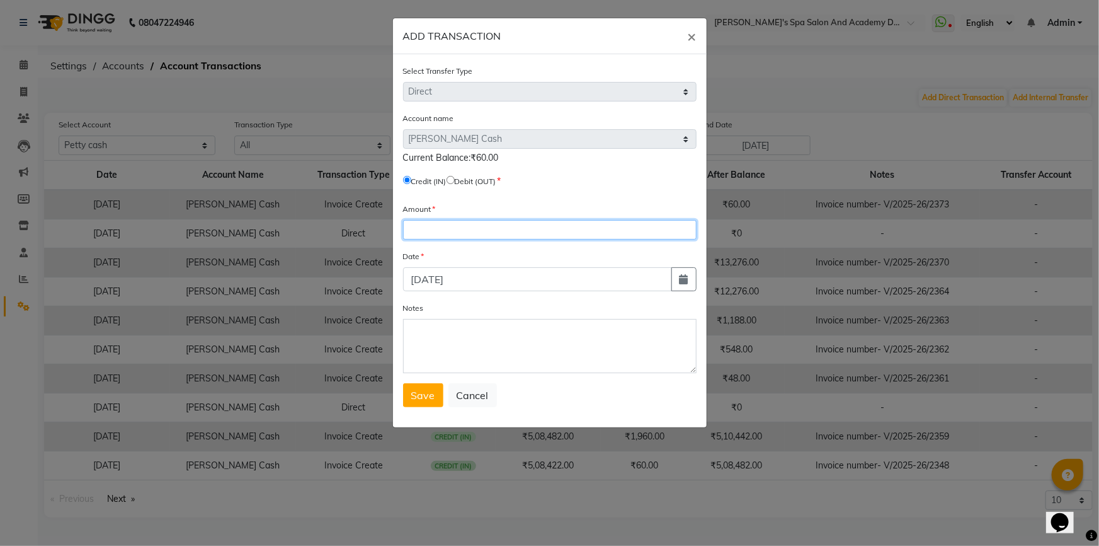
click at [416, 226] on input "number" at bounding box center [550, 230] width 294 height 20
click at [455, 183] on input "radio" at bounding box center [451, 180] width 8 height 8
radio input "true"
click at [415, 399] on span "Save" at bounding box center [423, 395] width 24 height 13
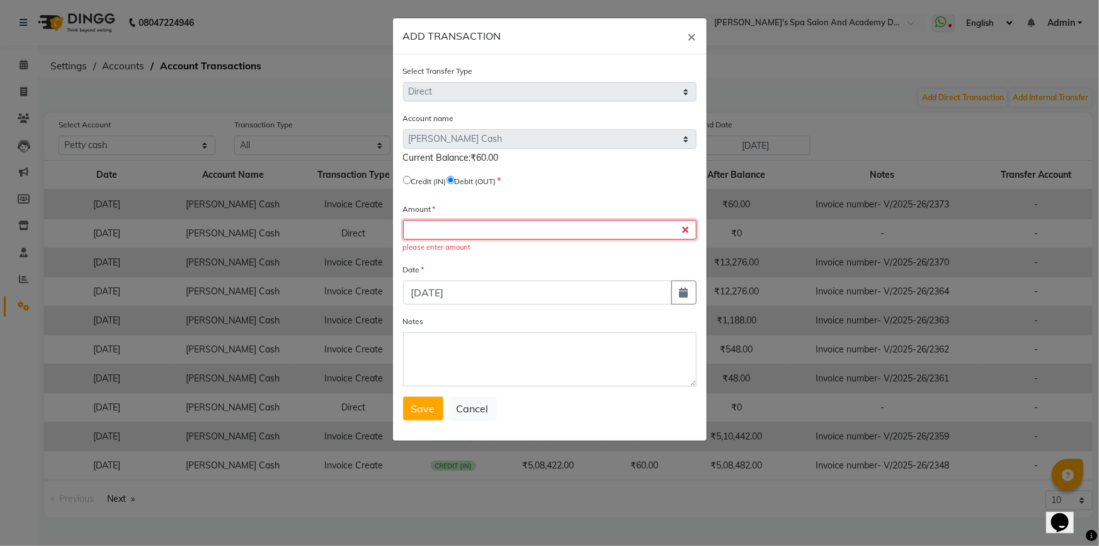
click at [425, 231] on input "number" at bounding box center [550, 230] width 294 height 20
click at [457, 234] on input "number" at bounding box center [550, 230] width 294 height 20
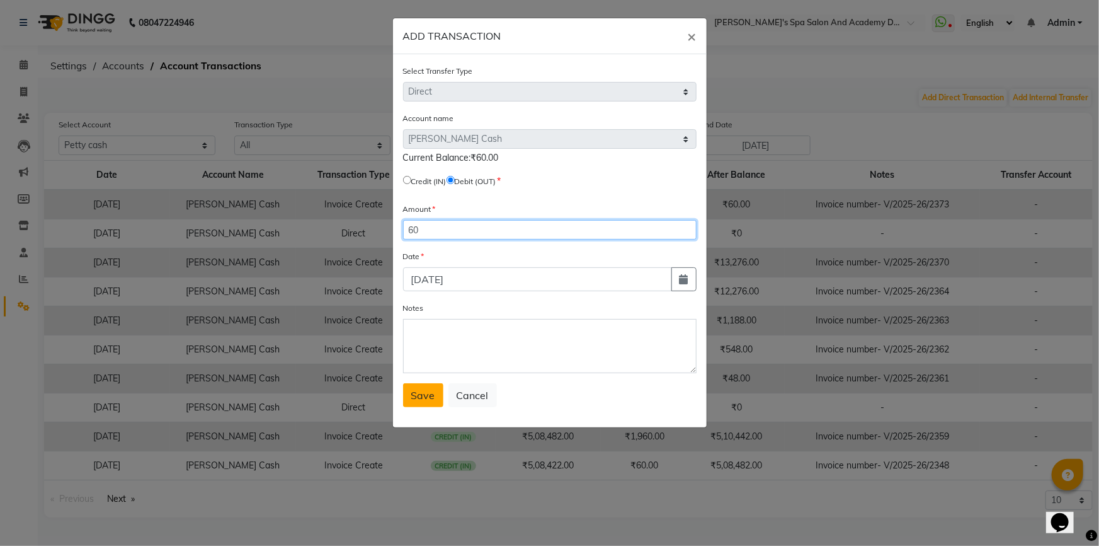
type input "60"
click at [418, 394] on span "Save" at bounding box center [423, 395] width 24 height 13
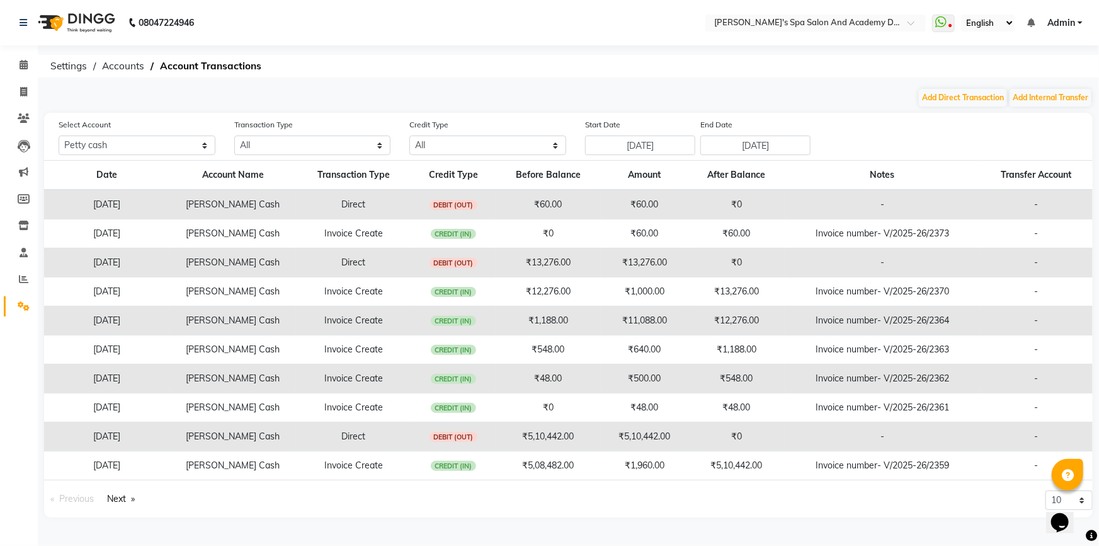
click at [1052, 21] on span "Admin" at bounding box center [1062, 22] width 28 height 13
click at [1042, 69] on link "Change Password" at bounding box center [1018, 67] width 115 height 20
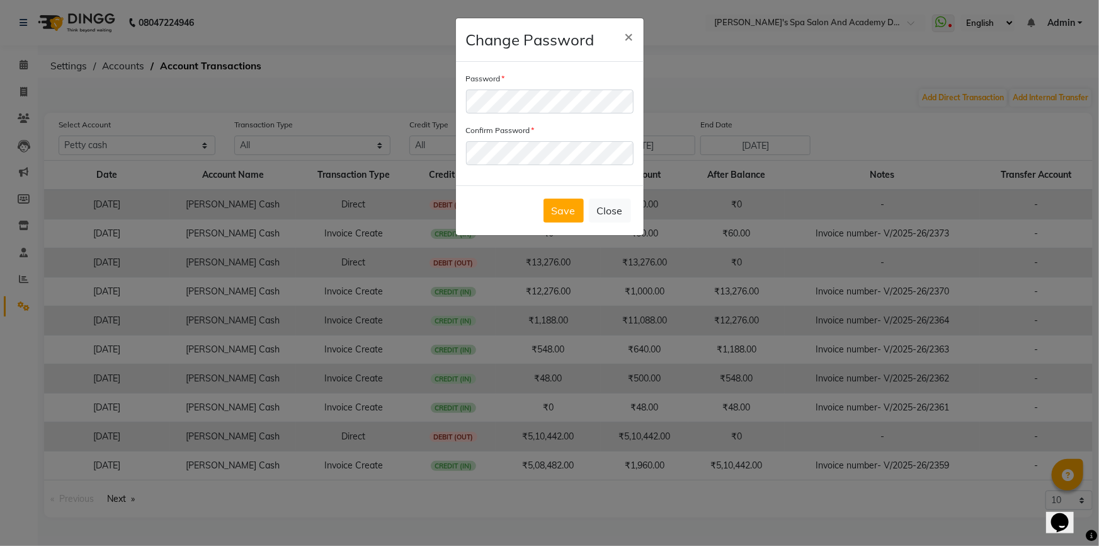
click at [464, 101] on div "Password Confirm Password" at bounding box center [550, 123] width 188 height 123
click at [559, 209] on button "Save" at bounding box center [564, 210] width 40 height 24
click at [544, 198] on button "Save" at bounding box center [564, 210] width 40 height 24
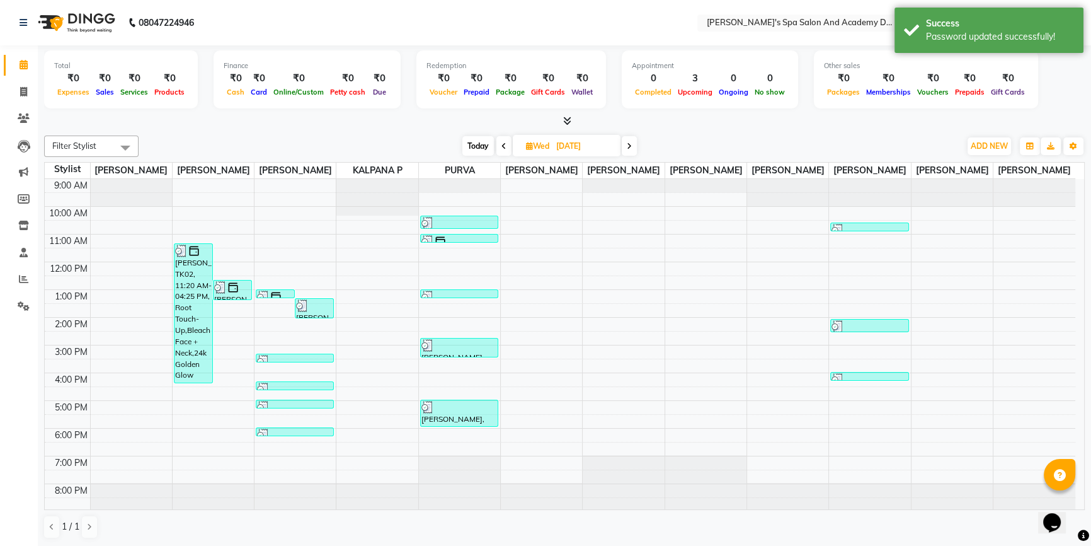
click at [631, 147] on icon at bounding box center [629, 146] width 5 height 8
type input "[DATE]"
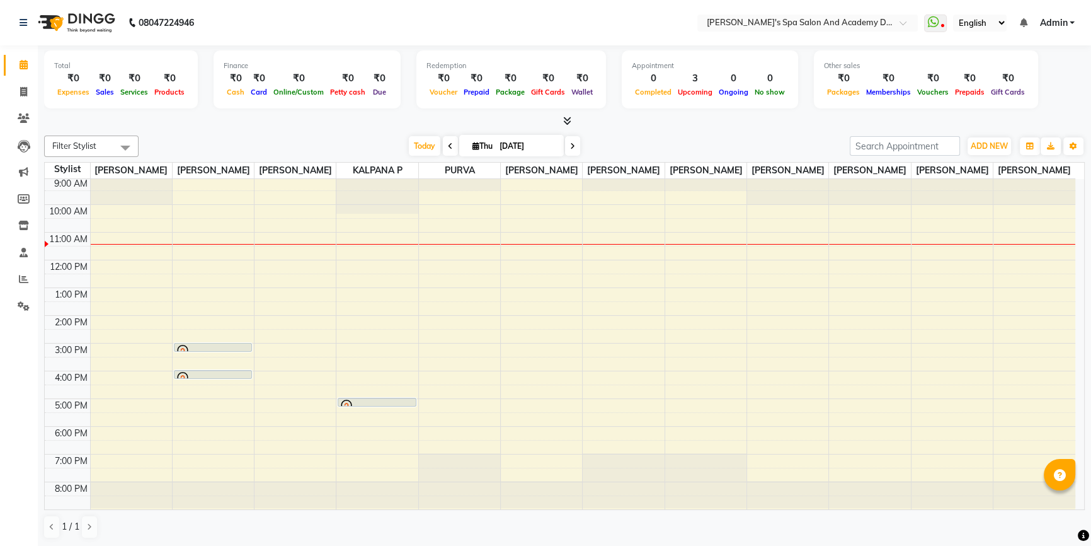
click at [1053, 22] on span "Admin" at bounding box center [1053, 22] width 28 height 13
click at [990, 86] on link "Sign out" at bounding box center [1010, 87] width 115 height 20
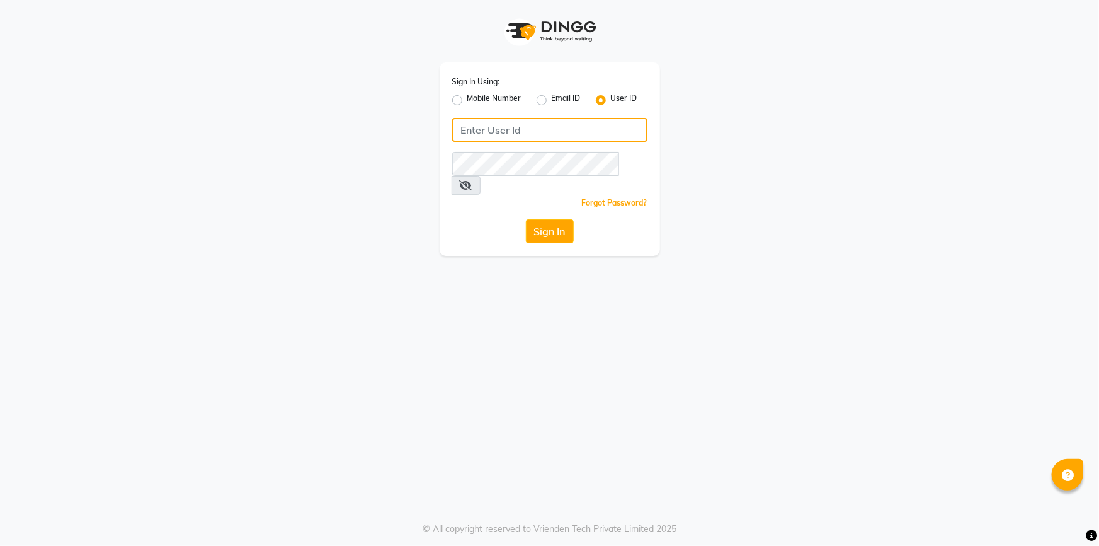
click at [486, 133] on input "Username" at bounding box center [549, 130] width 195 height 24
type input "9664444703"
click at [563, 219] on button "Sign In" at bounding box center [550, 231] width 48 height 24
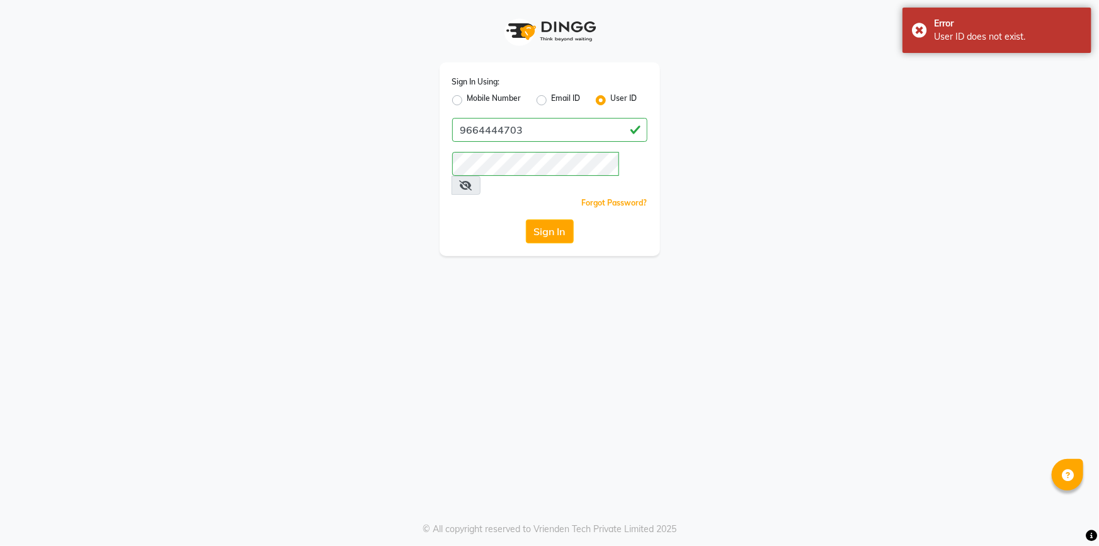
click at [467, 102] on label "Mobile Number" at bounding box center [494, 100] width 54 height 15
click at [467, 101] on input "Mobile Number" at bounding box center [471, 97] width 8 height 8
radio input "true"
radio input "false"
click at [541, 135] on input "Username" at bounding box center [571, 130] width 153 height 24
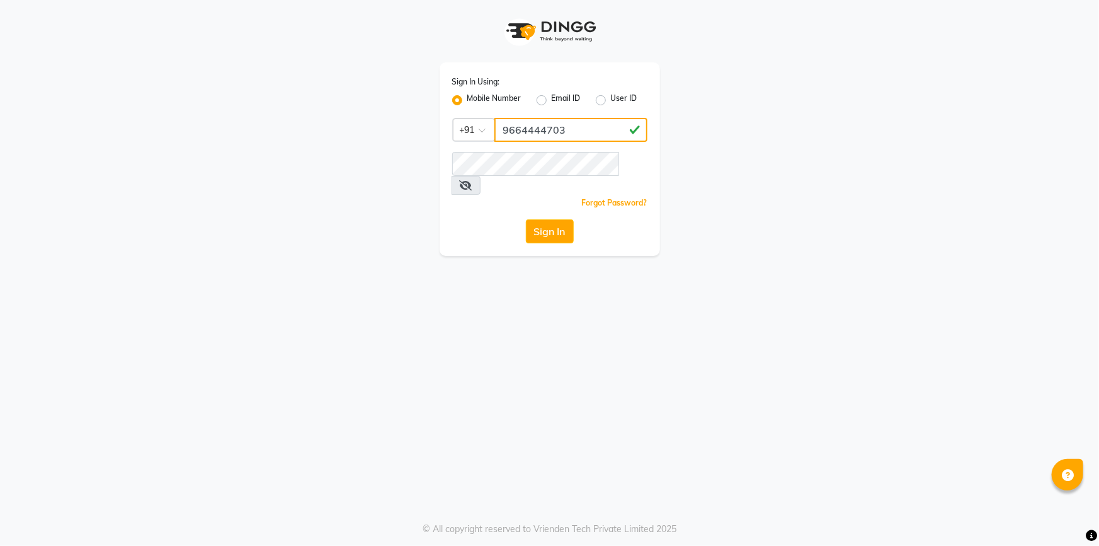
type input "9664444703"
click at [561, 220] on button "Sign In" at bounding box center [550, 231] width 48 height 24
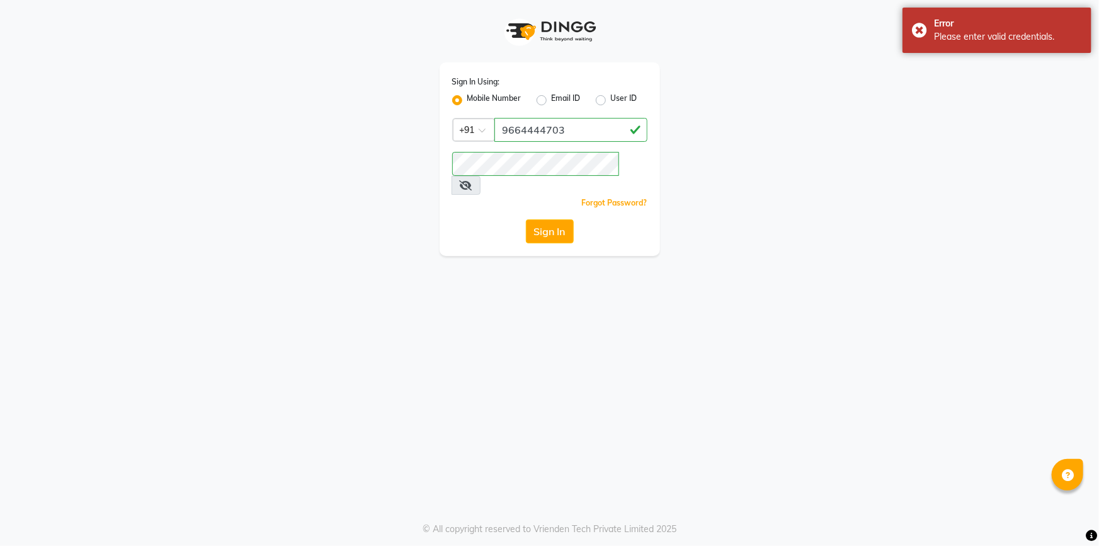
click at [611, 105] on label "User ID" at bounding box center [624, 100] width 26 height 15
click at [611, 101] on input "User ID" at bounding box center [615, 97] width 8 height 8
radio input "true"
radio input "false"
click at [602, 120] on input "Username" at bounding box center [549, 130] width 195 height 24
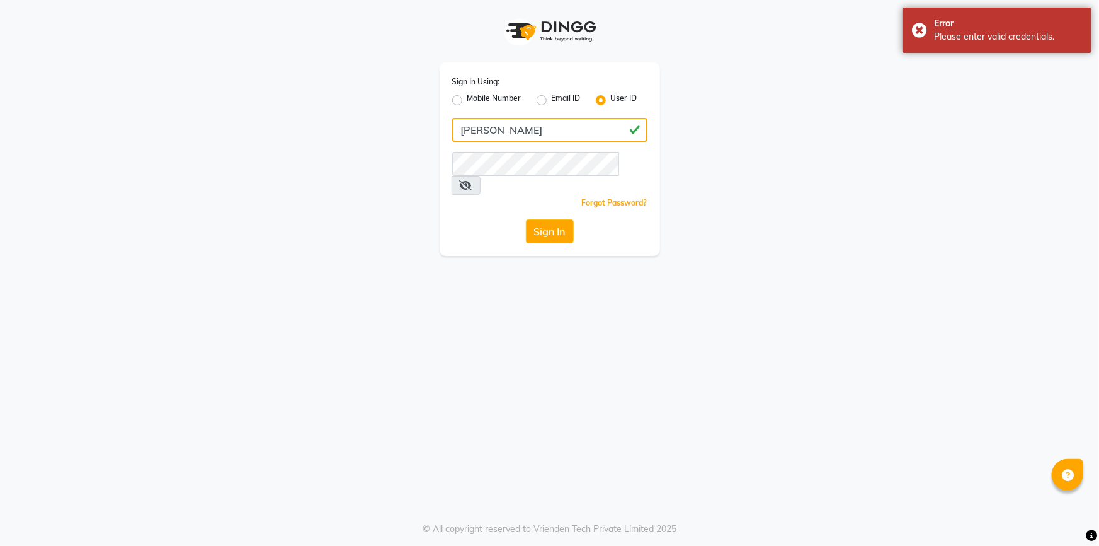
type input "madhura"
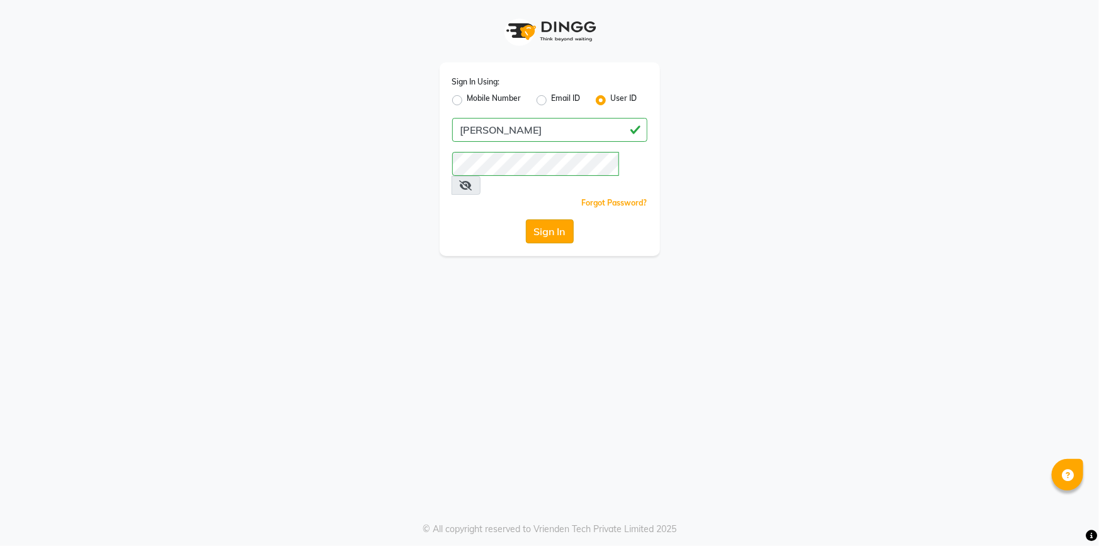
click at [554, 219] on button "Sign In" at bounding box center [550, 231] width 48 height 24
click at [526, 219] on button "Sign In" at bounding box center [550, 231] width 48 height 24
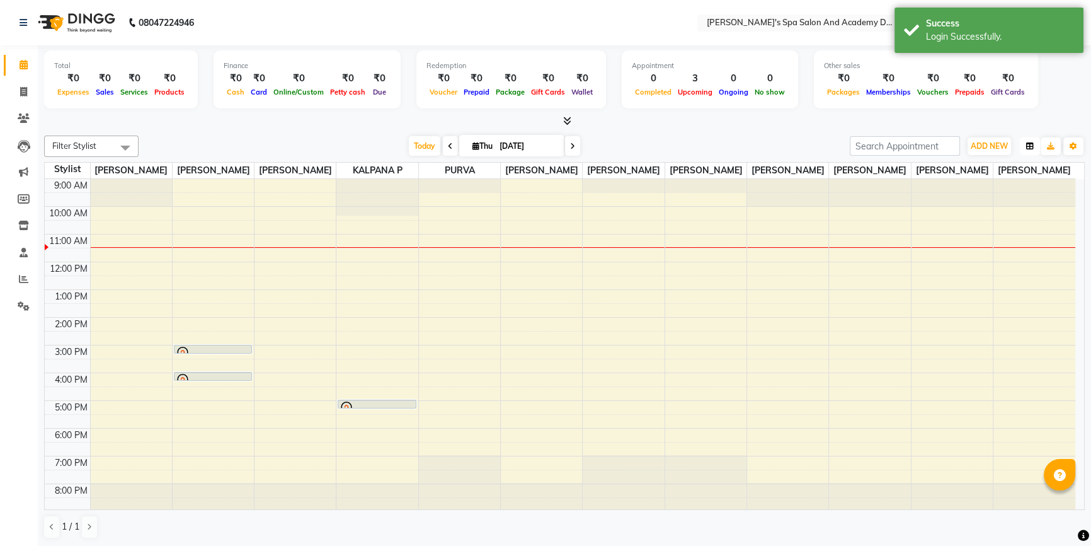
click at [1027, 144] on icon "button" at bounding box center [1030, 146] width 8 height 8
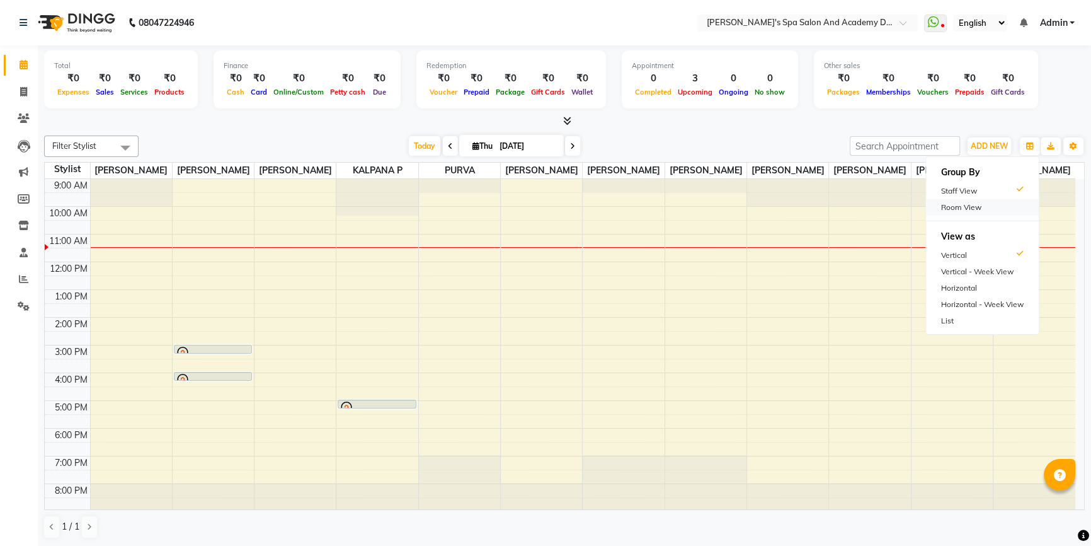
click at [959, 207] on div "Room View" at bounding box center [982, 207] width 113 height 16
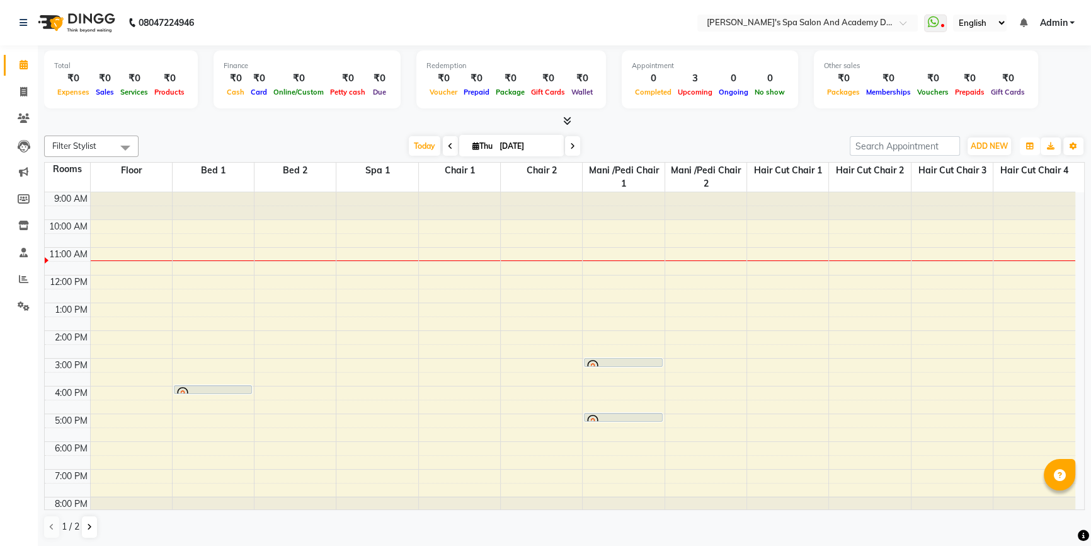
click at [1031, 145] on icon "button" at bounding box center [1030, 146] width 8 height 8
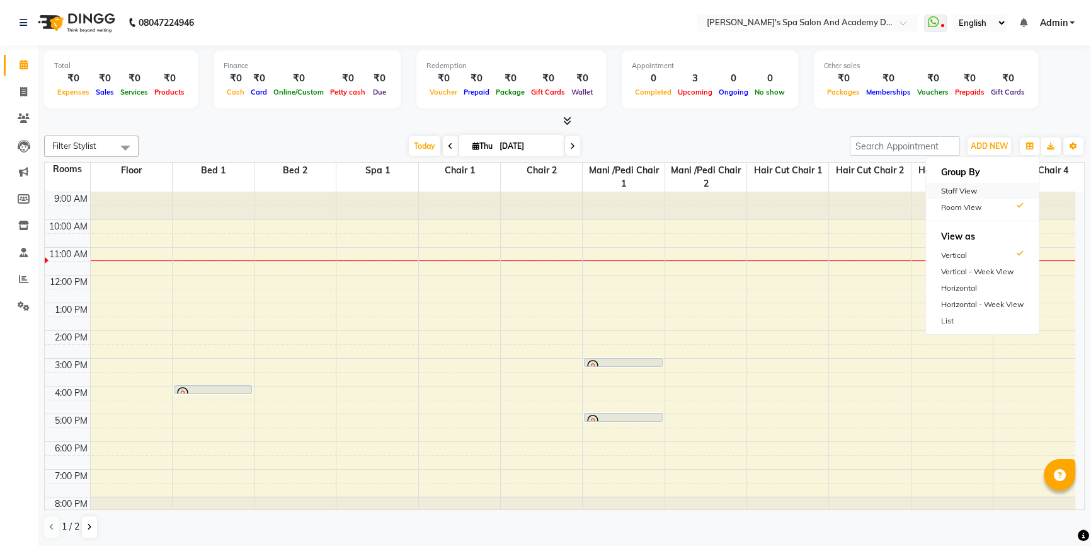
click at [976, 186] on div "Staff View" at bounding box center [982, 191] width 113 height 16
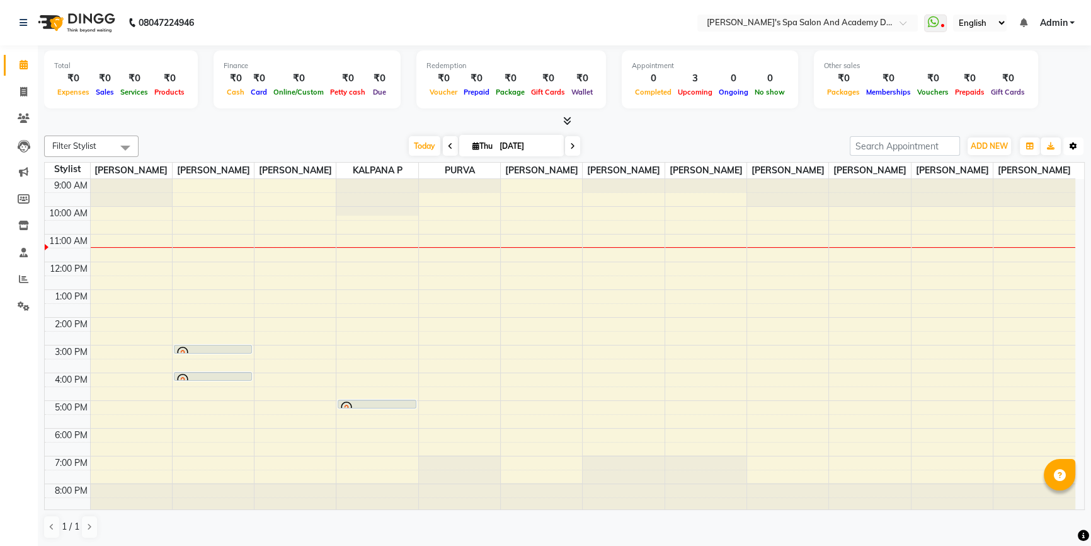
click at [1071, 144] on icon "button" at bounding box center [1074, 146] width 8 height 8
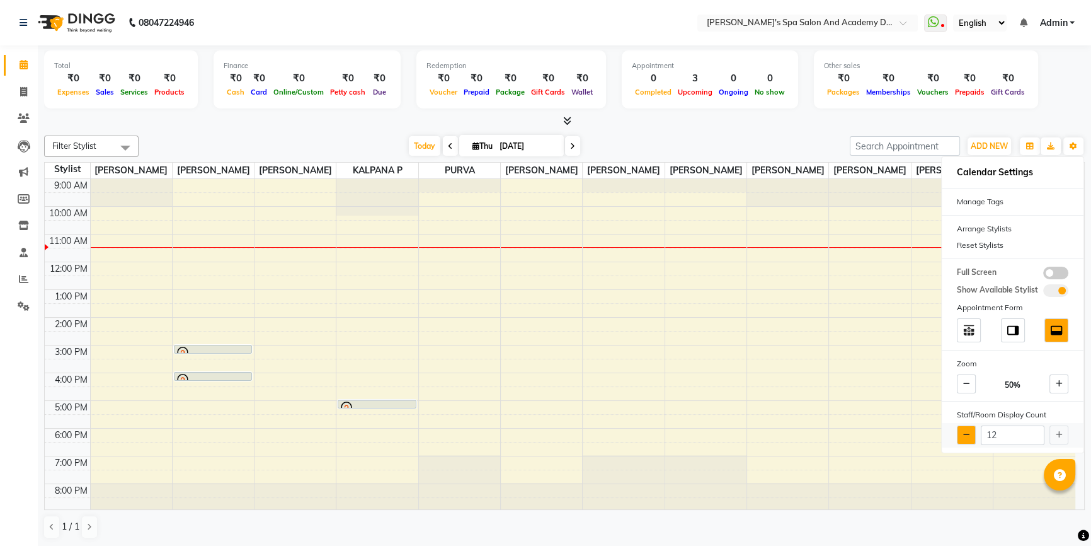
click at [973, 430] on button at bounding box center [966, 434] width 19 height 19
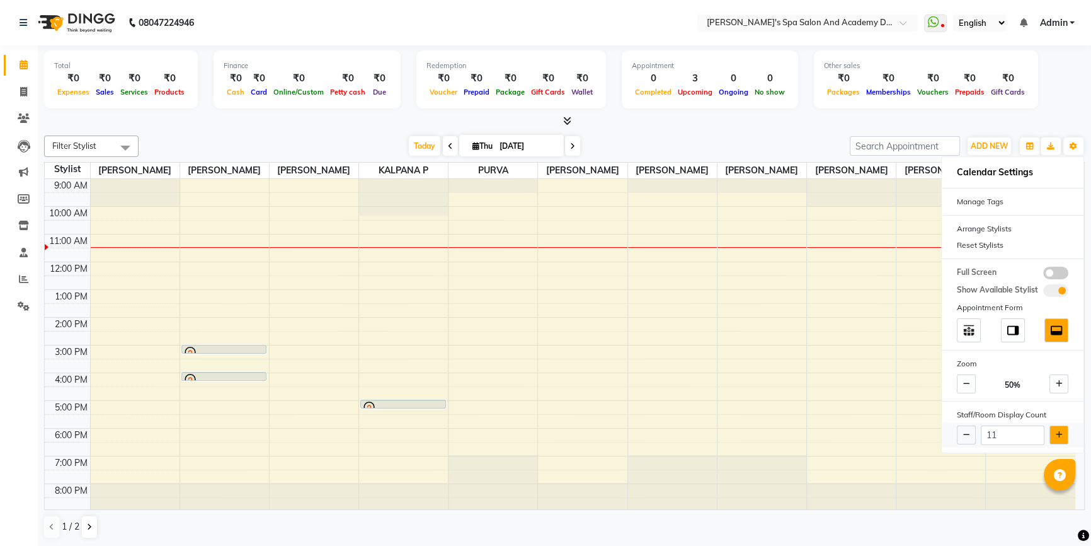
click at [1053, 438] on button at bounding box center [1059, 434] width 19 height 19
type input "12"
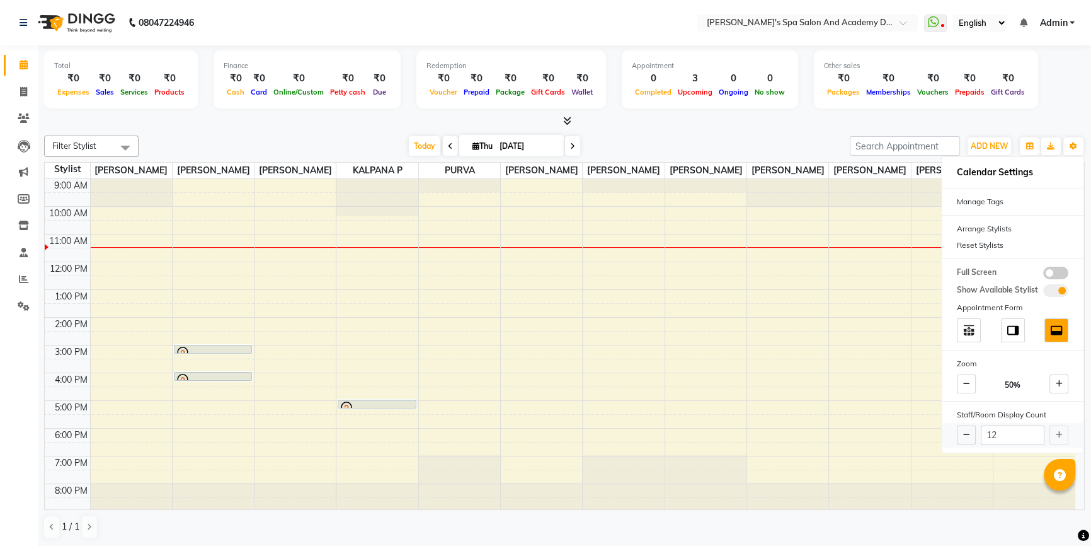
click at [1053, 438] on div "12" at bounding box center [1013, 435] width 142 height 25
click at [1011, 117] on div at bounding box center [564, 121] width 1041 height 13
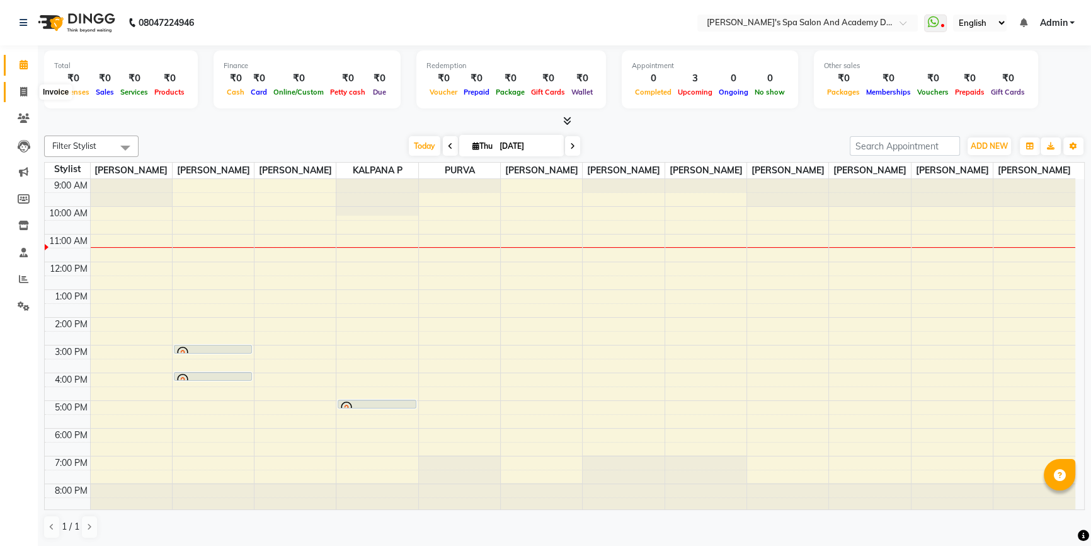
click at [26, 92] on icon at bounding box center [23, 91] width 7 height 9
select select "6316"
select select "service"
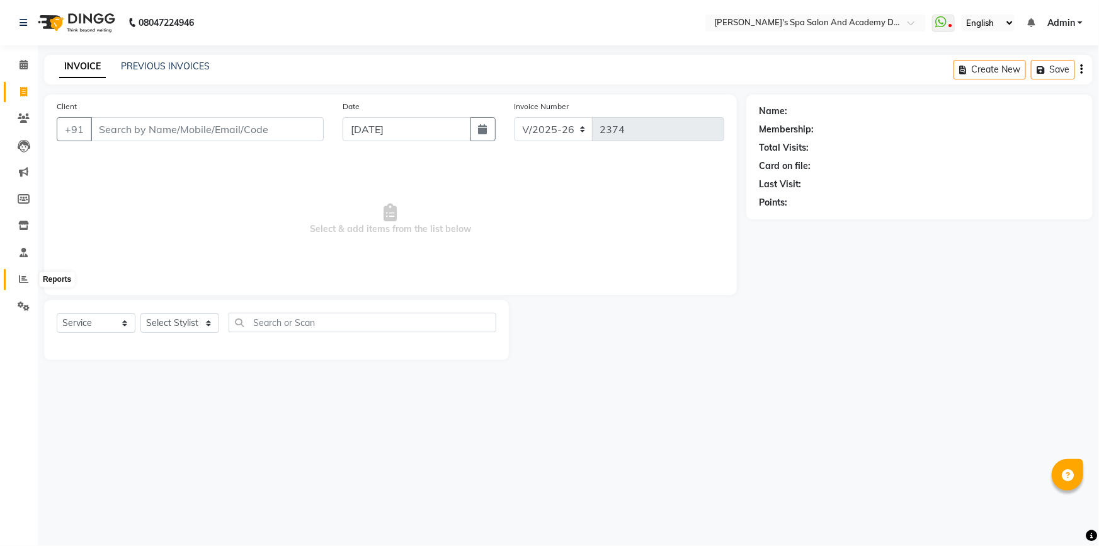
click at [21, 282] on icon at bounding box center [23, 278] width 9 height 9
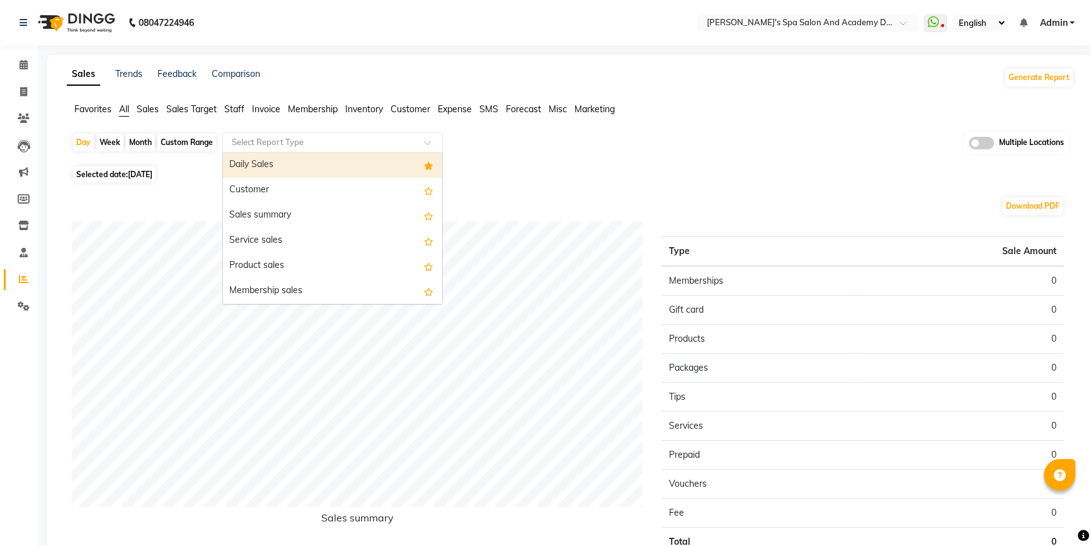
click at [253, 142] on input "text" at bounding box center [319, 142] width 181 height 13
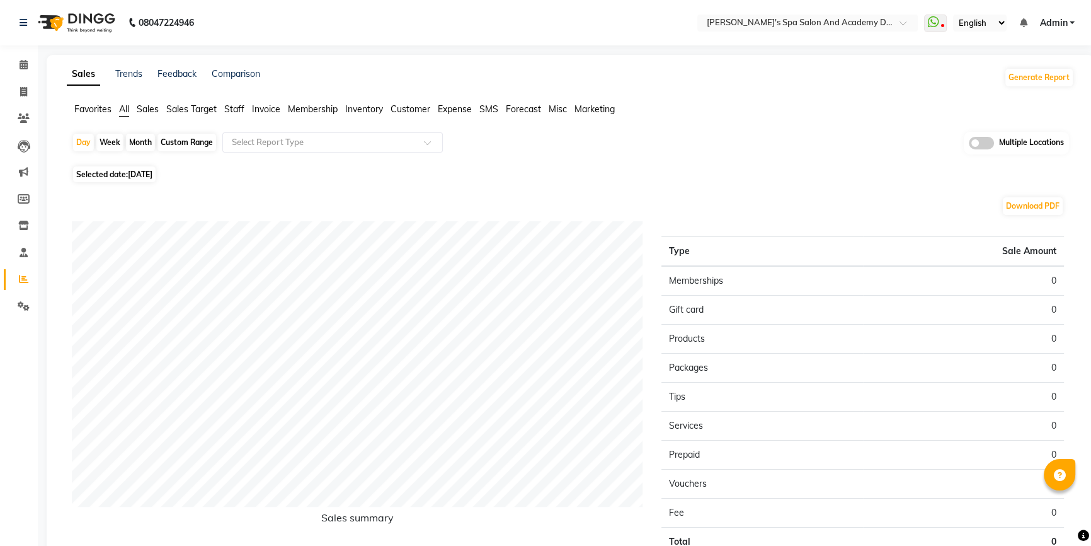
click at [142, 140] on div "Month" at bounding box center [140, 143] width 29 height 18
select select "9"
select select "2025"
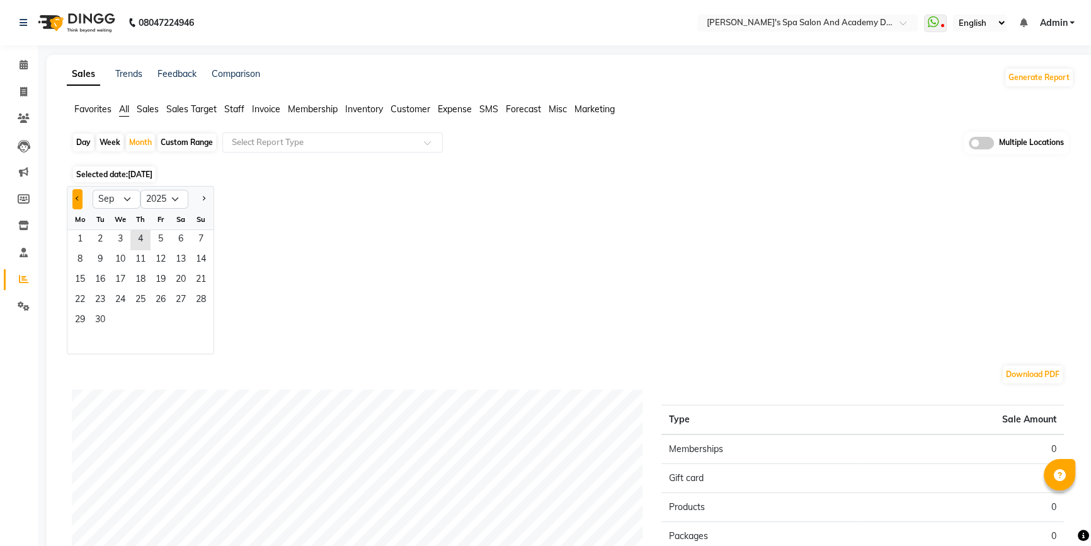
click at [76, 197] on span "Previous month" at bounding box center [78, 198] width 4 height 4
select select "8"
click at [304, 138] on input "text" at bounding box center [319, 142] width 181 height 13
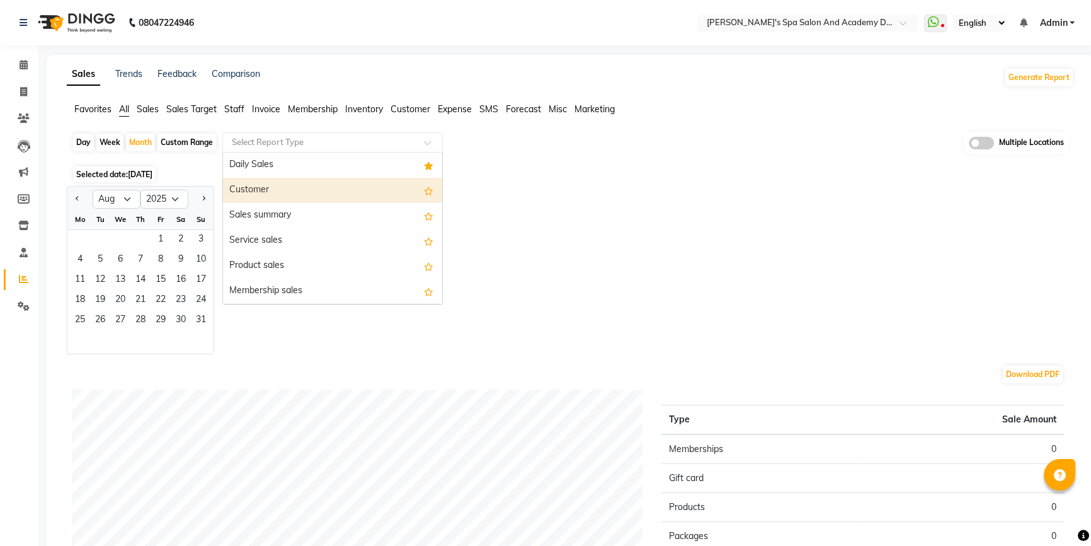
click at [284, 185] on div "Customer" at bounding box center [332, 190] width 219 height 25
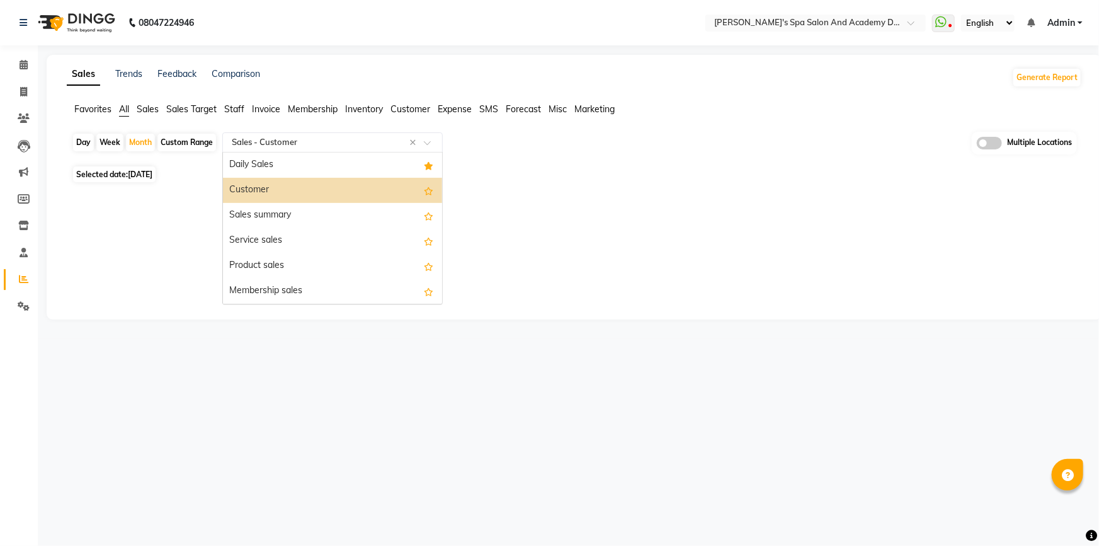
click at [268, 136] on input "text" at bounding box center [319, 142] width 181 height 13
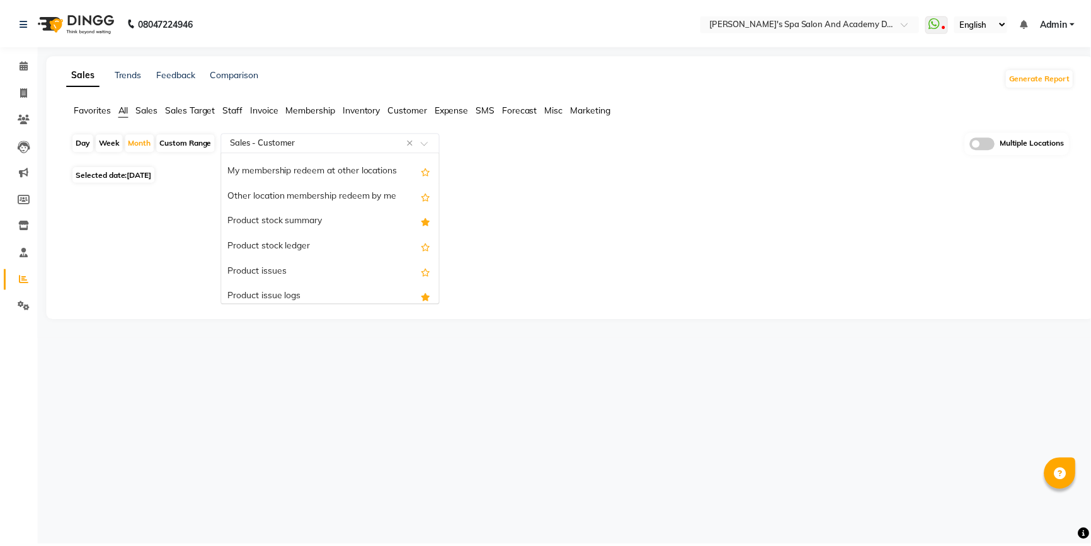
scroll to position [1431, 0]
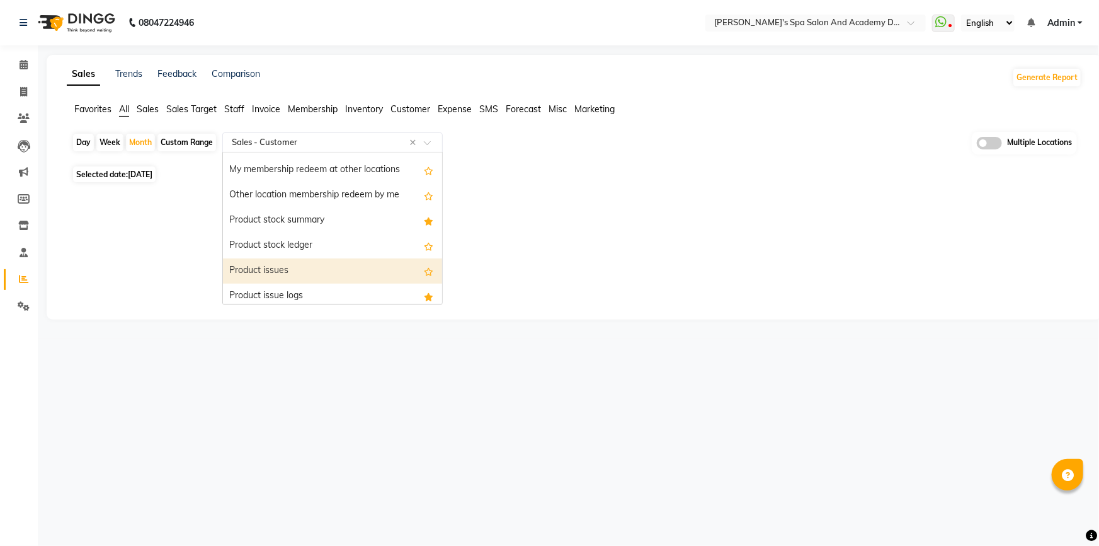
click at [309, 273] on div "Product issues" at bounding box center [332, 270] width 219 height 25
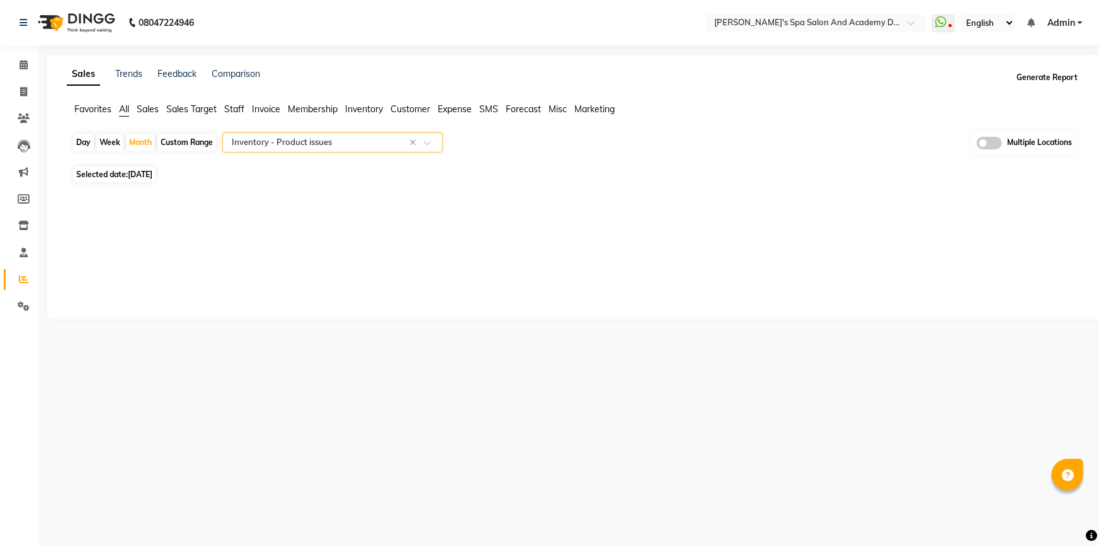
click at [1046, 79] on button "Generate Report" at bounding box center [1047, 78] width 67 height 18
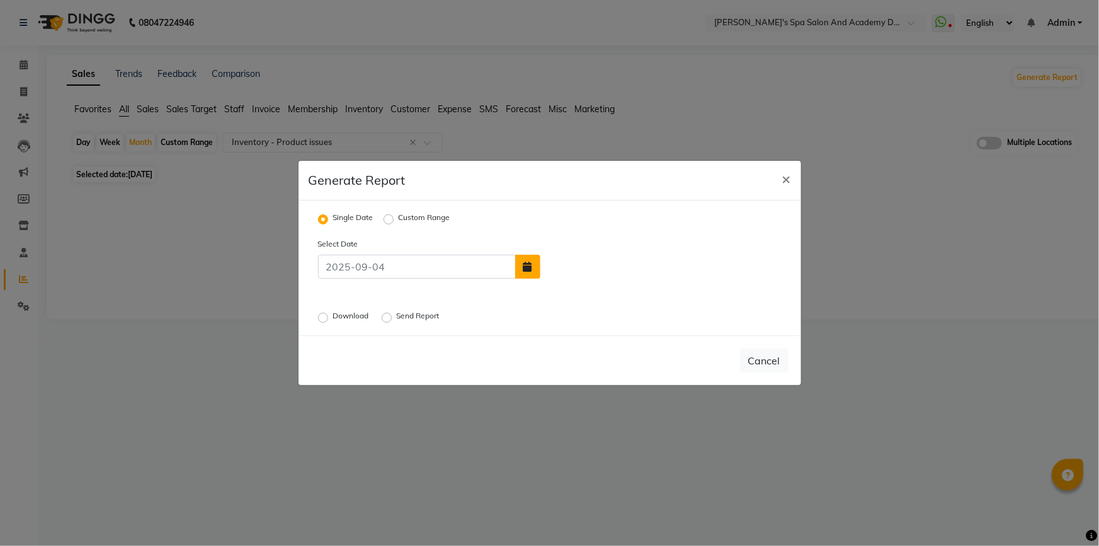
click at [520, 268] on button "button" at bounding box center [527, 267] width 25 height 24
select select "9"
select select "2025"
click at [553, 193] on span "Previous month" at bounding box center [553, 195] width 5 height 5
select select "8"
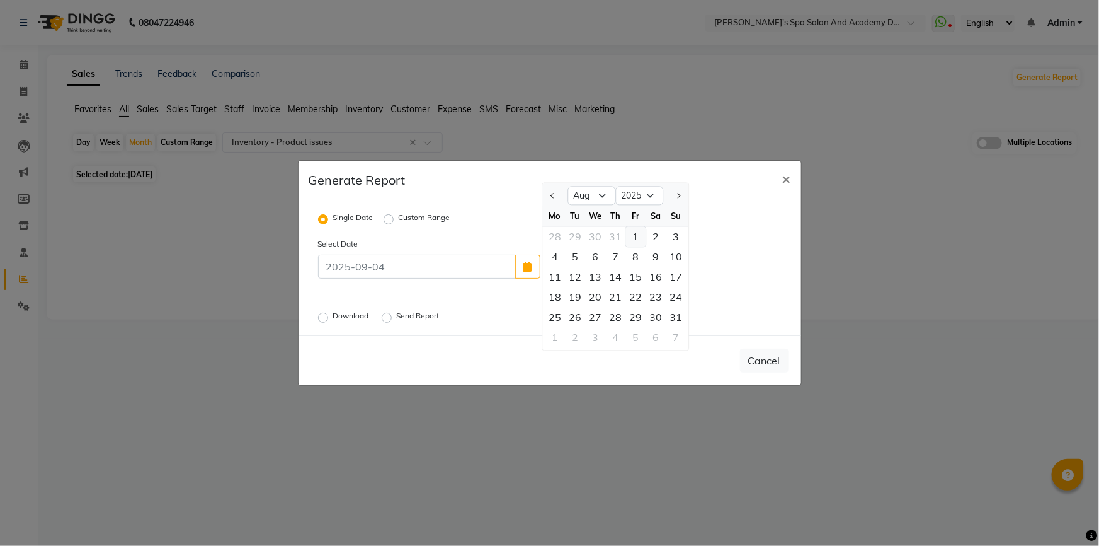
click at [633, 234] on div "1" at bounding box center [636, 236] width 20 height 20
type input "01-08-2025"
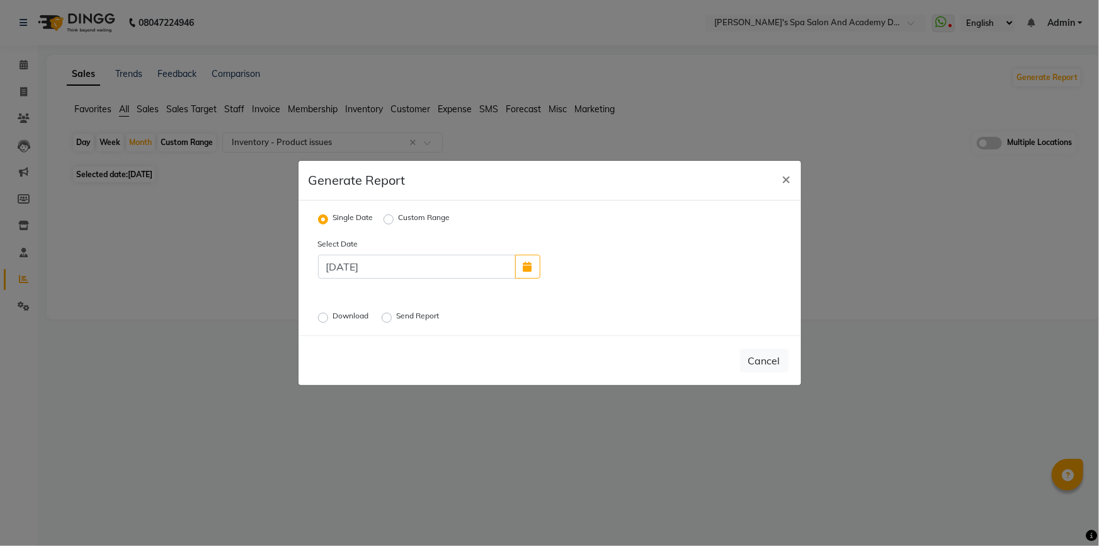
click at [397, 317] on label "Send Report" at bounding box center [419, 317] width 45 height 15
click at [385, 317] on input "Send Report" at bounding box center [388, 317] width 9 height 9
radio input "true"
click at [399, 216] on label "Custom Range" at bounding box center [425, 219] width 52 height 15
click at [395, 216] on input "Custom Range" at bounding box center [390, 219] width 9 height 9
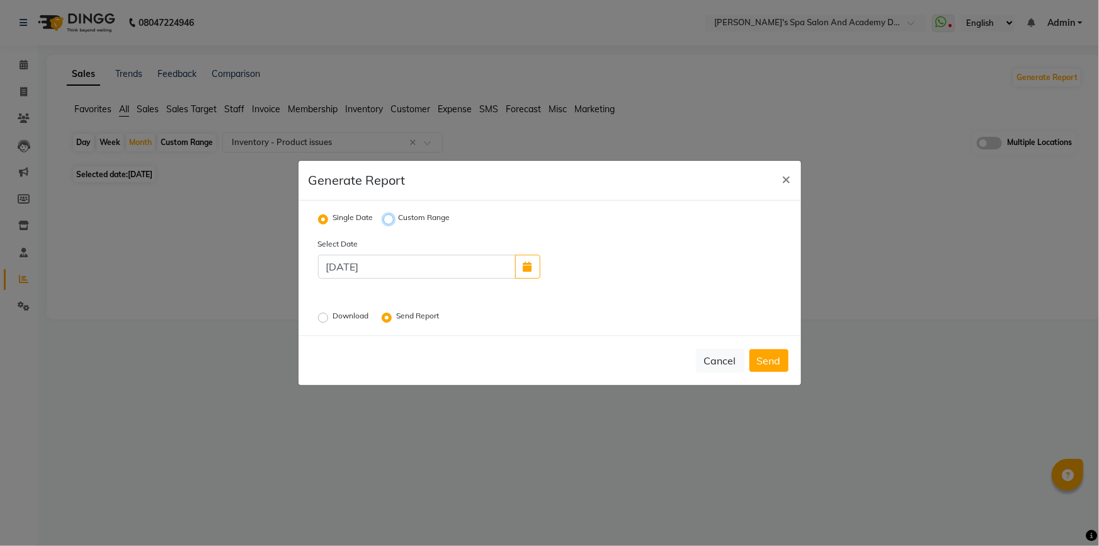
radio input "true"
select select "9"
select select "2025"
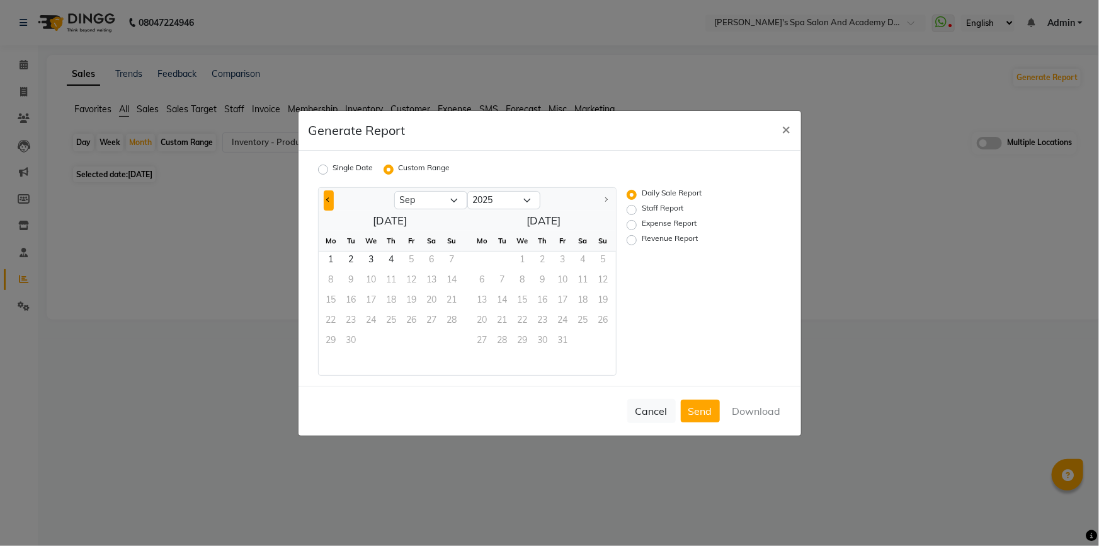
click at [329, 202] on button "Previous month" at bounding box center [329, 200] width 10 height 20
select select "8"
click at [477, 259] on span "1" at bounding box center [482, 261] width 20 height 20
click at [411, 262] on span "1" at bounding box center [412, 261] width 20 height 20
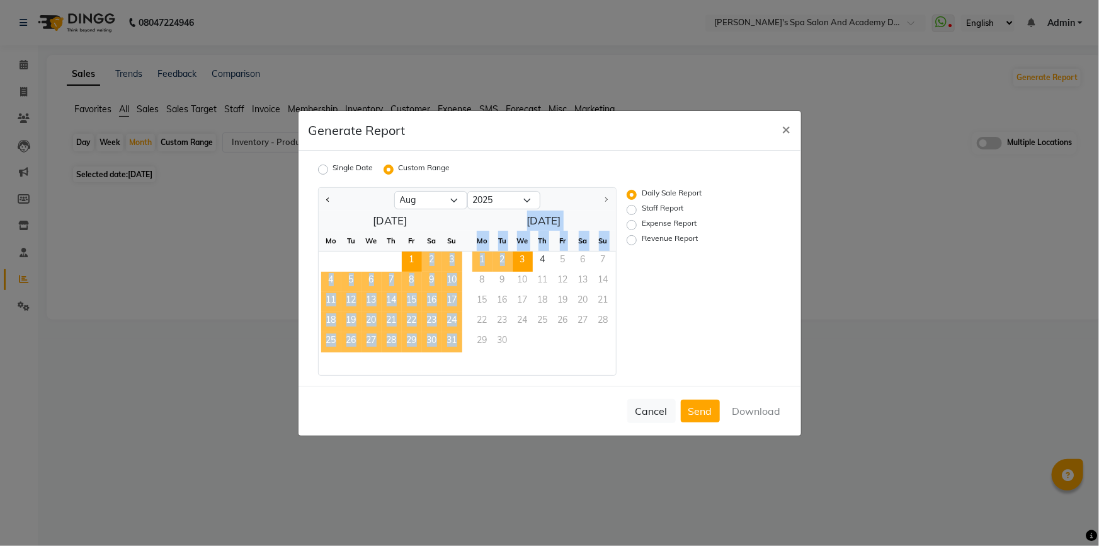
drag, startPoint x: 411, startPoint y: 262, endPoint x: 522, endPoint y: 262, distance: 110.9
click at [522, 262] on div "August 2025 Mo Tu We Th Fr Sa Su 1 2 3 4 5 6 7 8 9 10 11 12 13 14 15 16 17 18 1…" at bounding box center [467, 292] width 297 height 164
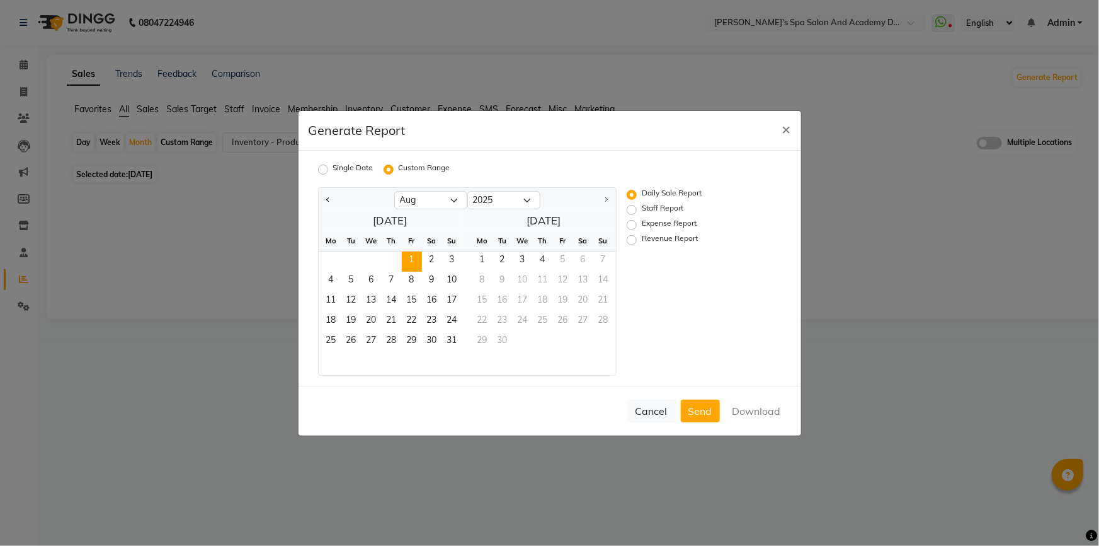
click at [642, 212] on label "Staff Report" at bounding box center [663, 209] width 42 height 15
click at [632, 212] on input "Staff Report" at bounding box center [633, 209] width 9 height 9
radio input "true"
click at [750, 405] on button "Download" at bounding box center [757, 410] width 64 height 23
click at [788, 127] on span "×" at bounding box center [786, 128] width 9 height 19
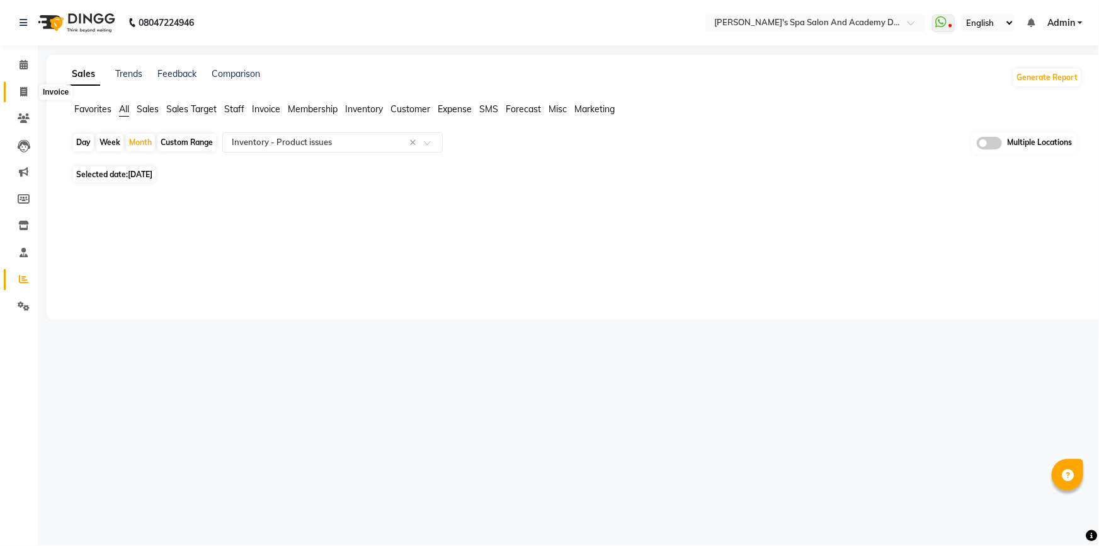
click at [20, 88] on icon at bounding box center [23, 91] width 7 height 9
select select "6316"
select select "service"
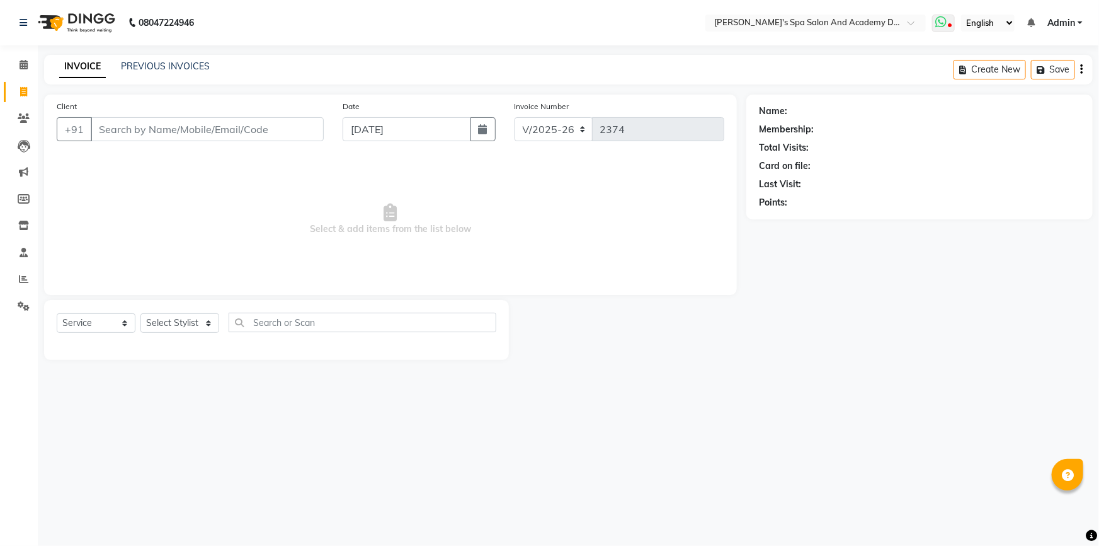
click at [950, 18] on span at bounding box center [943, 23] width 23 height 18
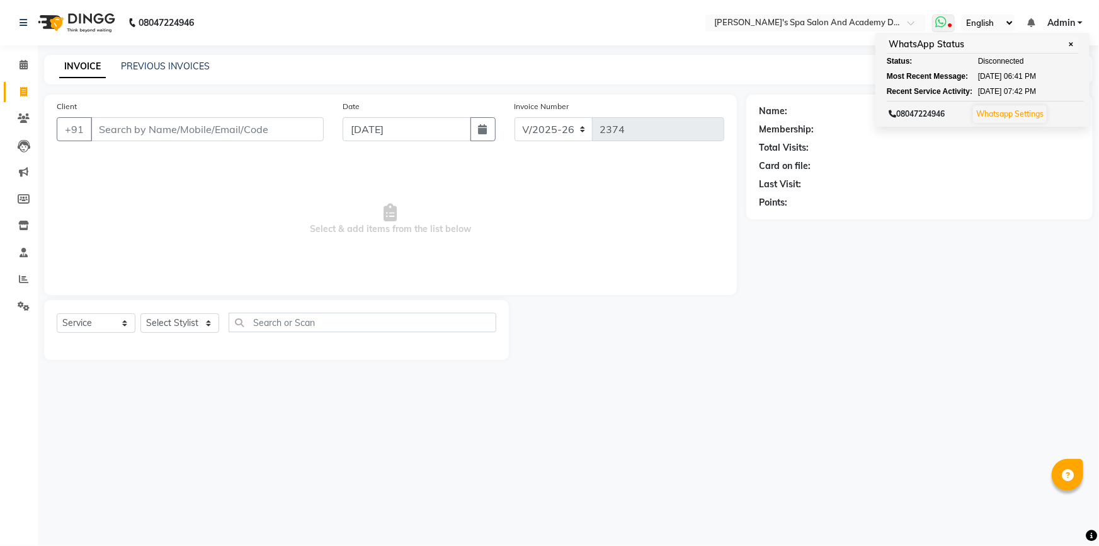
click at [1017, 110] on link "Whatsapp Settings" at bounding box center [1009, 113] width 67 height 9
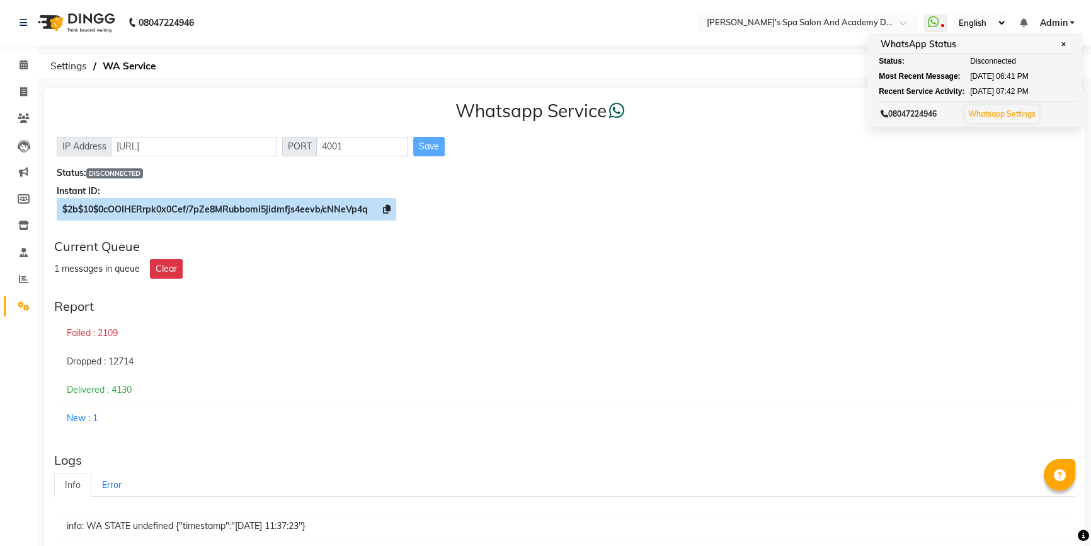
click at [386, 208] on icon at bounding box center [387, 209] width 8 height 9
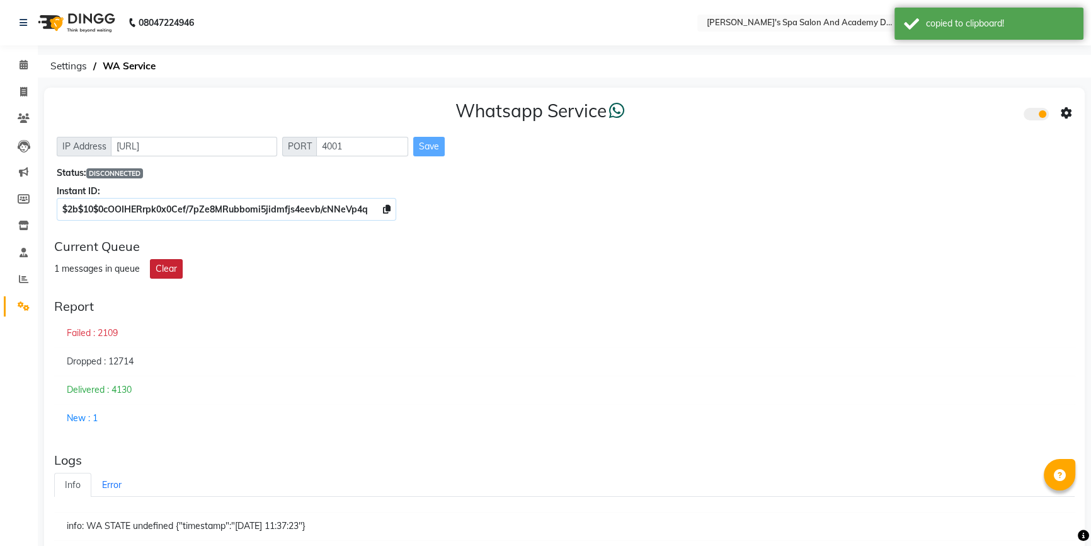
click at [176, 266] on button "Clear" at bounding box center [166, 269] width 33 height 20
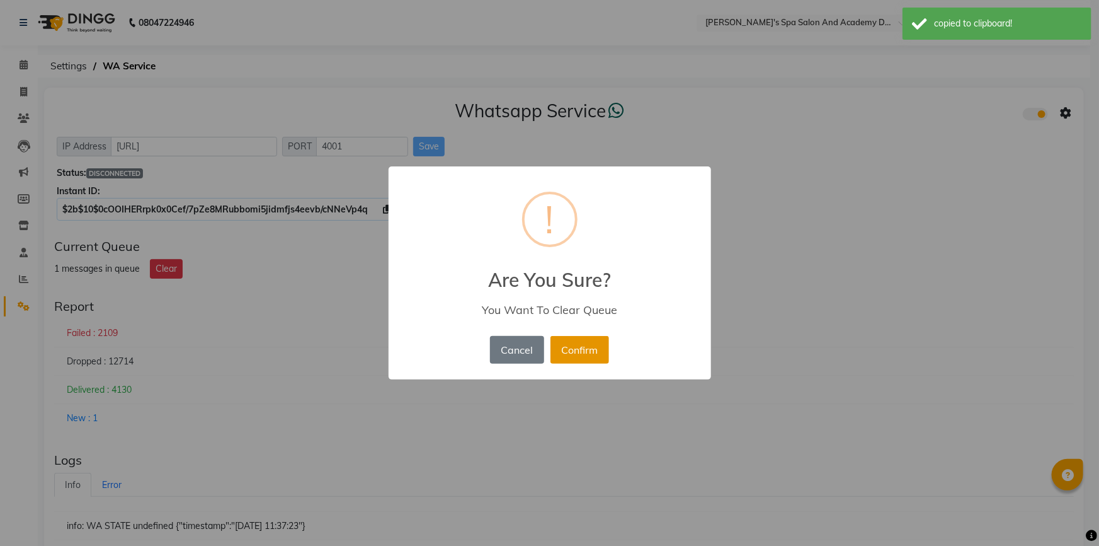
click at [578, 355] on button "Confirm" at bounding box center [580, 350] width 59 height 28
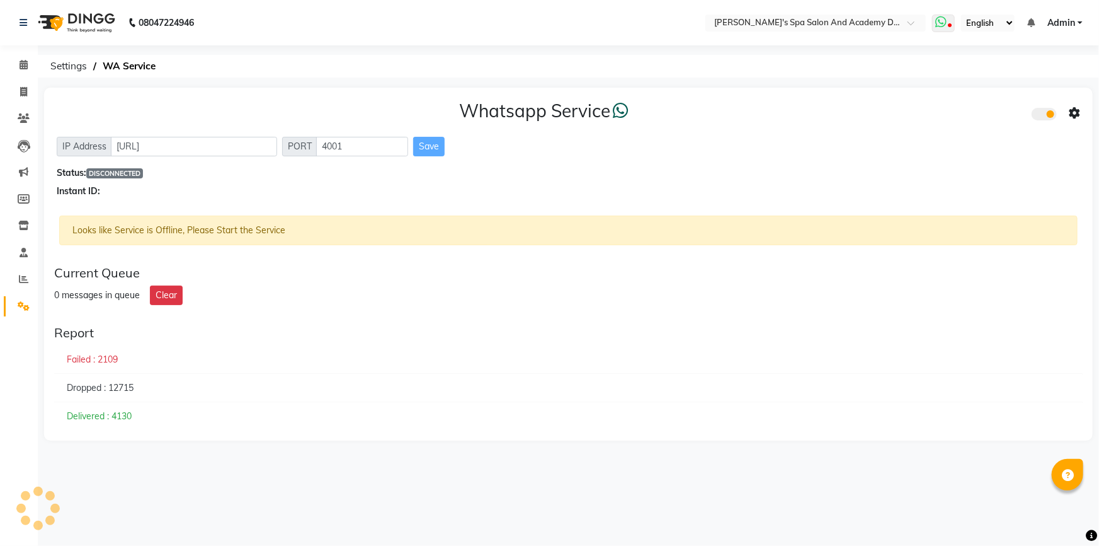
click at [951, 26] on icon at bounding box center [951, 26] width 4 height 6
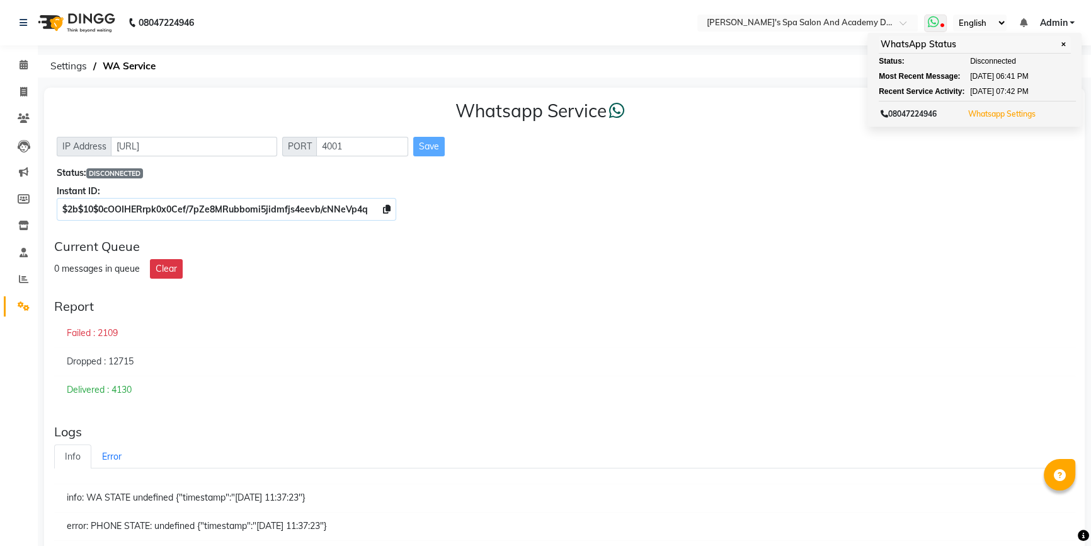
click at [1014, 106] on button "Whatsapp Settings" at bounding box center [1002, 114] width 74 height 18
click at [1014, 114] on link "Whatsapp Settings" at bounding box center [1001, 113] width 67 height 9
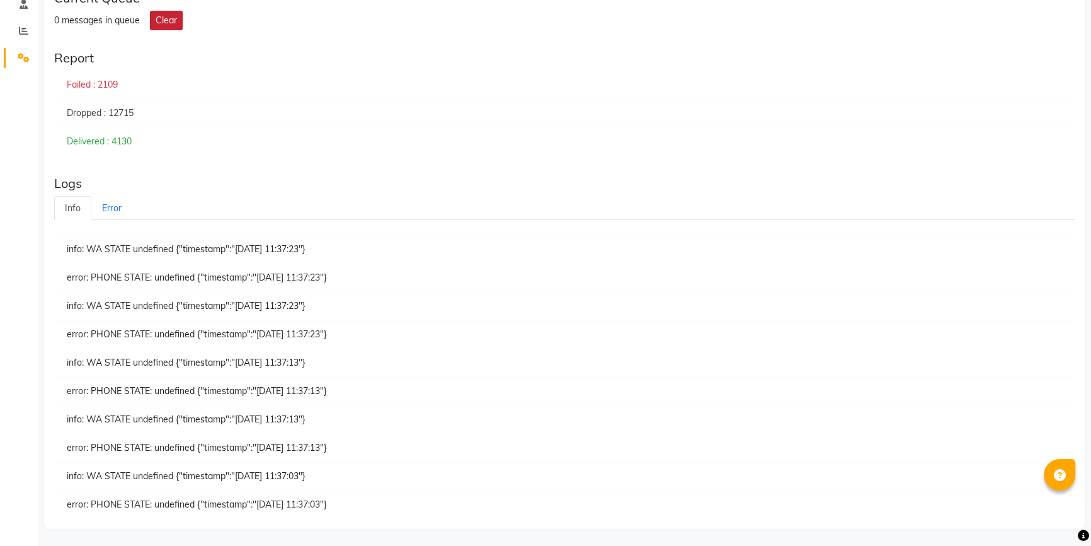
click at [174, 23] on button "Clear" at bounding box center [166, 21] width 33 height 20
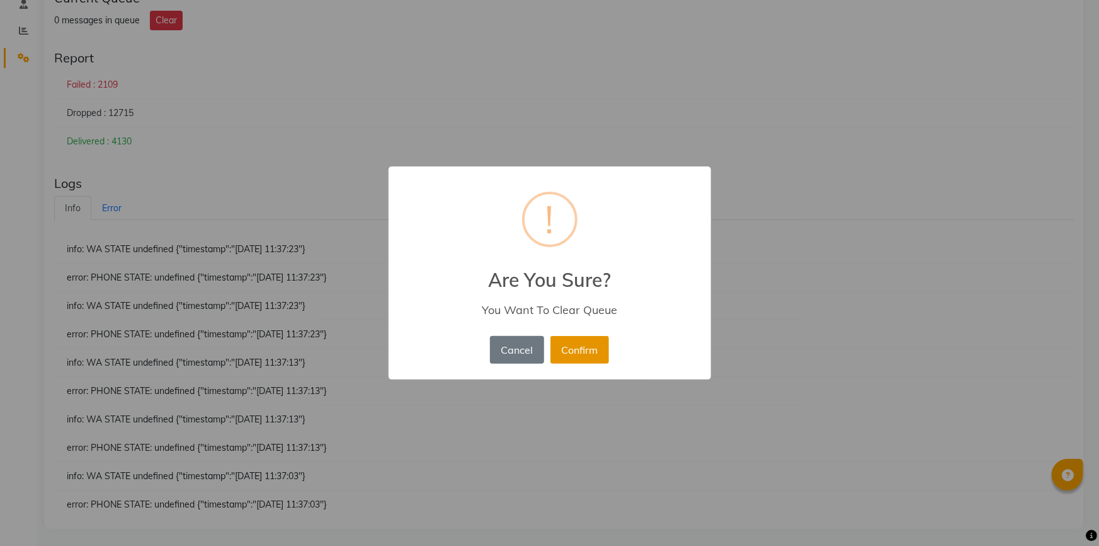
click at [566, 344] on button "Confirm" at bounding box center [580, 350] width 59 height 28
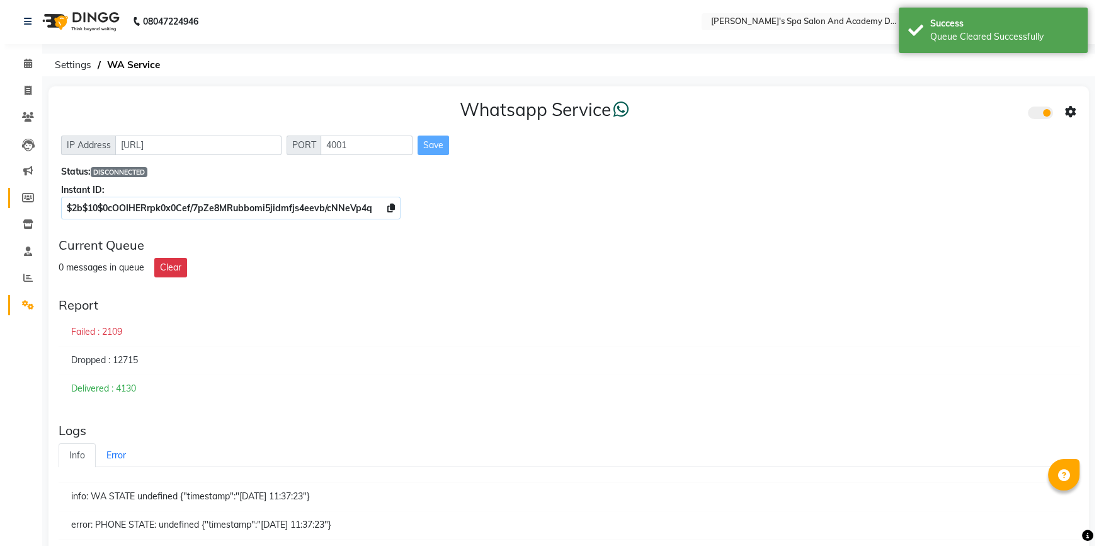
scroll to position [0, 0]
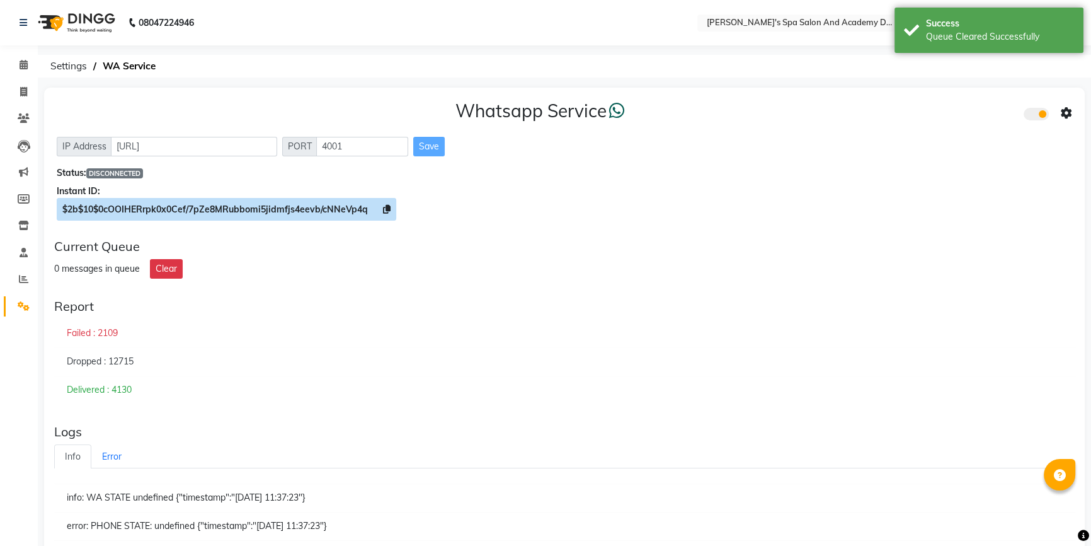
click at [385, 208] on icon at bounding box center [387, 209] width 8 height 9
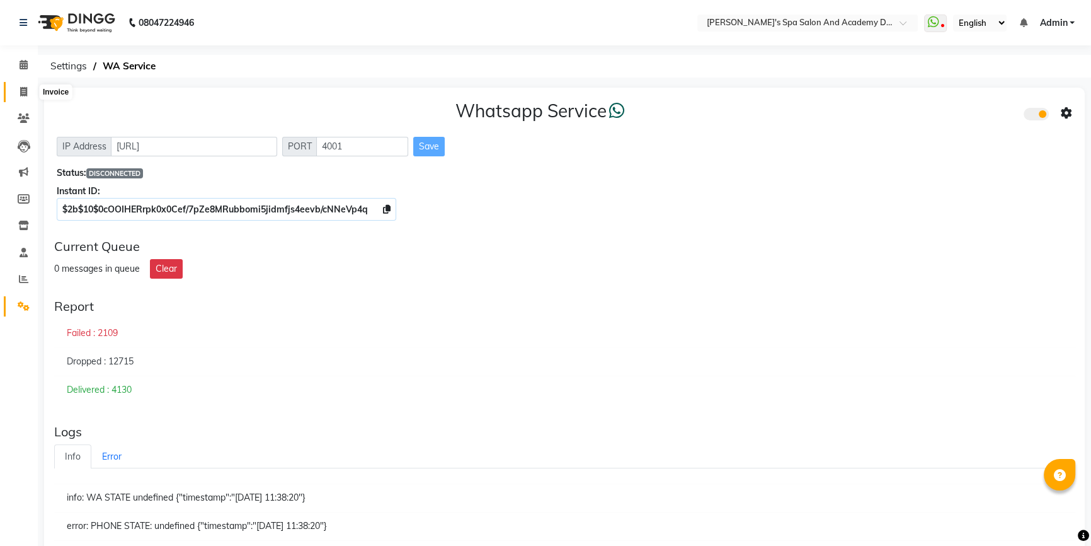
click at [24, 90] on icon at bounding box center [23, 91] width 7 height 9
select select "6316"
select select "service"
